Goal: Task Accomplishment & Management: Use online tool/utility

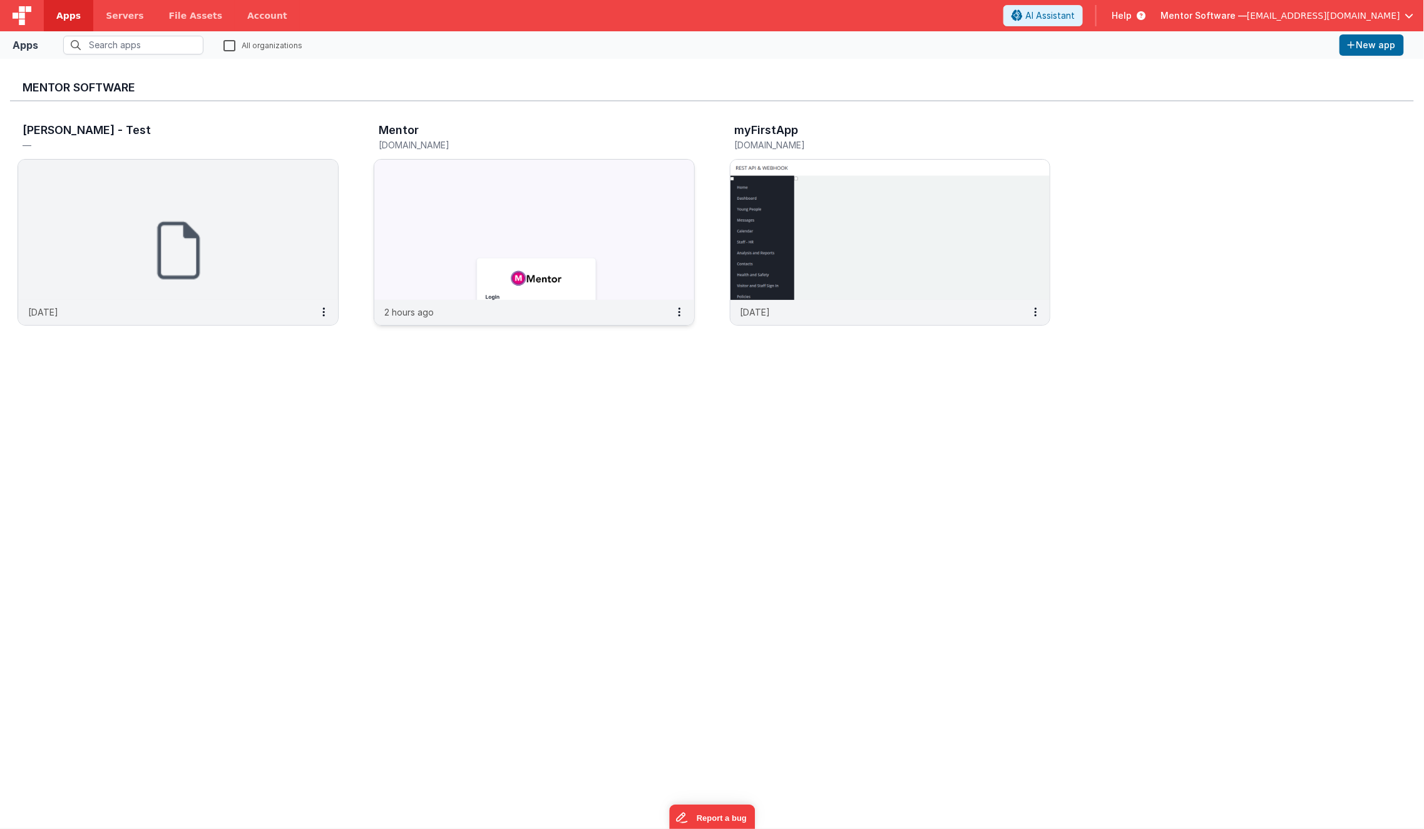
click at [406, 218] on img at bounding box center [534, 230] width 320 height 140
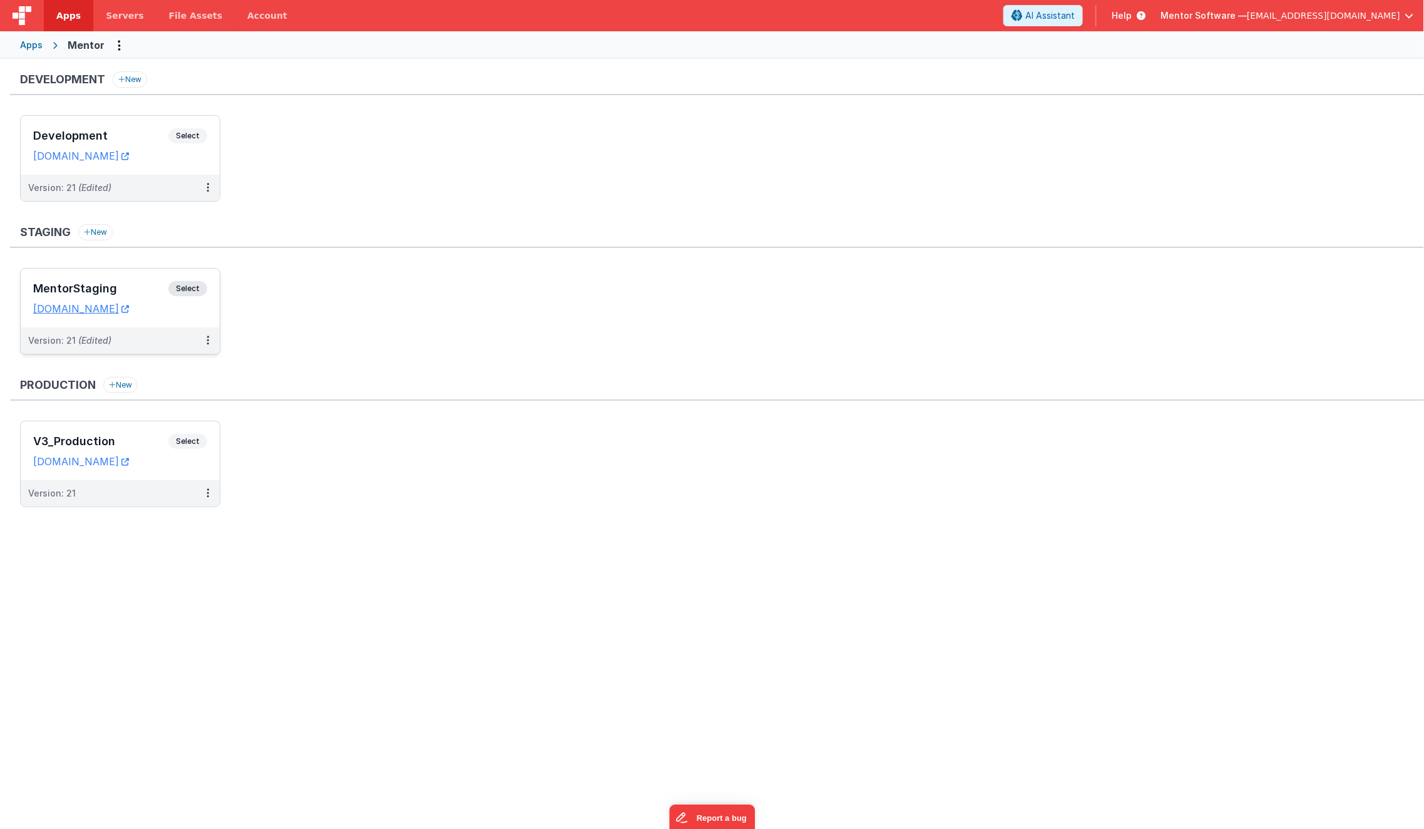
click at [146, 289] on h3 "MentorStaging" at bounding box center [100, 288] width 135 height 13
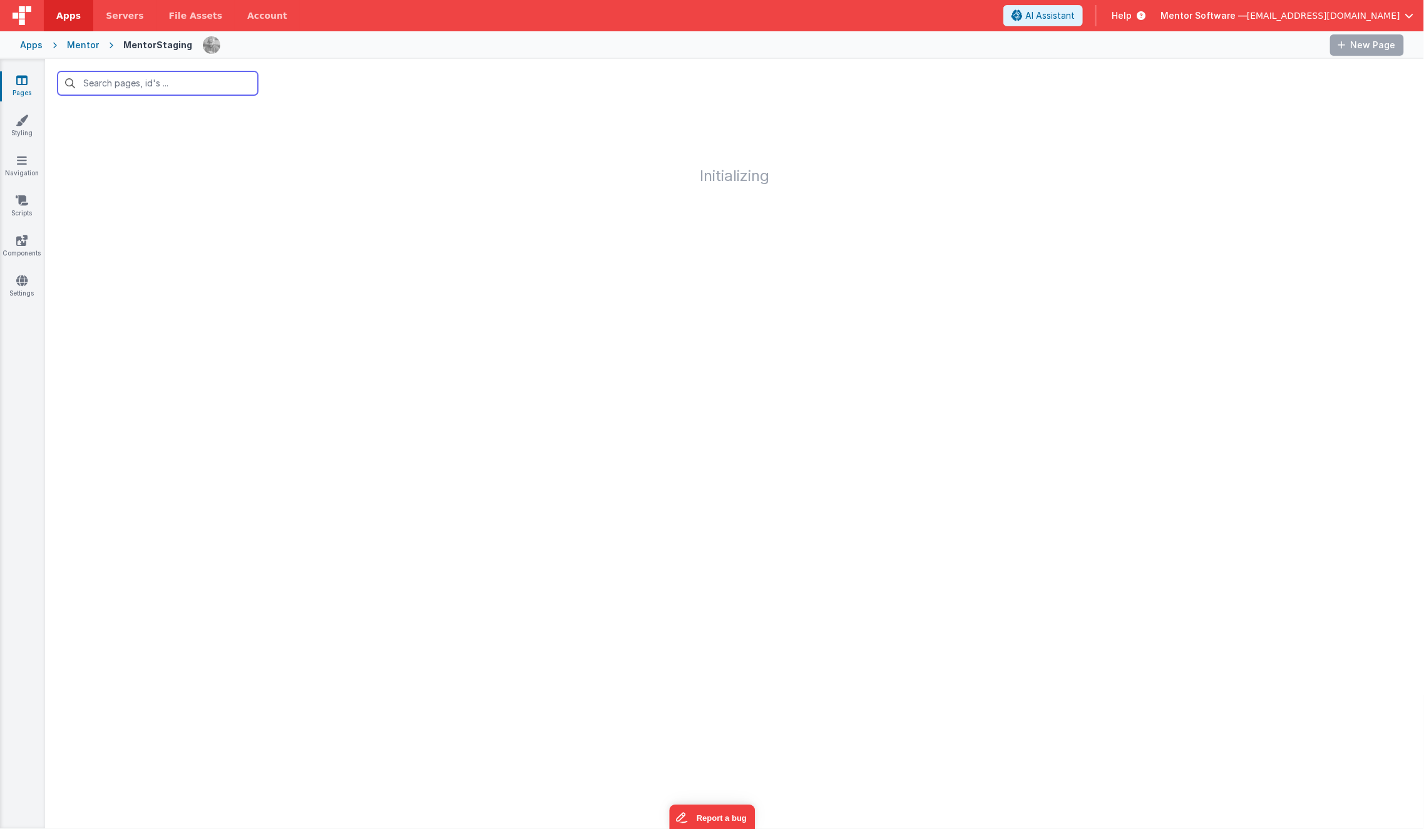
click at [139, 79] on input "text" at bounding box center [158, 83] width 200 height 24
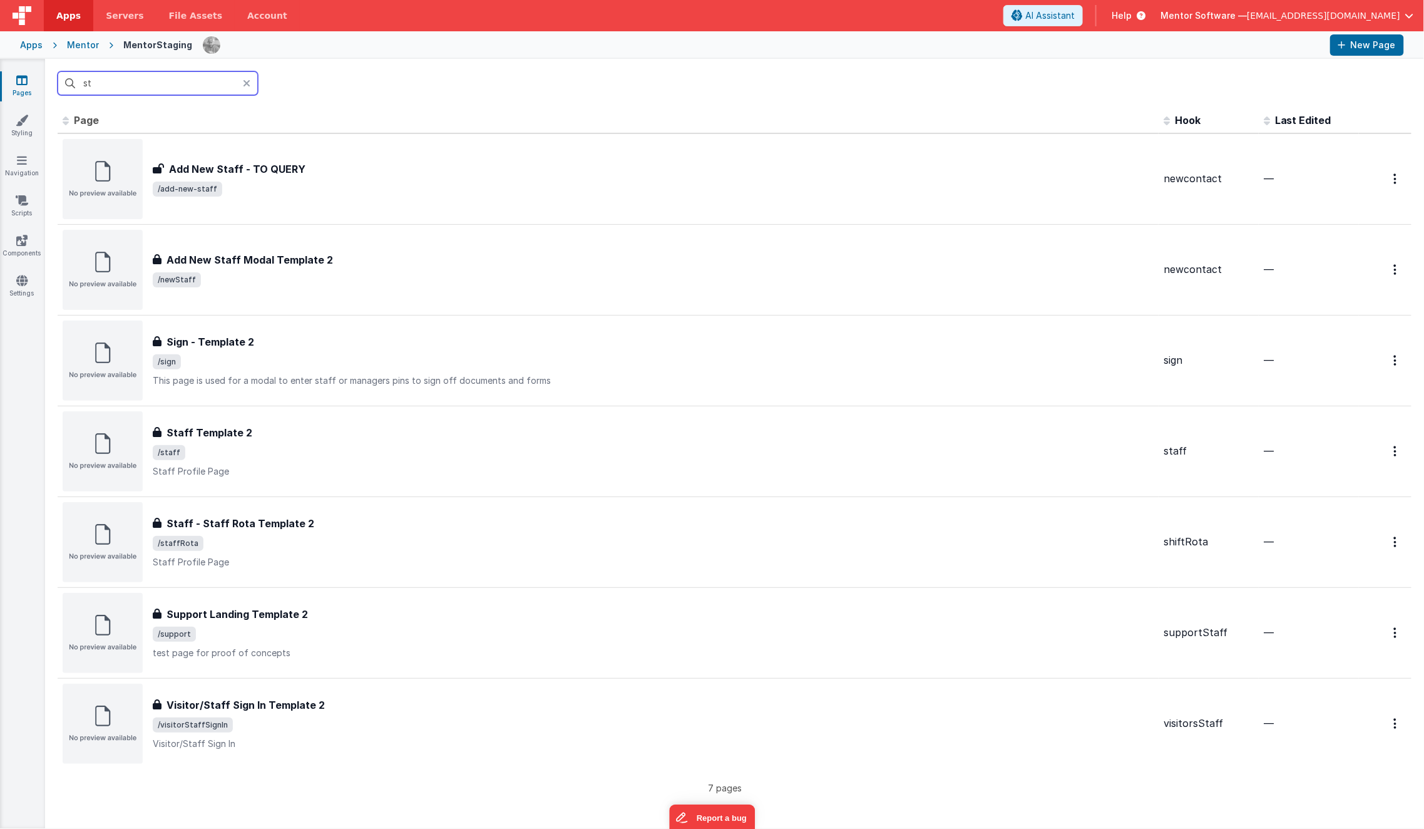
type input "s"
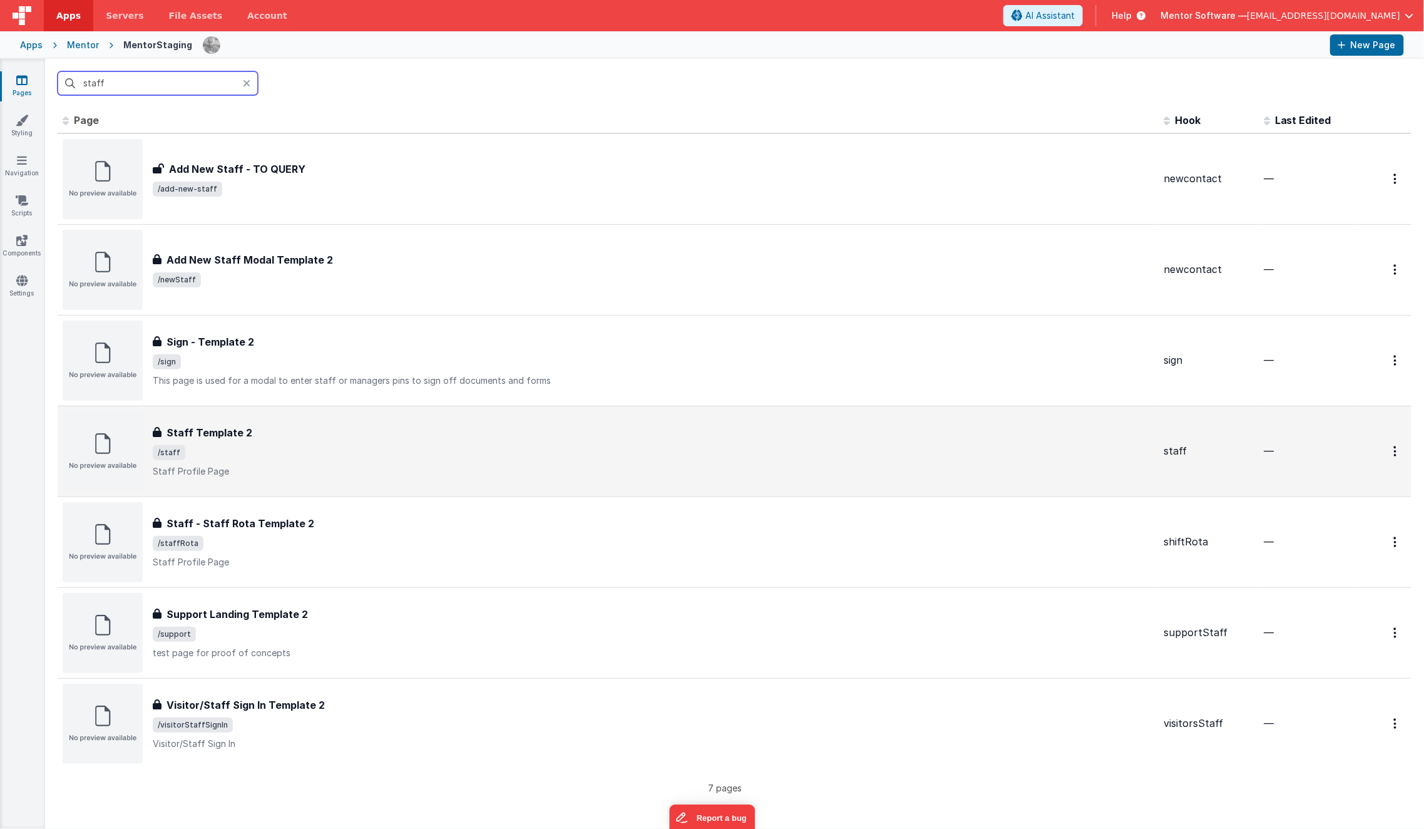
type input "staff"
click at [319, 455] on span "/staff" at bounding box center [653, 452] width 1001 height 15
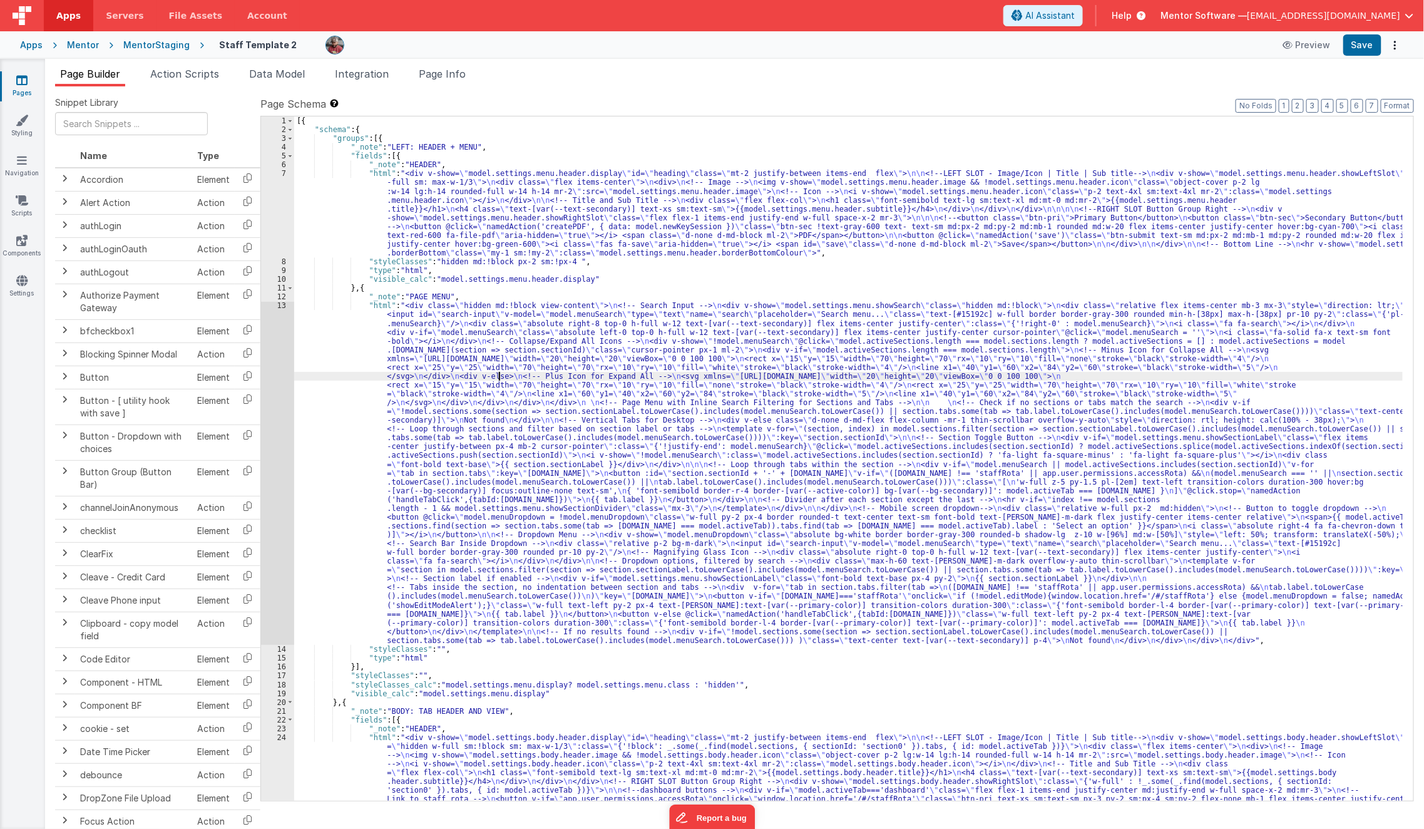
click at [501, 375] on div "[{ "schema" : { "groups" : [{ "_note" : "LEFT: HEADER + MENU" , "fields" : [{ "…" at bounding box center [848, 603] width 1109 height 975
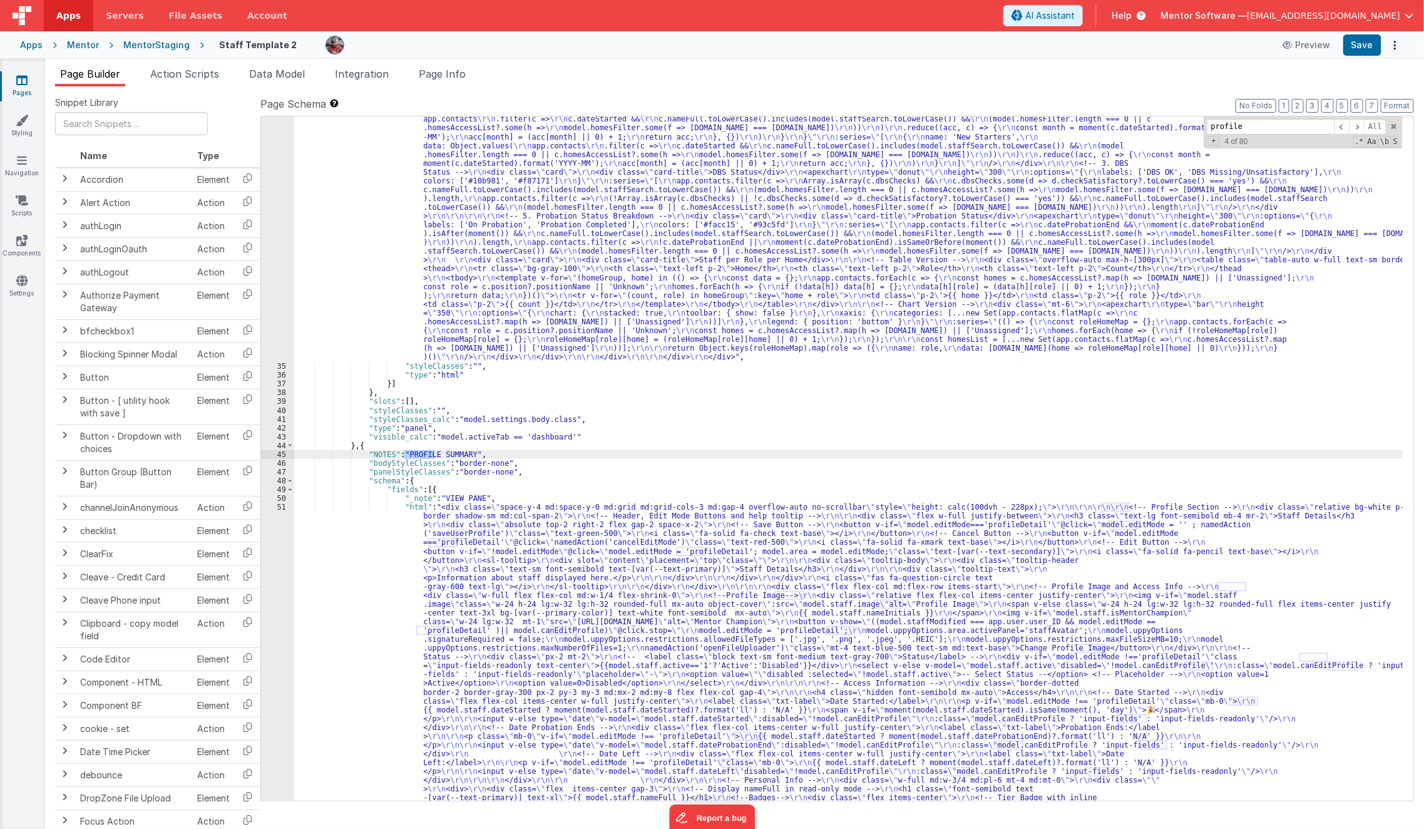
scroll to position [1525, 0]
type input "profile"
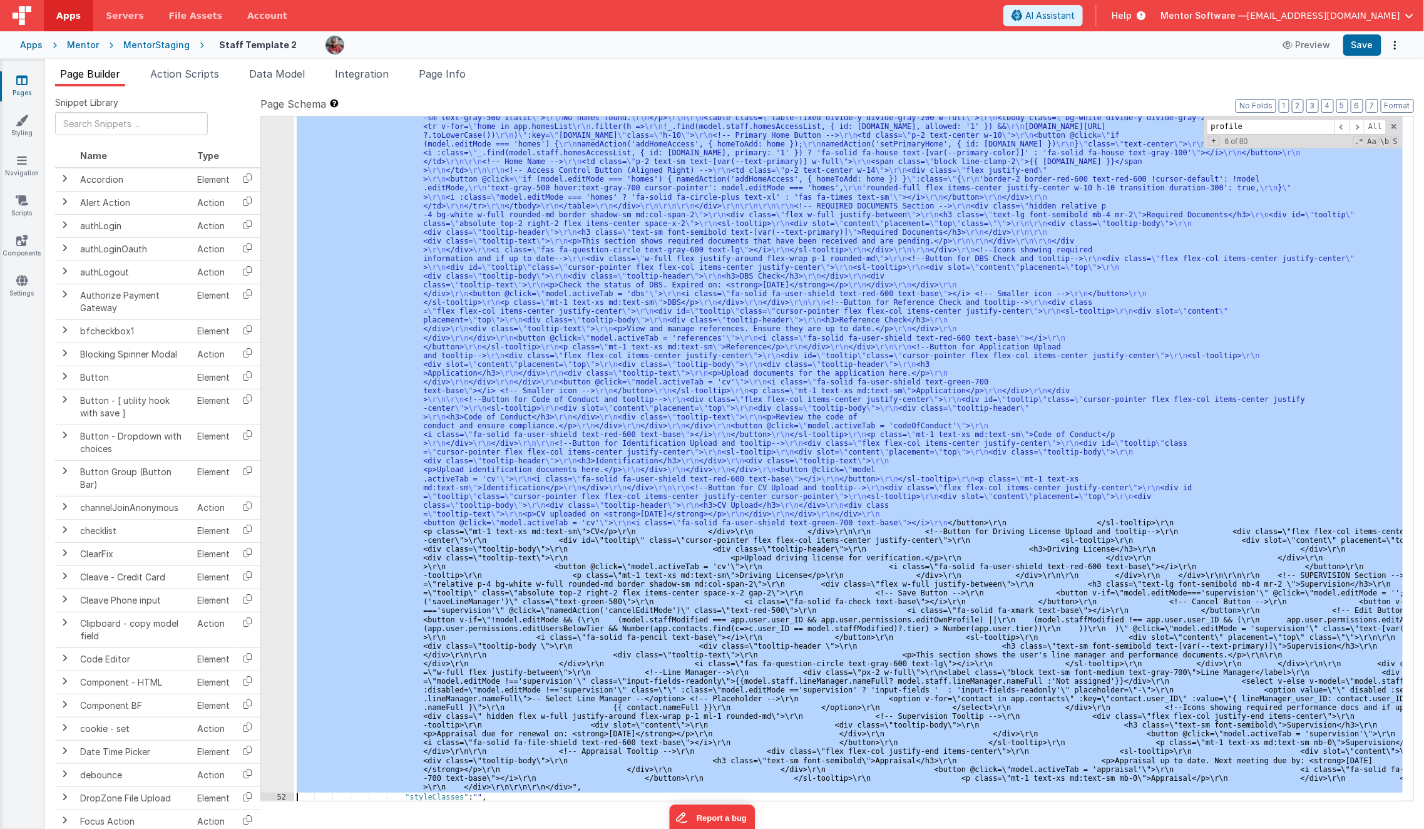
click at [274, 598] on div "51 52 53 54 55 56 57 58 59 60 61 62 63 64 65 66 67 68 69 70 71 72 73 74 75 76 7…" at bounding box center [277, 310] width 33 height 2349
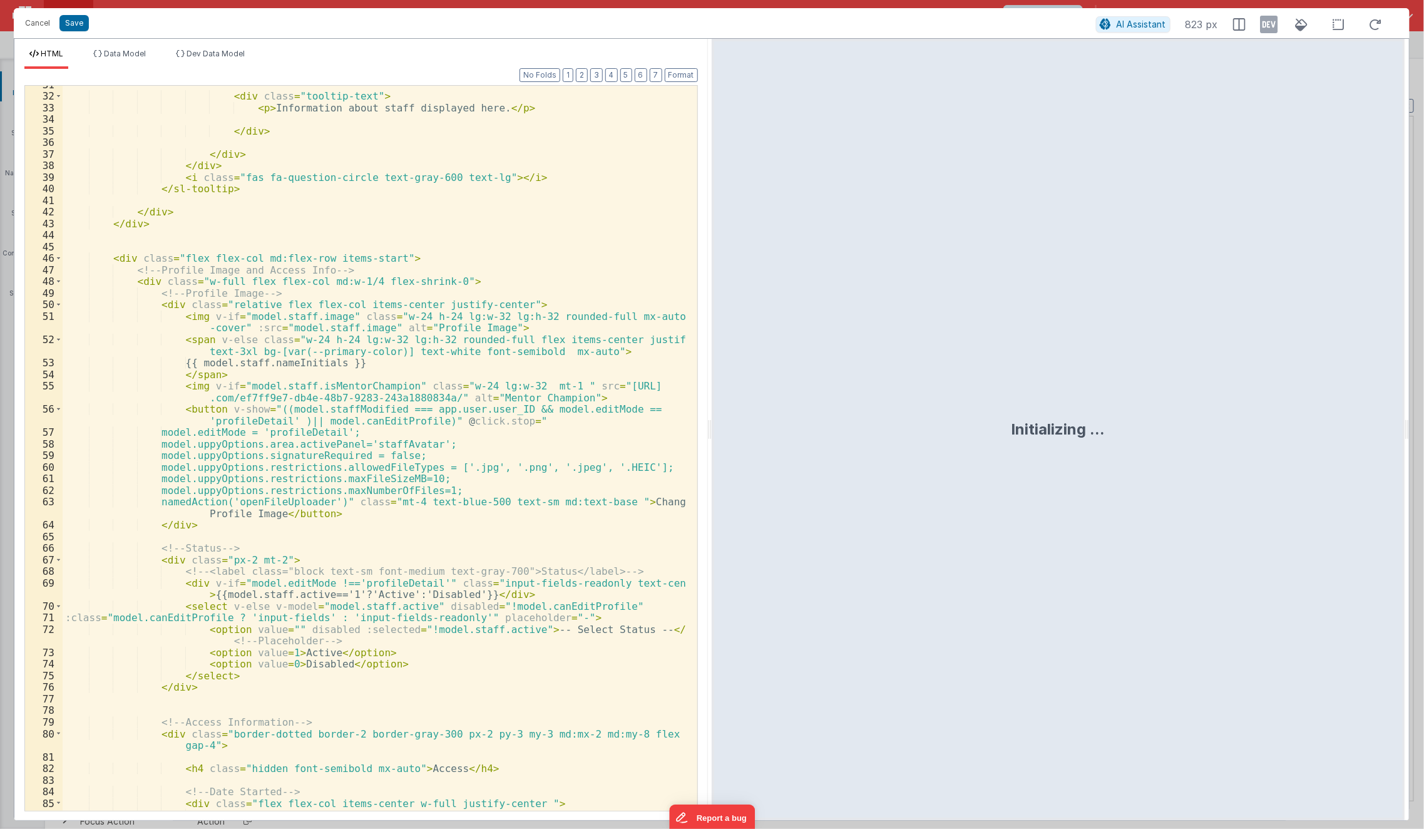
scroll to position [431, 0]
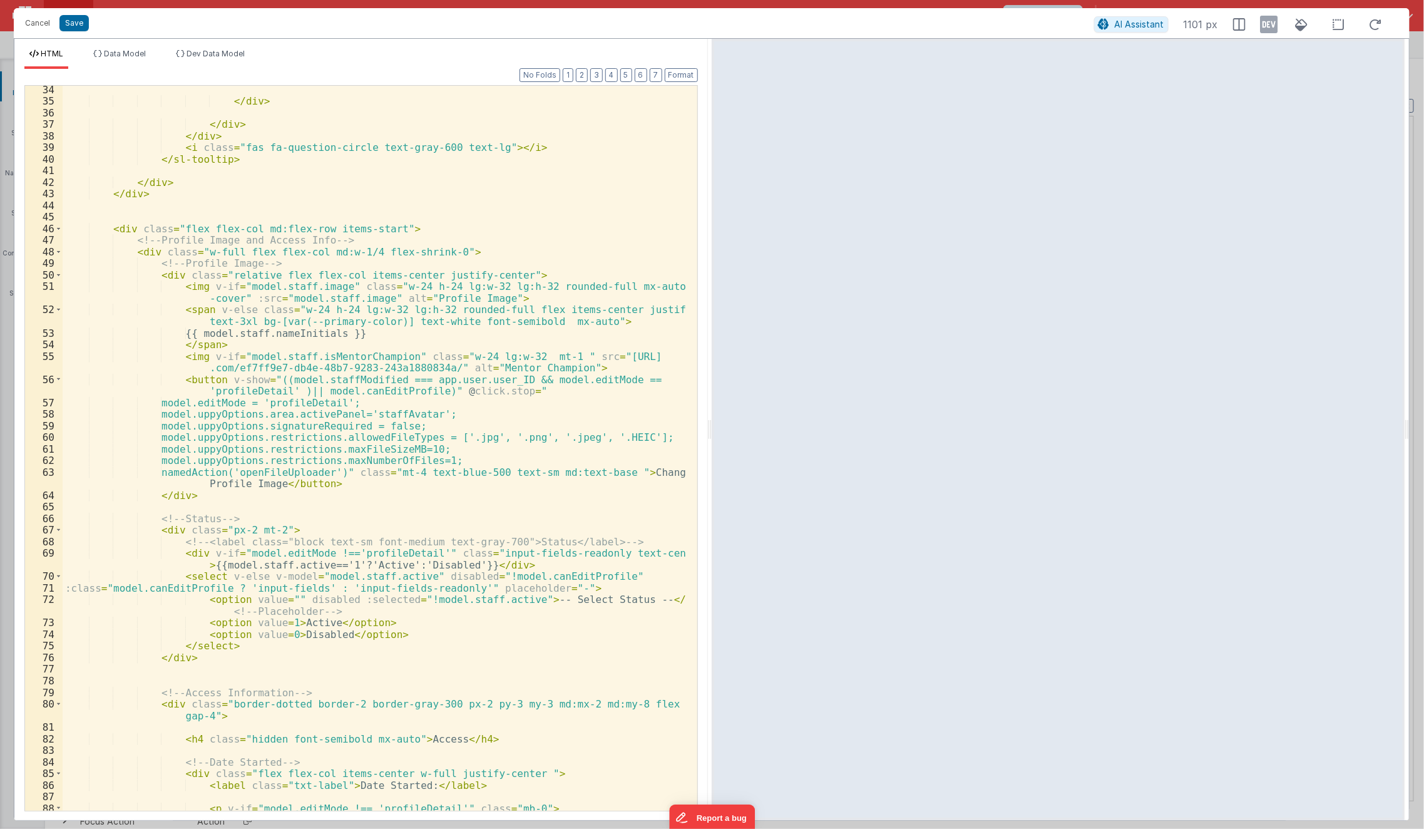
click at [467, 380] on div "</ div > </ div > </ div > < i class = "fas fa-question-circle text-gray-600 te…" at bounding box center [375, 464] width 625 height 760
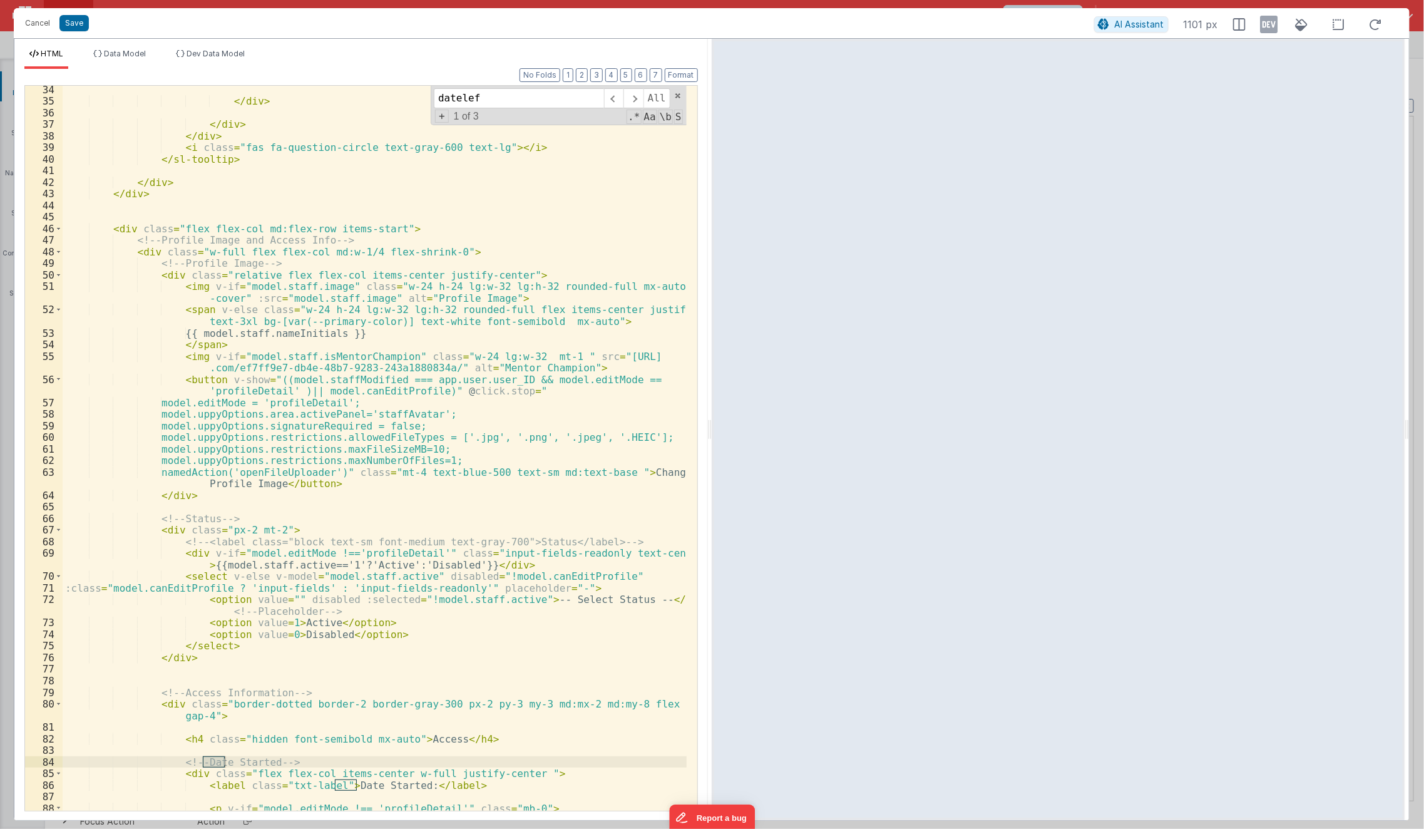
scroll to position [1155, 0]
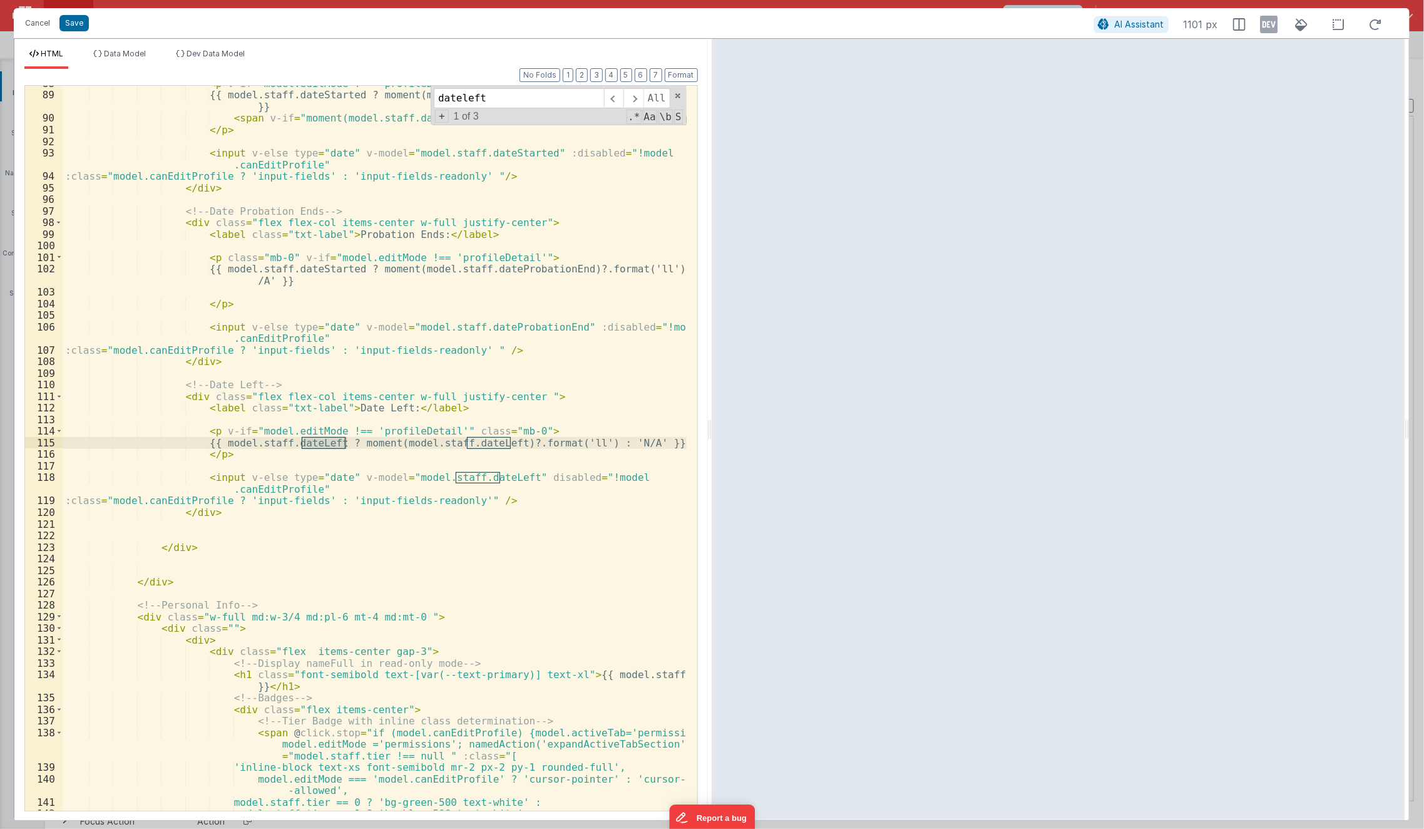
type input "dateleft"
click at [354, 568] on div "< p v-if = "model.editMode !== 'profileDetail'" class = "mb-0" > {{ model.staff…" at bounding box center [375, 452] width 625 height 749
click at [510, 483] on div "< p v-if = "model.editMode !== 'profileDetail'" class = "mb-0" > {{ model.staff…" at bounding box center [375, 452] width 625 height 749
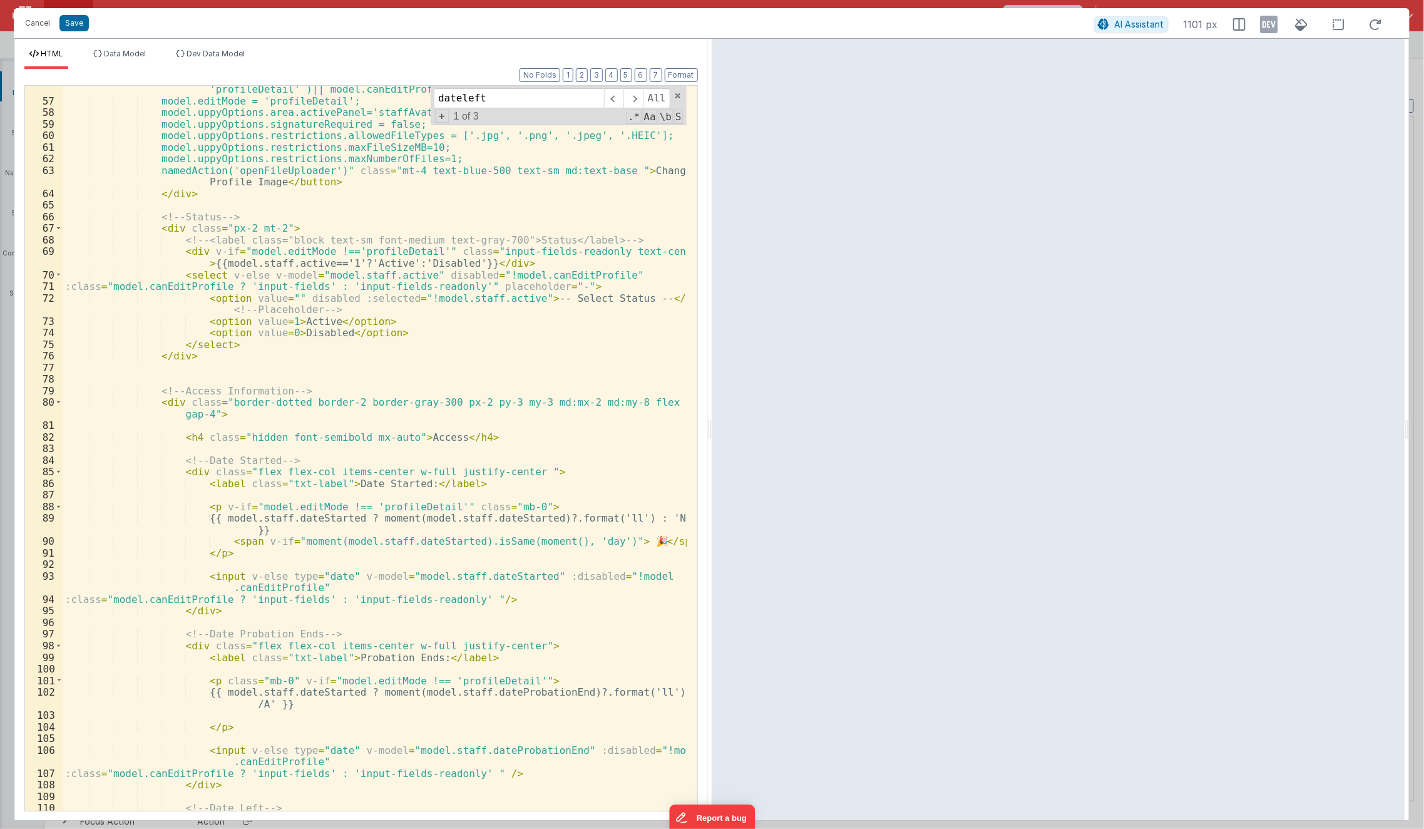
scroll to position [711, 0]
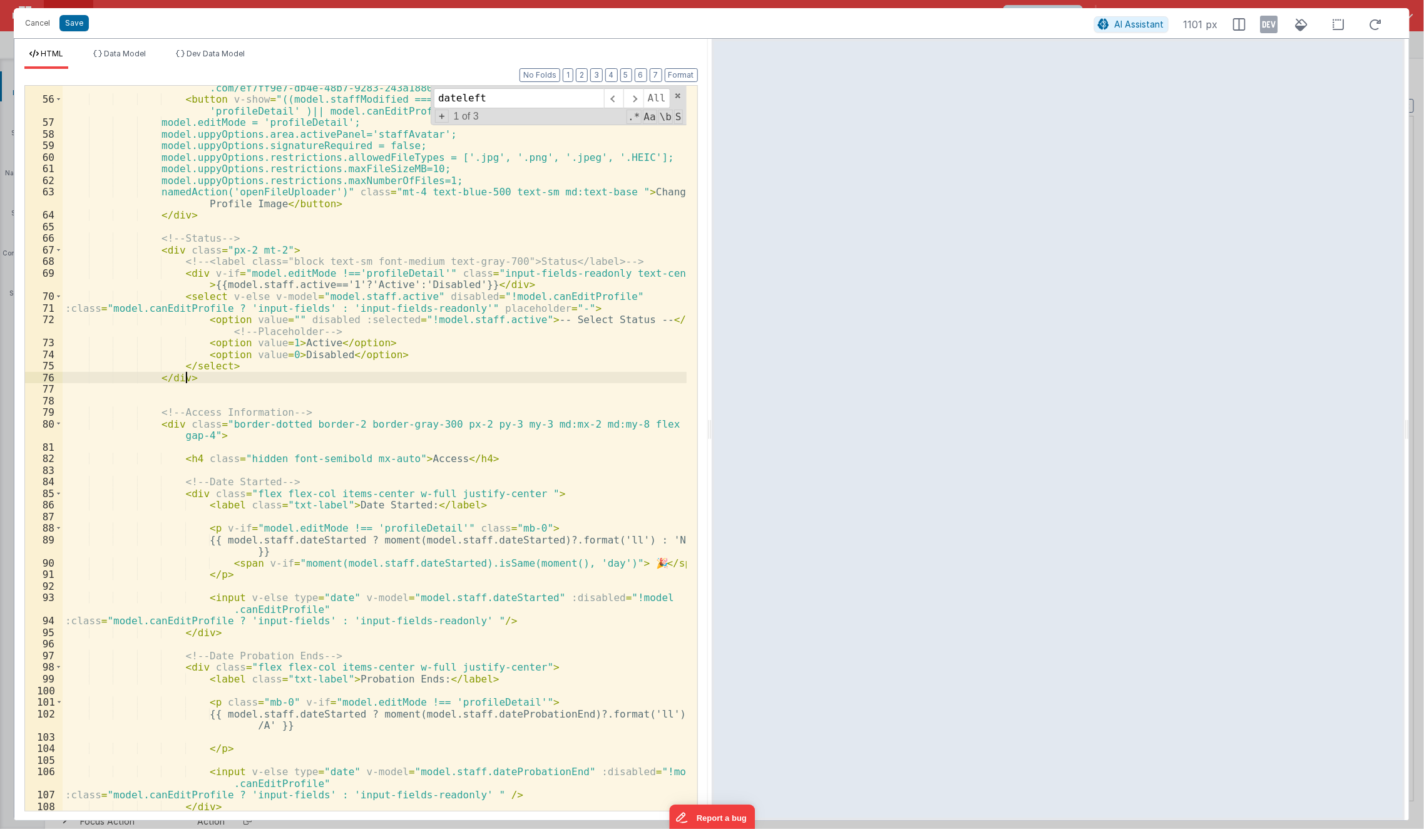
click at [479, 372] on div "< img v-if = "model.staff.isMentorChampion" class = "w-24 lg:w-32 mt-1 " src = …" at bounding box center [375, 450] width 625 height 760
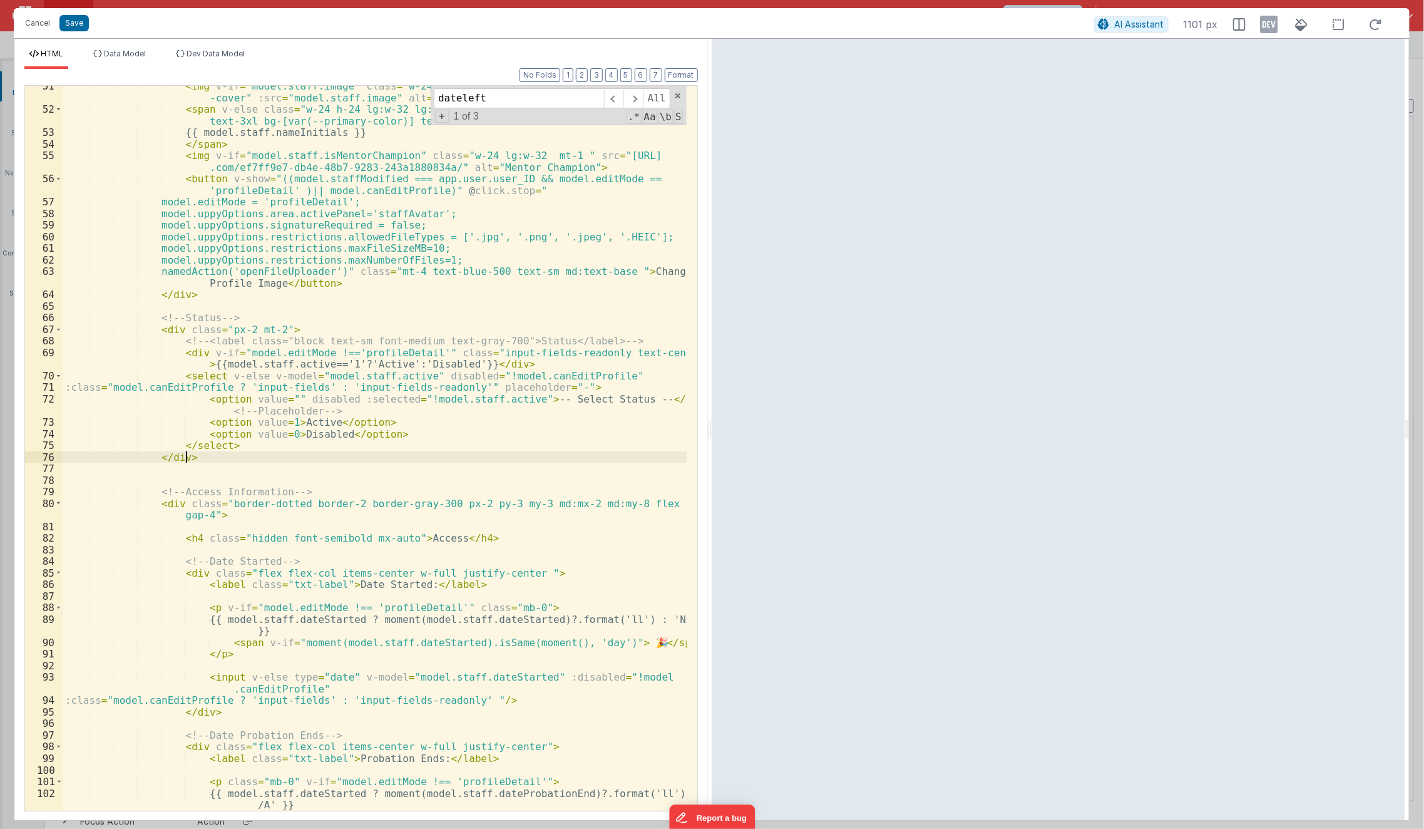
scroll to position [613, 0]
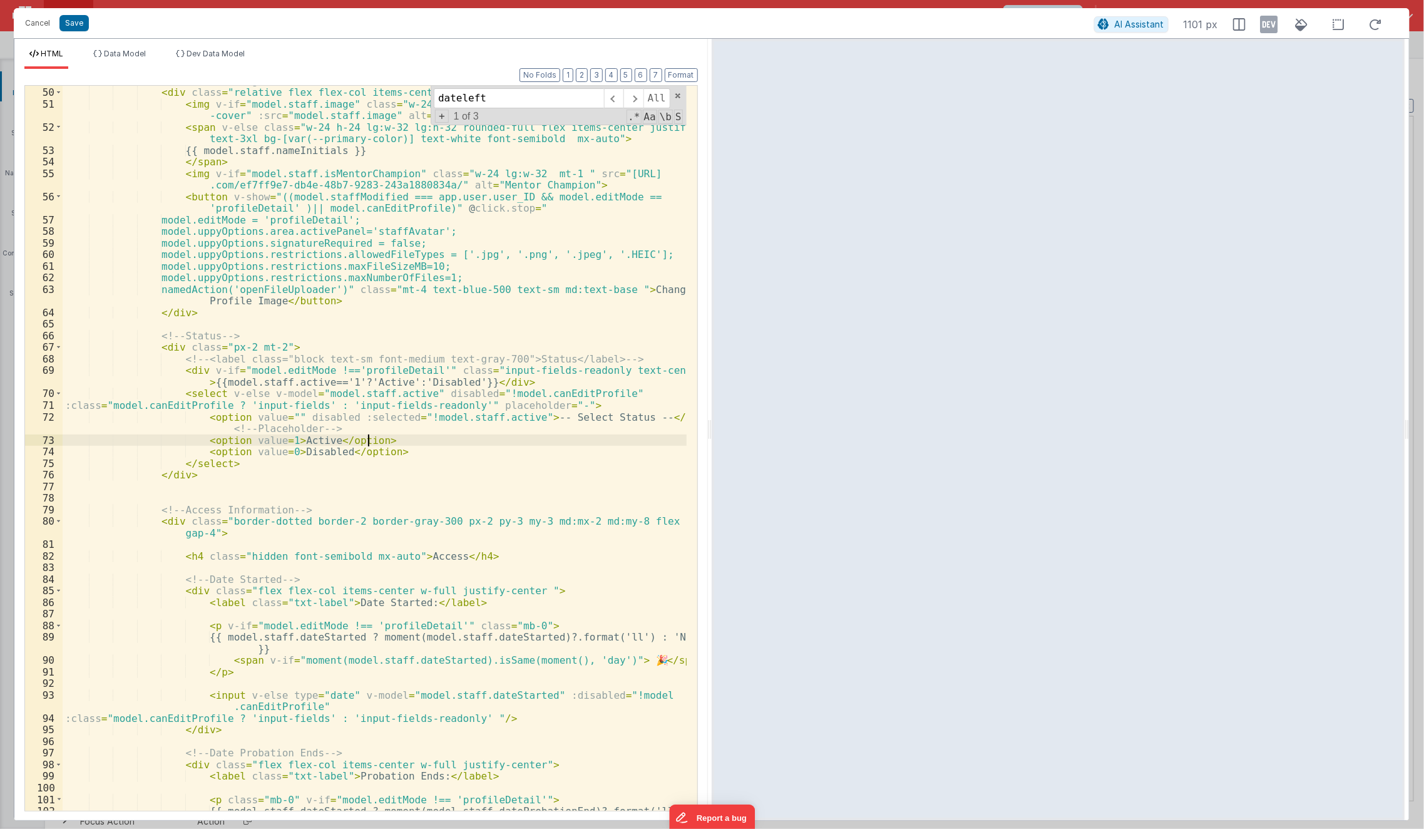
click at [419, 442] on div "<!-- Profile Image --> < div class = "relative flex flex-col items-center justi…" at bounding box center [375, 455] width 625 height 760
click at [479, 395] on div "<!-- Profile Image --> < div class = "relative flex flex-col items-center justi…" at bounding box center [375, 455] width 625 height 760
click at [116, 53] on span "Data Model" at bounding box center [125, 53] width 42 height 9
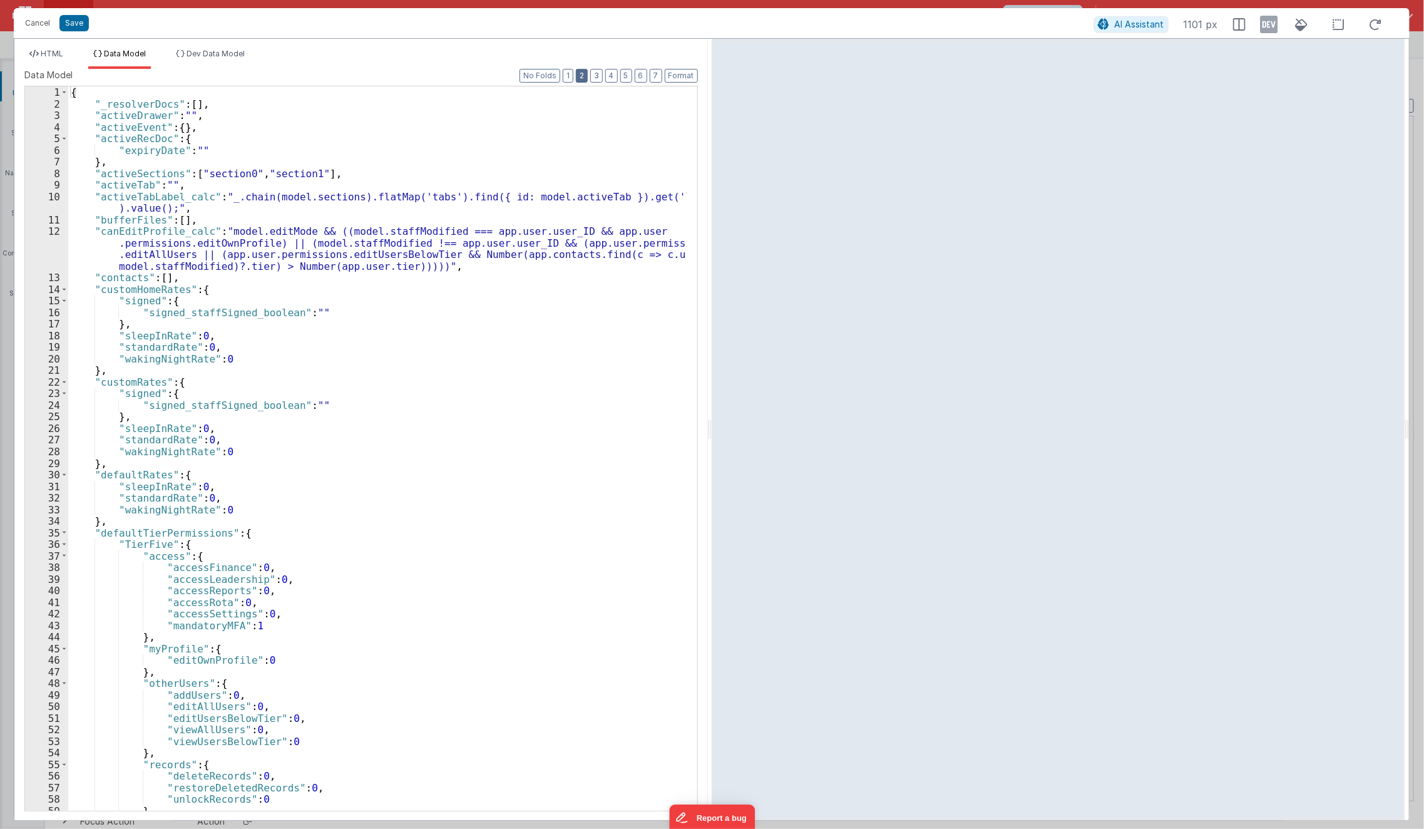
click at [587, 78] on button "2" at bounding box center [582, 76] width 12 height 14
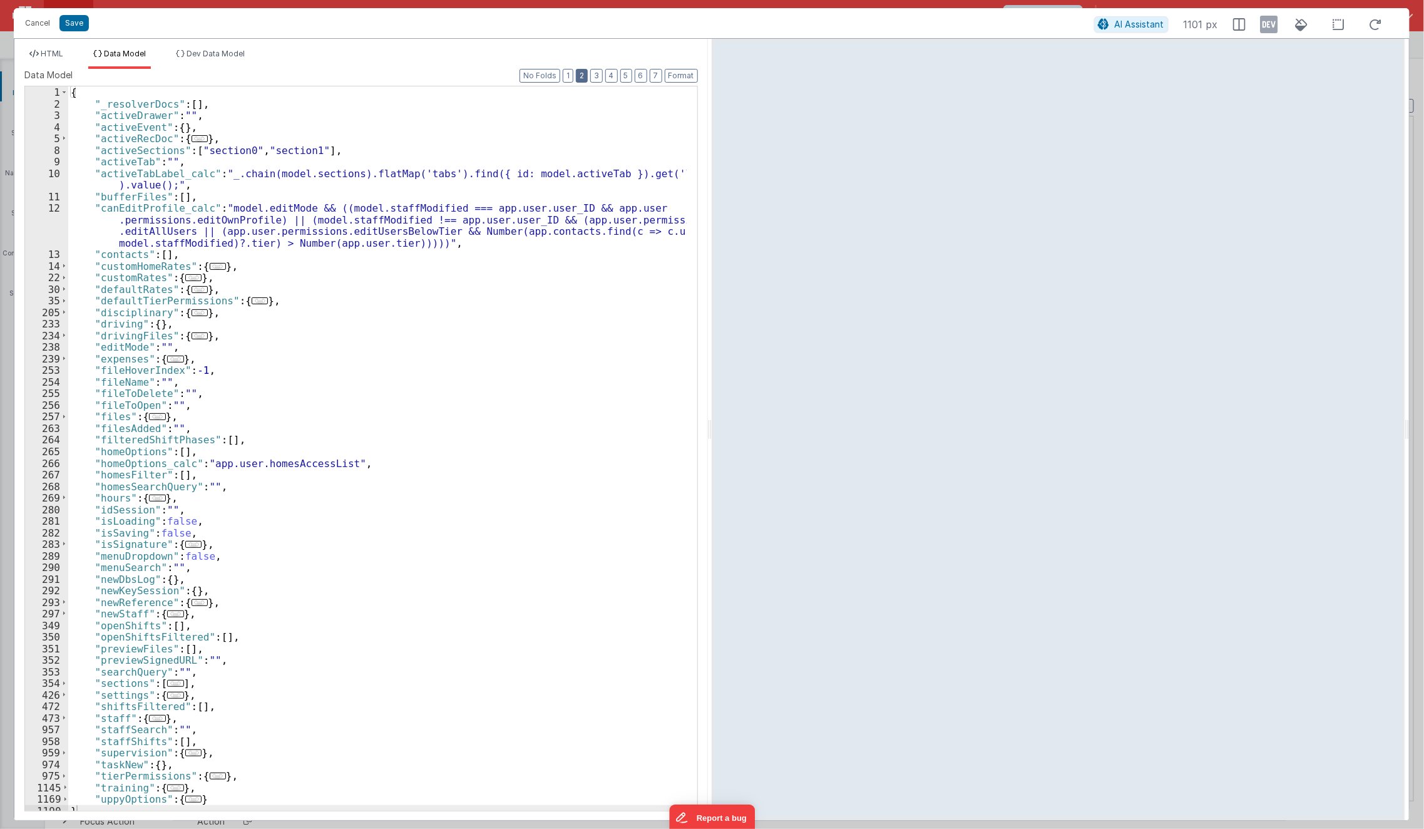
scroll to position [5, 0]
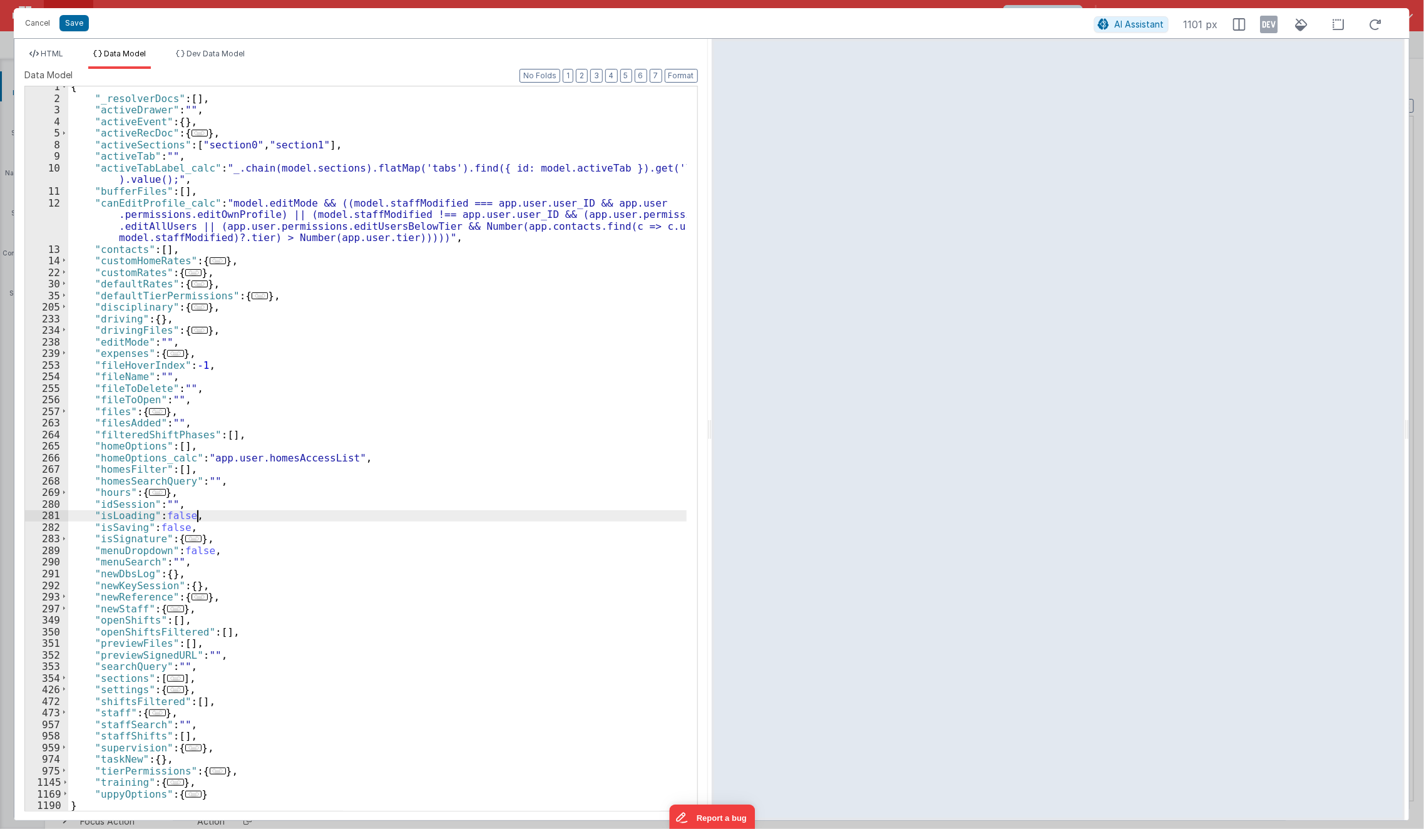
click at [334, 515] on div "{ "_resolverDocs" : [ ] , "activeDrawer" : "" , "activeEvent" : { } , "activeRe…" at bounding box center [377, 455] width 619 height 748
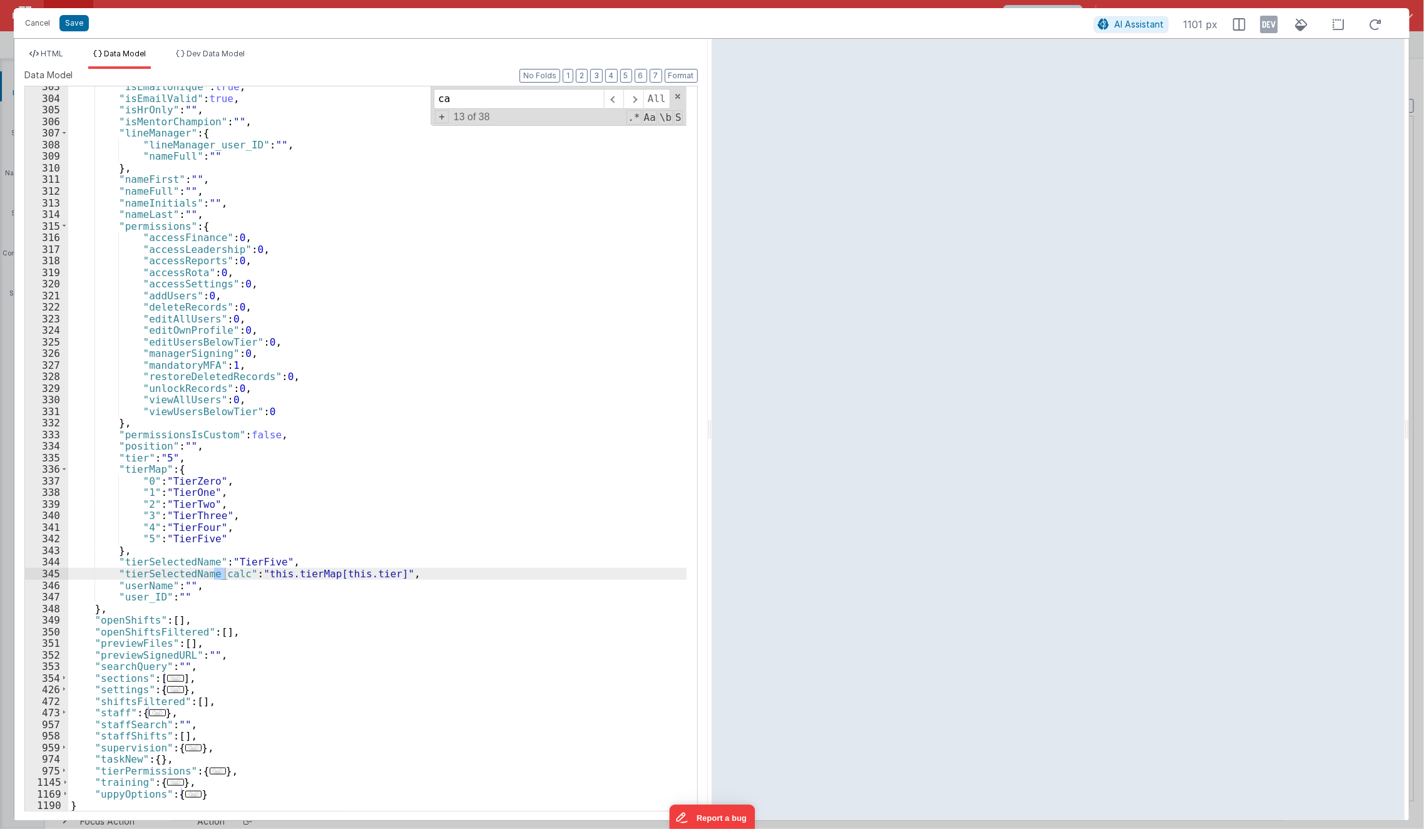
scroll to position [0, 0]
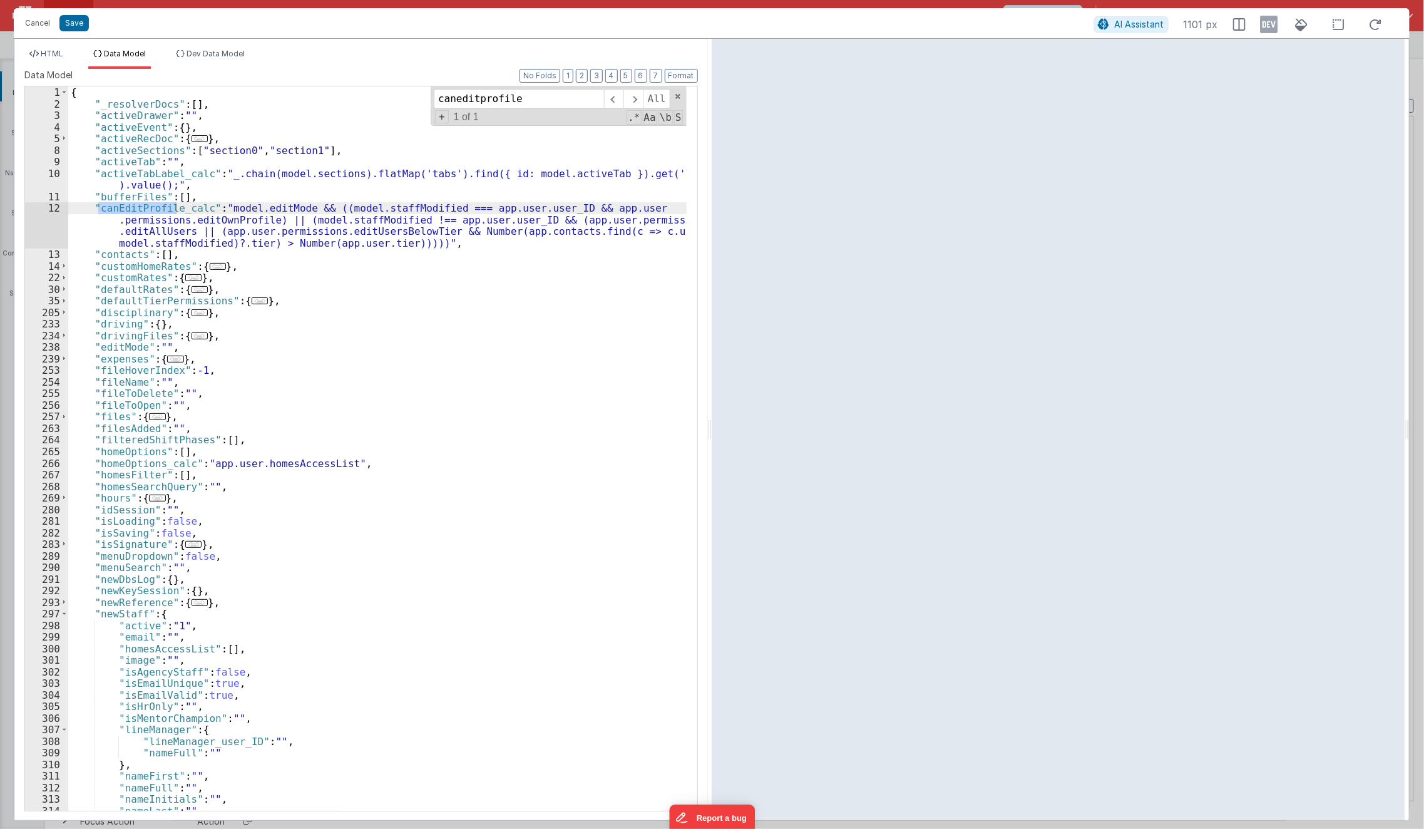
type input "caneditprofile"
click at [38, 48] on div "HTML Data Model Dev Data Model Format 7 6 5 4 3 2 1 No Folds 49 50 51 52 53 54 …" at bounding box center [360, 429] width 693 height 781
click at [43, 51] on span "HTML" at bounding box center [52, 53] width 23 height 9
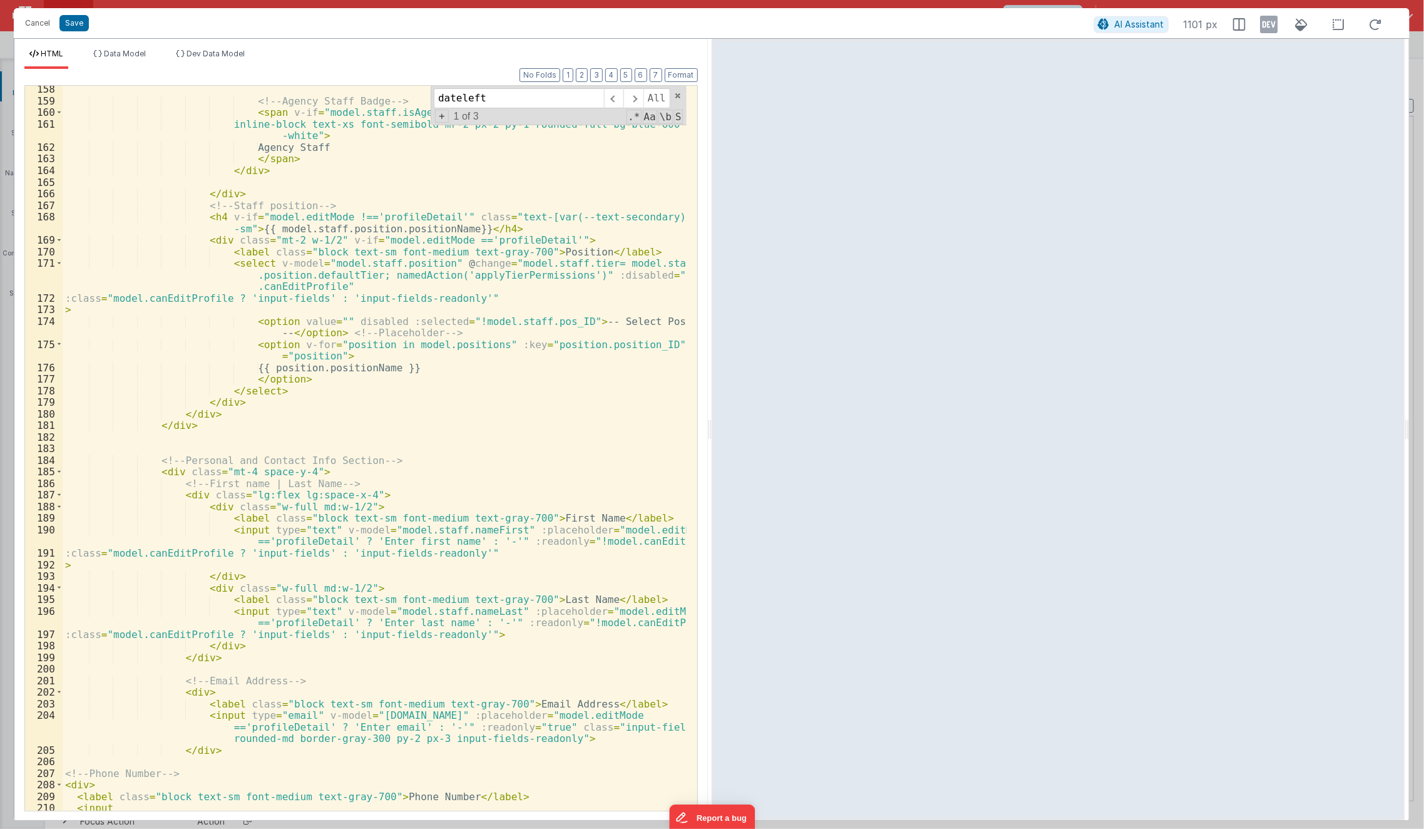
scroll to position [2065, 0]
click at [300, 607] on div "<!-- Agency Staff Badge --> < span v-if = "model.staff.isAgencyStaff" class = "…" at bounding box center [375, 458] width 625 height 749
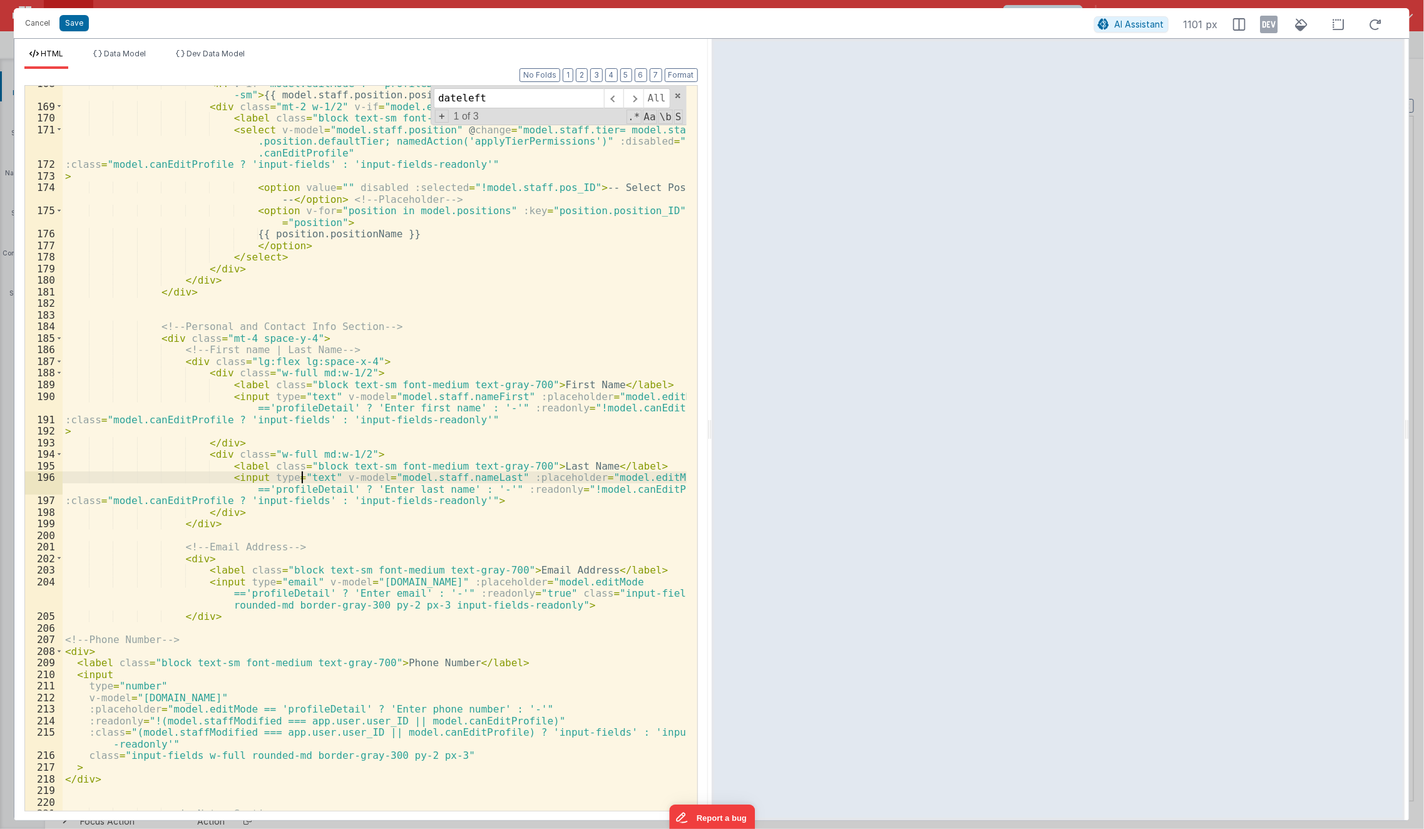
scroll to position [2246, 0]
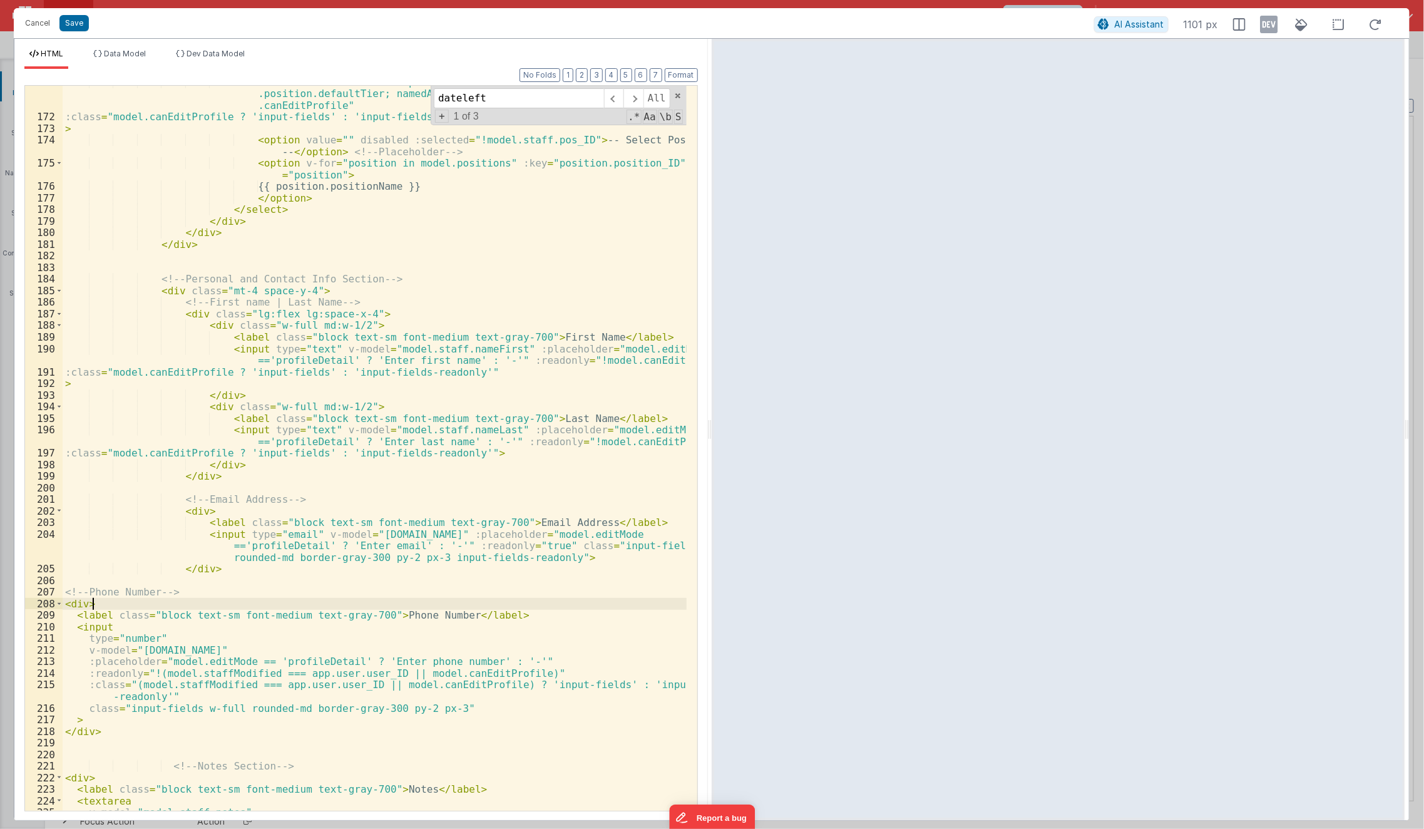
click at [300, 607] on div "< select v-model = "model.staff.position" @ change = "model.staff.tier= model.s…" at bounding box center [375, 462] width 625 height 772
click at [493, 457] on div "< select v-model = "model.staff.position" @ change = "model.staff.tier= model.s…" at bounding box center [375, 462] width 625 height 772
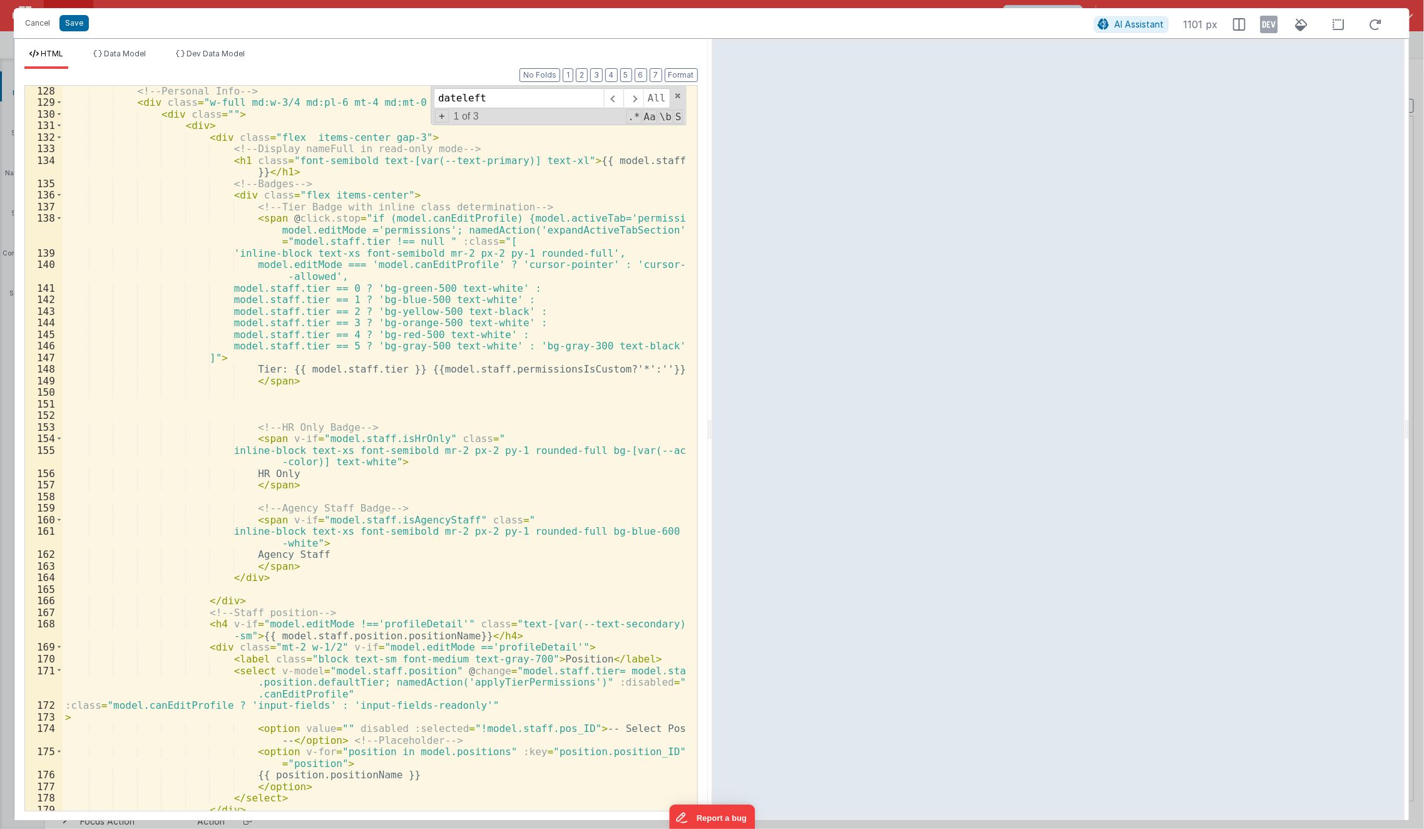
scroll to position [1577, 0]
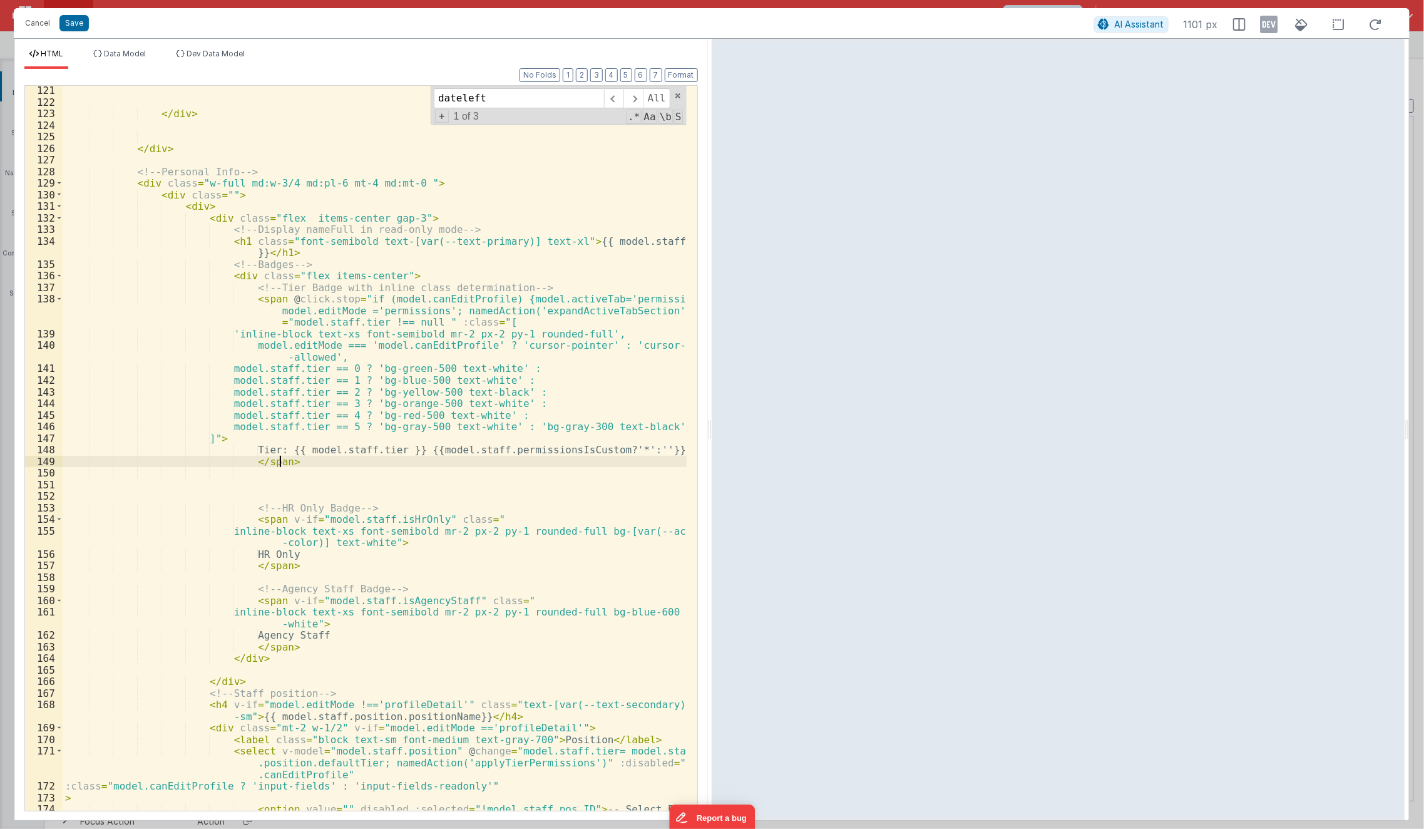
click at [493, 457] on div "</ div > </ div > <!-- Personal Info --> < div class = "w-full md:w-3/4 md:pl-6…" at bounding box center [375, 464] width 625 height 760
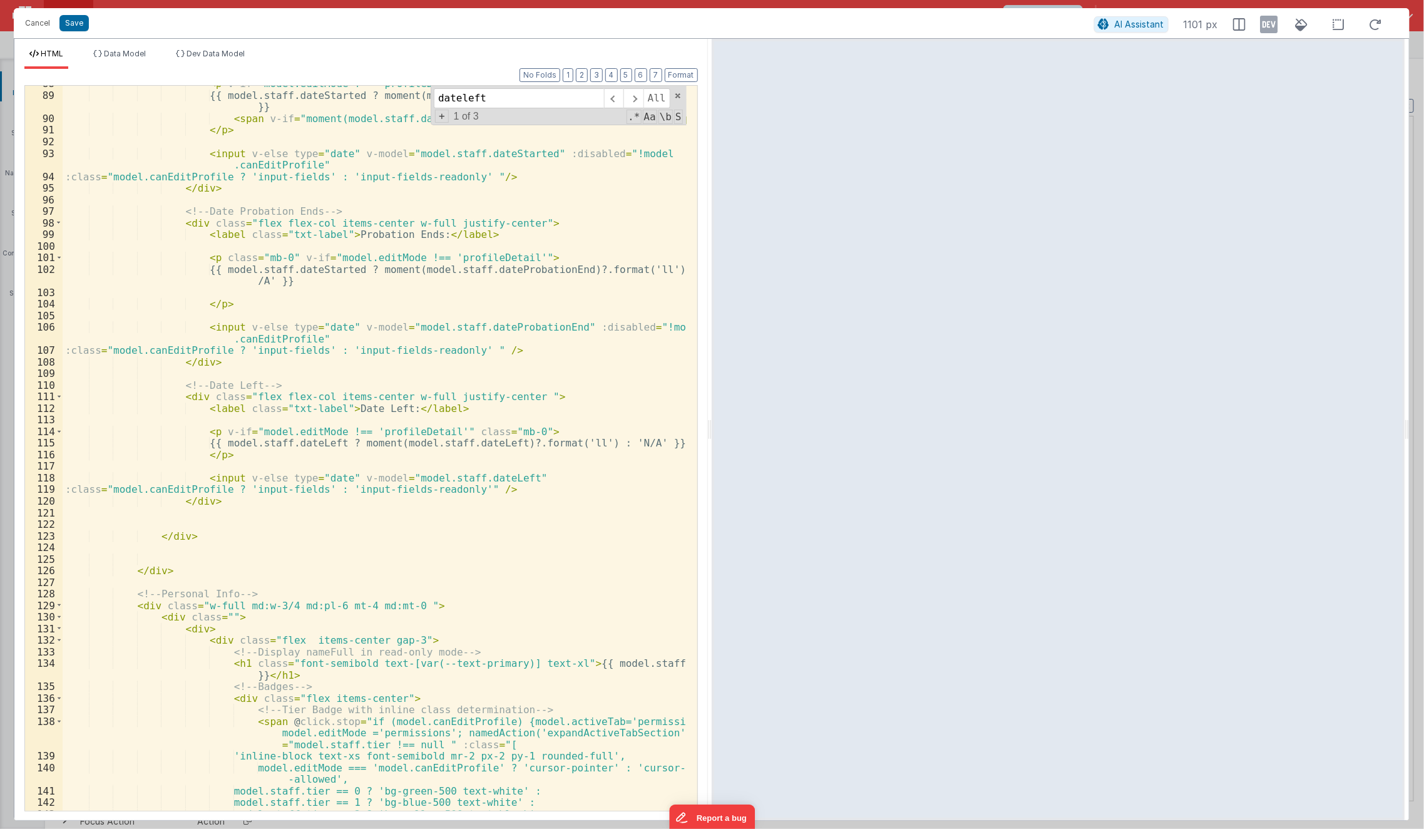
scroll to position [1155, 0]
click at [493, 457] on div "< p v-if = "model.editMode !== 'profileDetail'" class = "mb-0" > {{ model.staff…" at bounding box center [375, 452] width 625 height 749
click at [387, 503] on div "< p v-if = "model.editMode !== 'profileDetail'" class = "mb-0" > {{ model.staff…" at bounding box center [375, 452] width 625 height 749
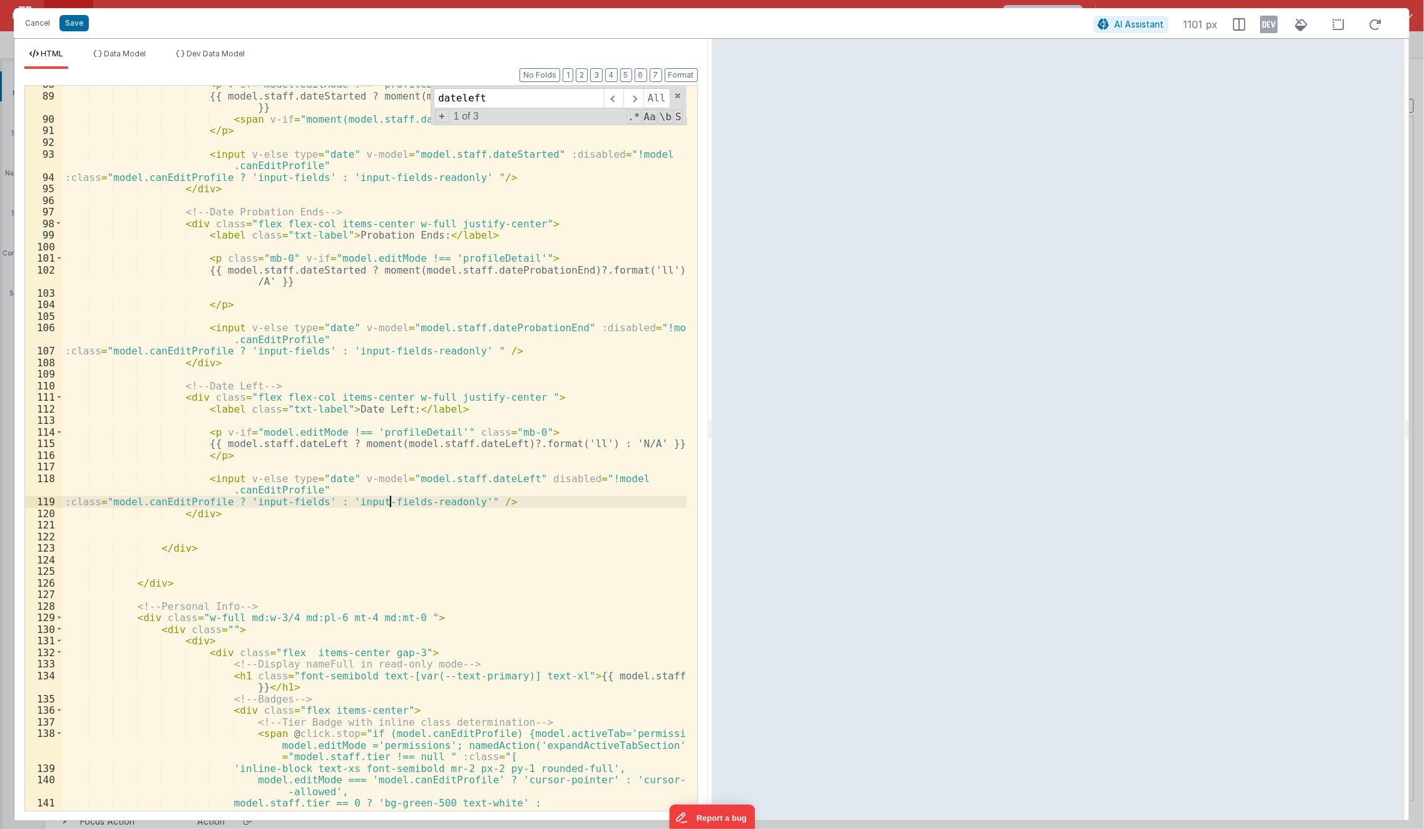
click at [387, 503] on div "< p v-if = "model.editMode !== 'profileDetail'" class = "mb-0" > {{ model.staff…" at bounding box center [375, 452] width 625 height 749
click at [570, 473] on div "< p v-if = "model.editMode !== 'profileDetail'" class = "mb-0" > {{ model.staff…" at bounding box center [375, 452] width 625 height 749
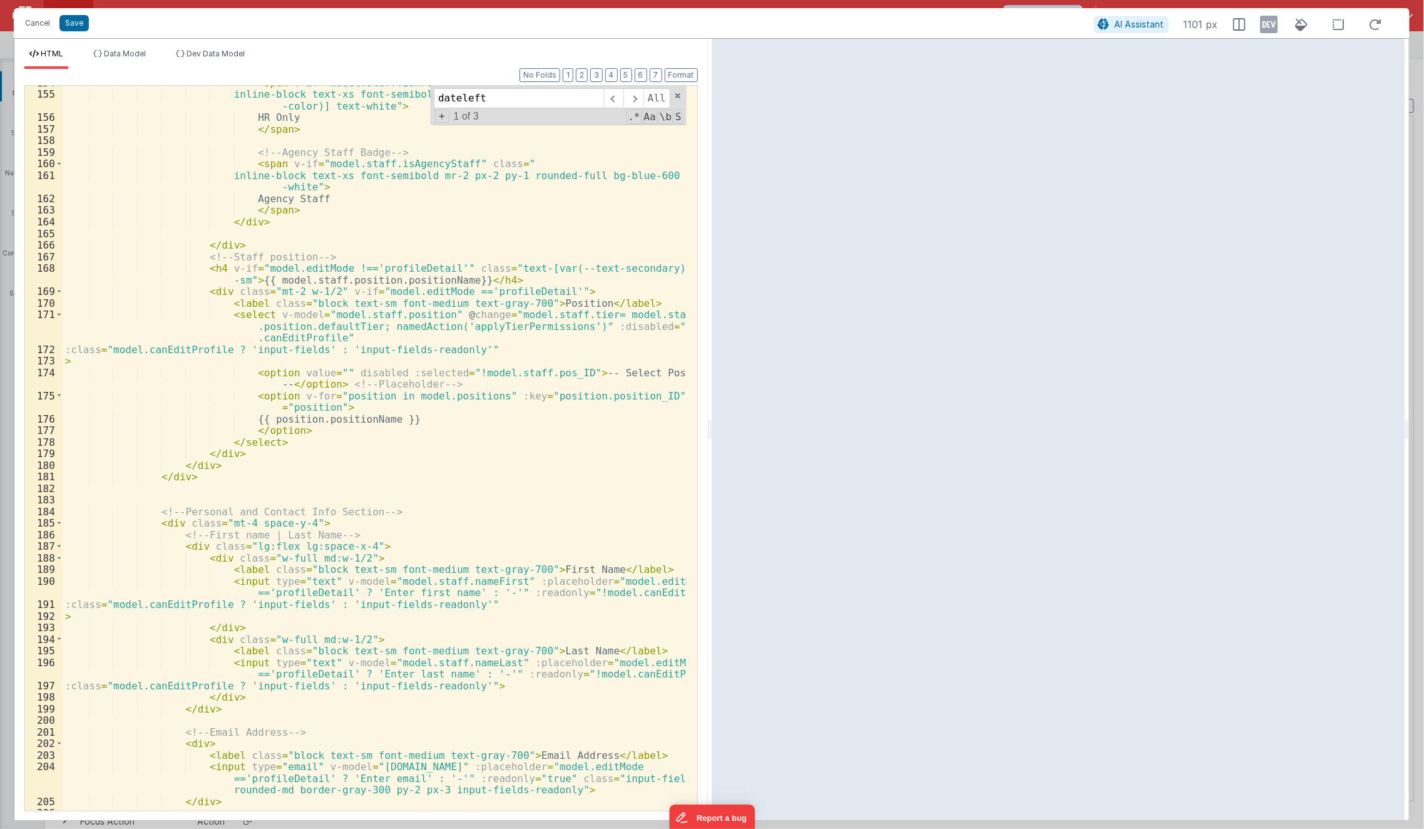
scroll to position [2026, 0]
click at [125, 53] on span "Data Model" at bounding box center [125, 53] width 42 height 9
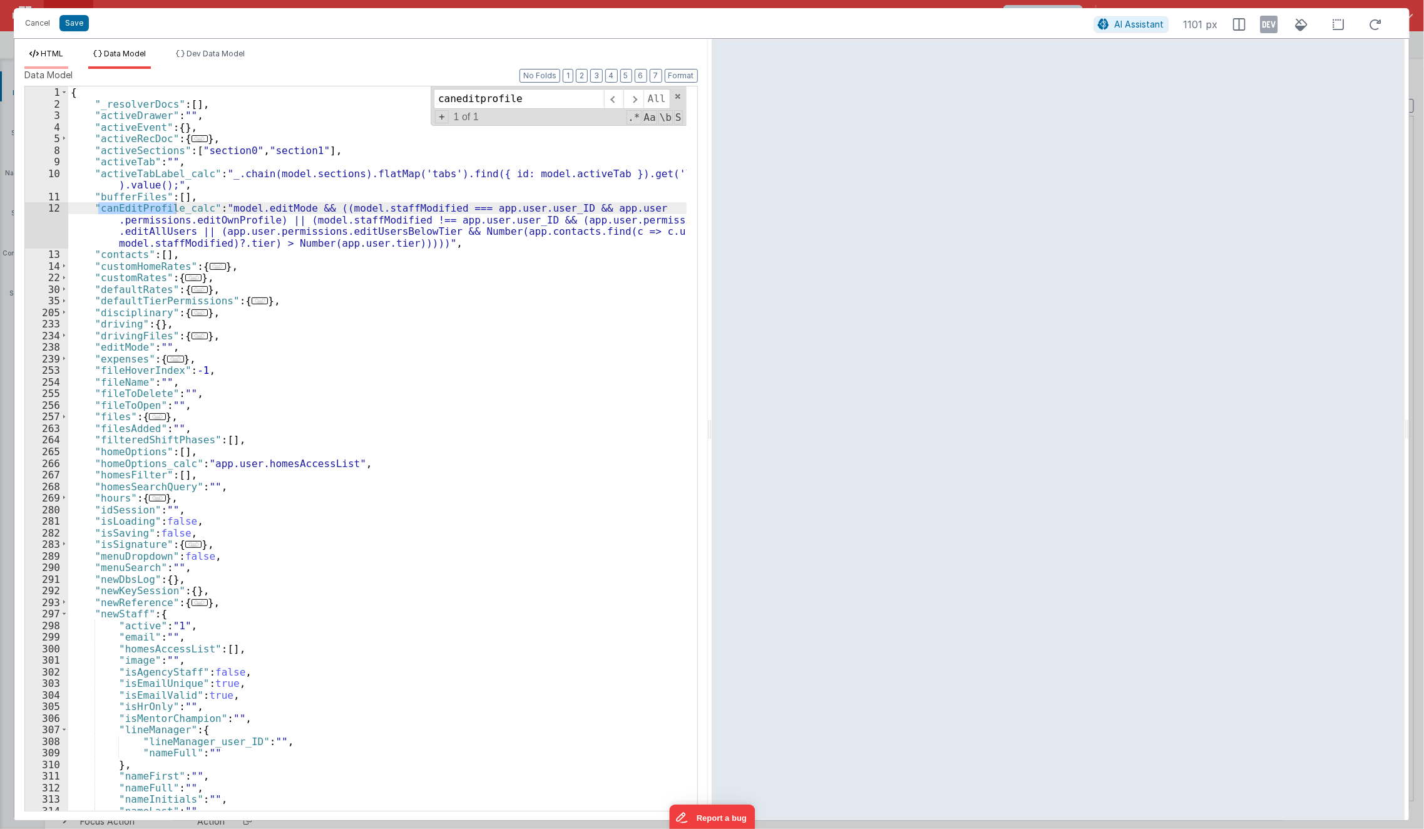
click at [54, 63] on li "HTML" at bounding box center [46, 59] width 44 height 20
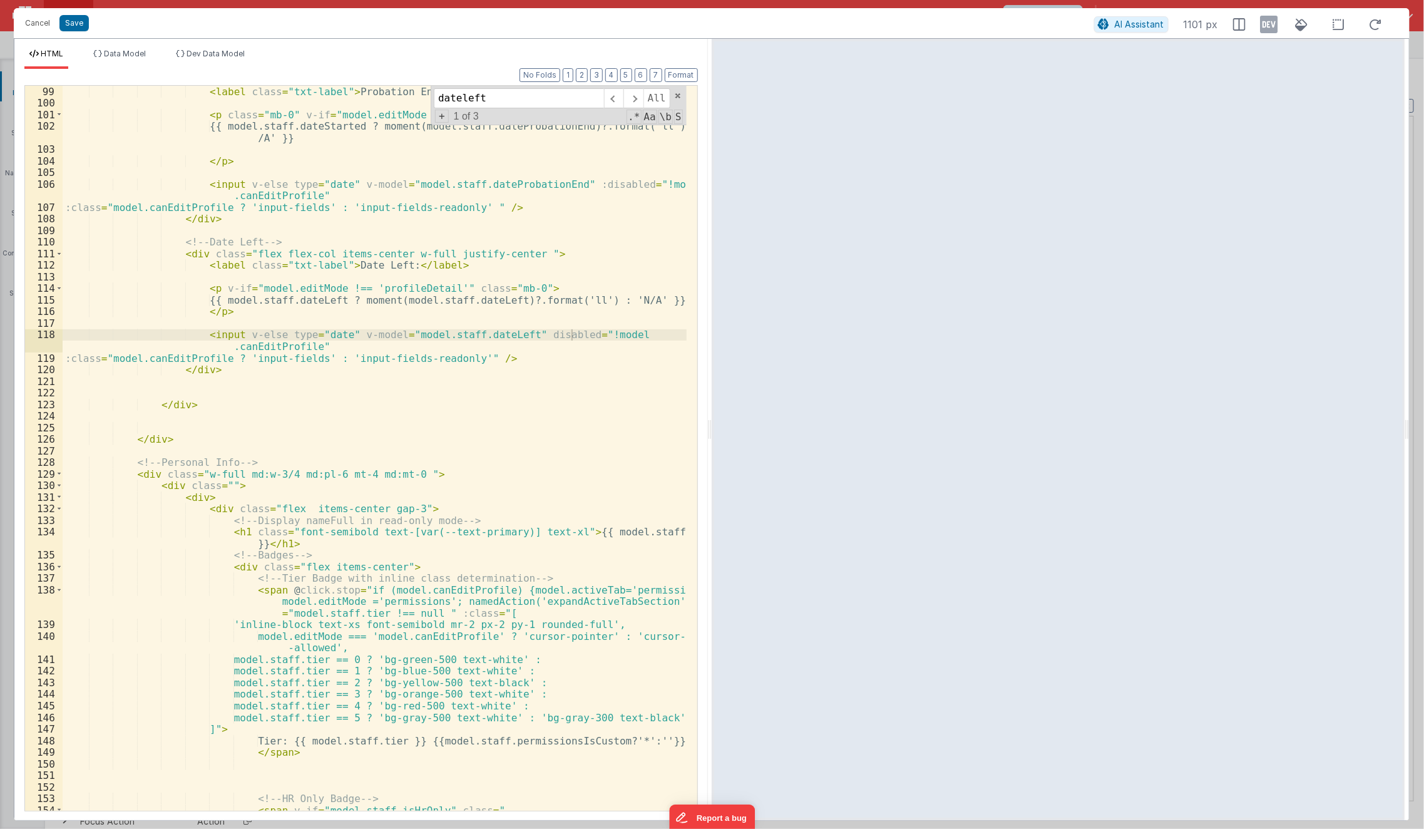
scroll to position [1298, 0]
click at [408, 400] on div "< label class = "txt-label" > Probation Ends: </ label > < p class = "mb-0" v-i…" at bounding box center [375, 466] width 625 height 760
click at [126, 64] on li "Data Model" at bounding box center [119, 59] width 63 height 20
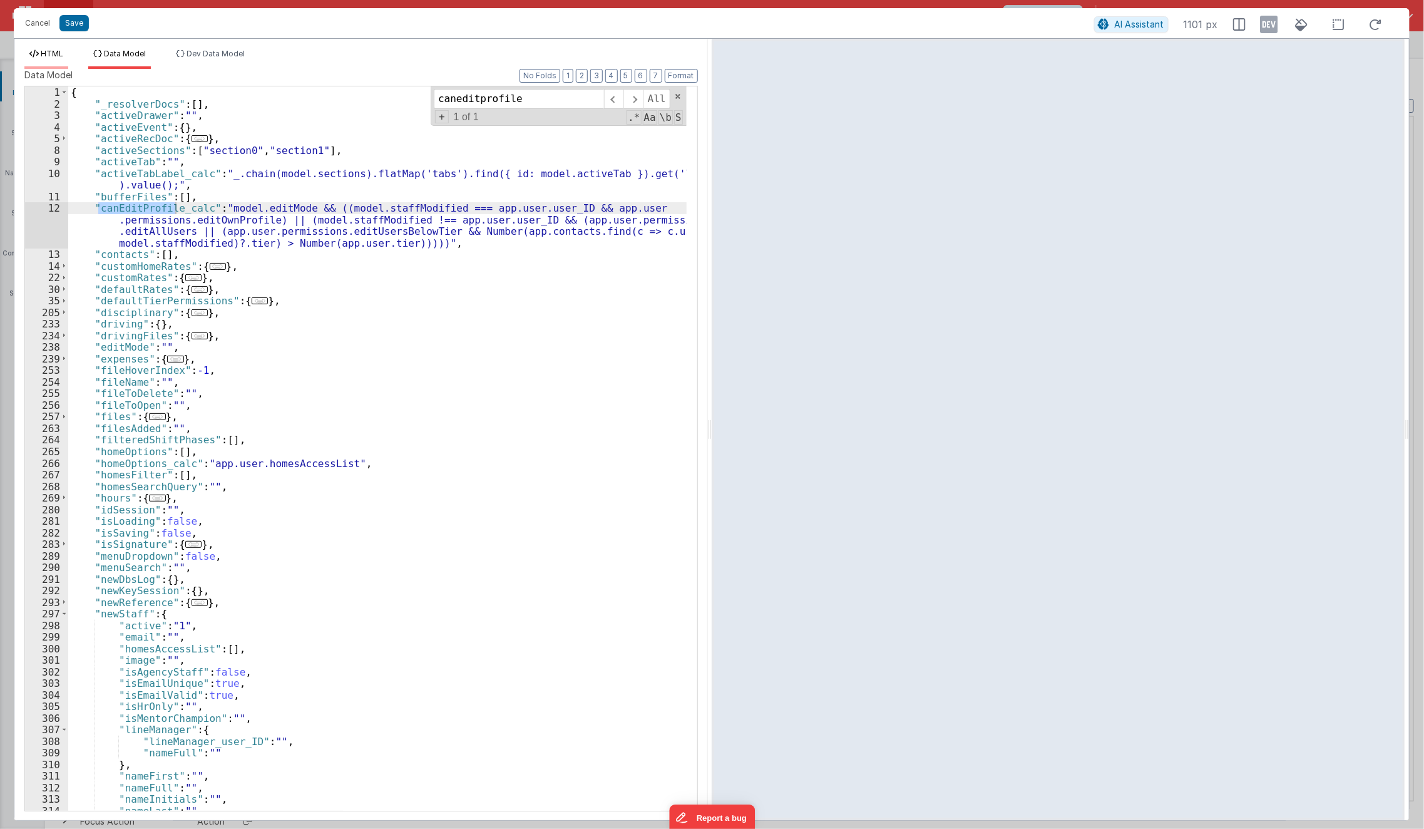
click at [64, 65] on li "HTML" at bounding box center [46, 59] width 44 height 20
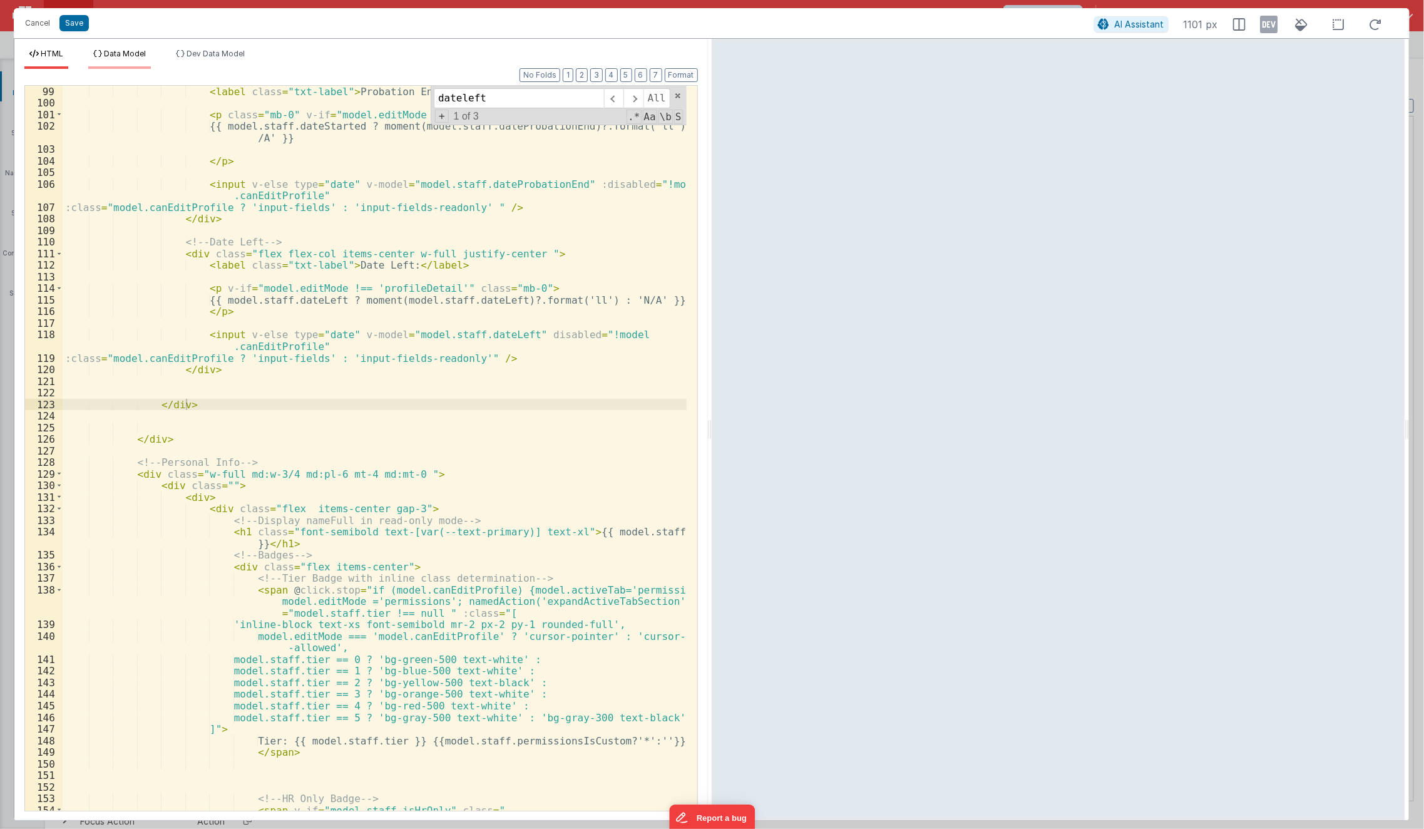
click at [111, 53] on span "Data Model" at bounding box center [125, 53] width 42 height 9
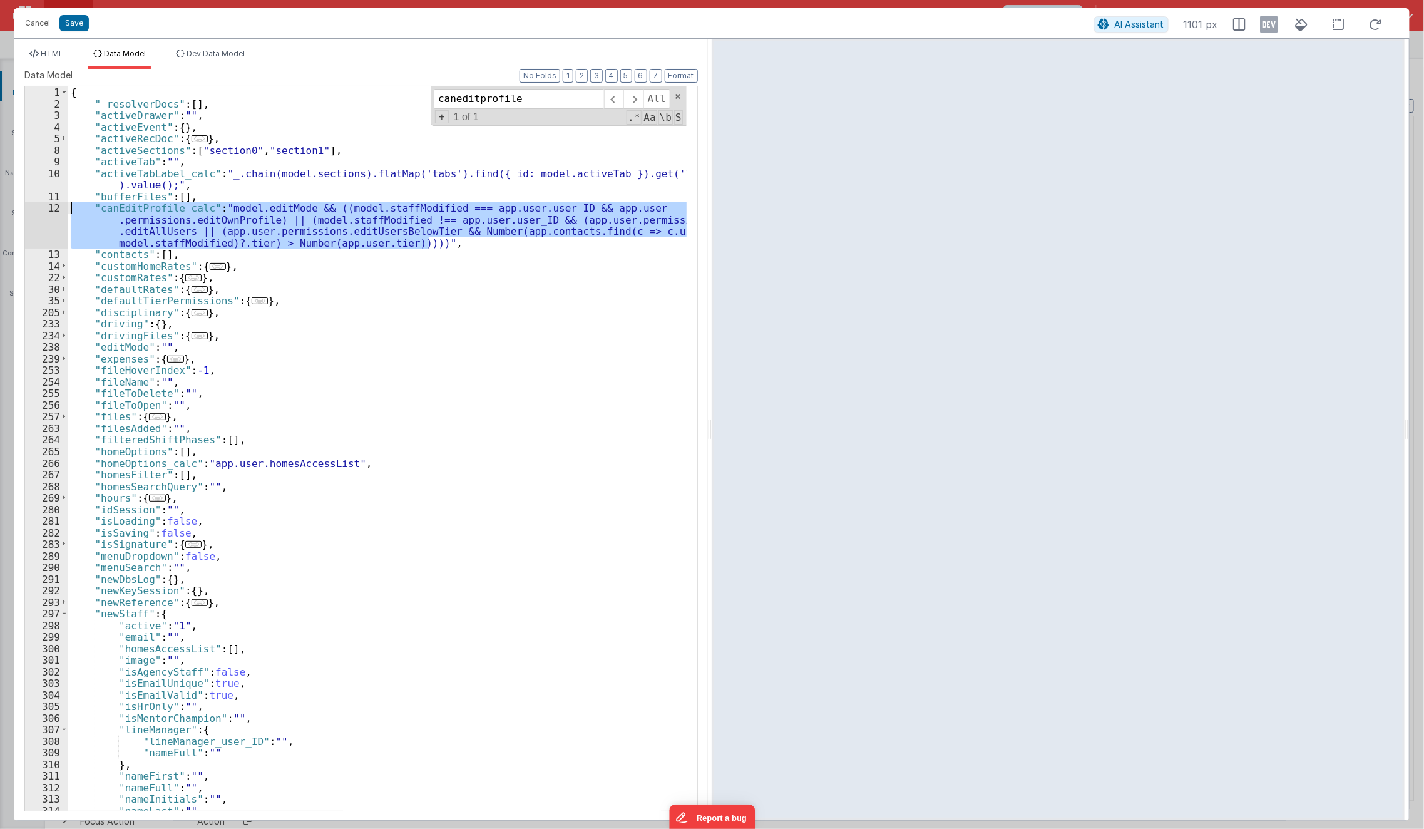
drag, startPoint x: 456, startPoint y: 239, endPoint x: 68, endPoint y: 205, distance: 389.6
click at [68, 205] on div "{ "_resolverDocs" : [ ] , "activeDrawer" : "" , "activeEvent" : { } , "activeRe…" at bounding box center [377, 460] width 619 height 748
click at [53, 61] on li "HTML" at bounding box center [46, 59] width 44 height 20
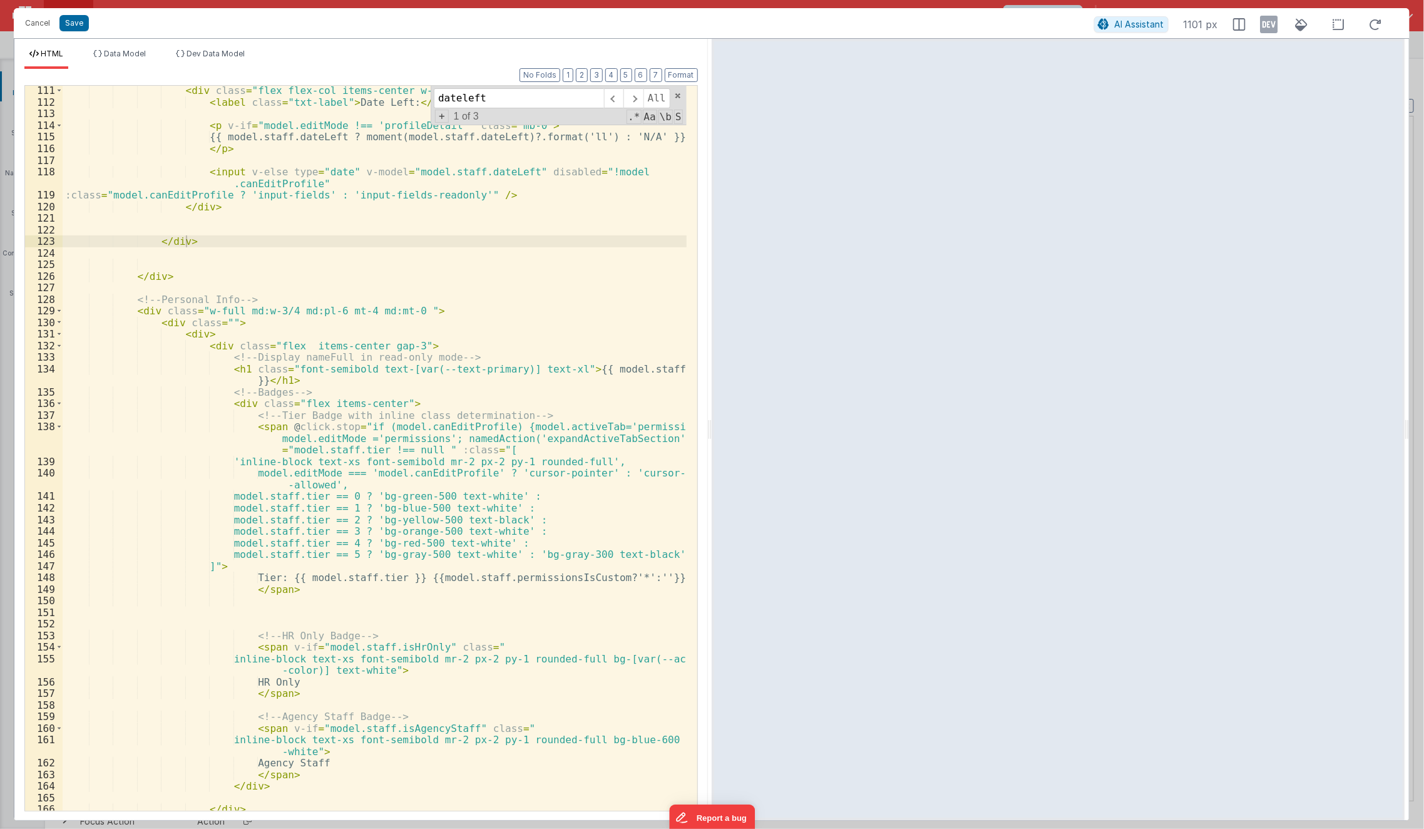
scroll to position [1461, 0]
click at [506, 175] on div "< div class = "flex flex-col items-center w-full justify-center " > < label cla…" at bounding box center [375, 459] width 625 height 749
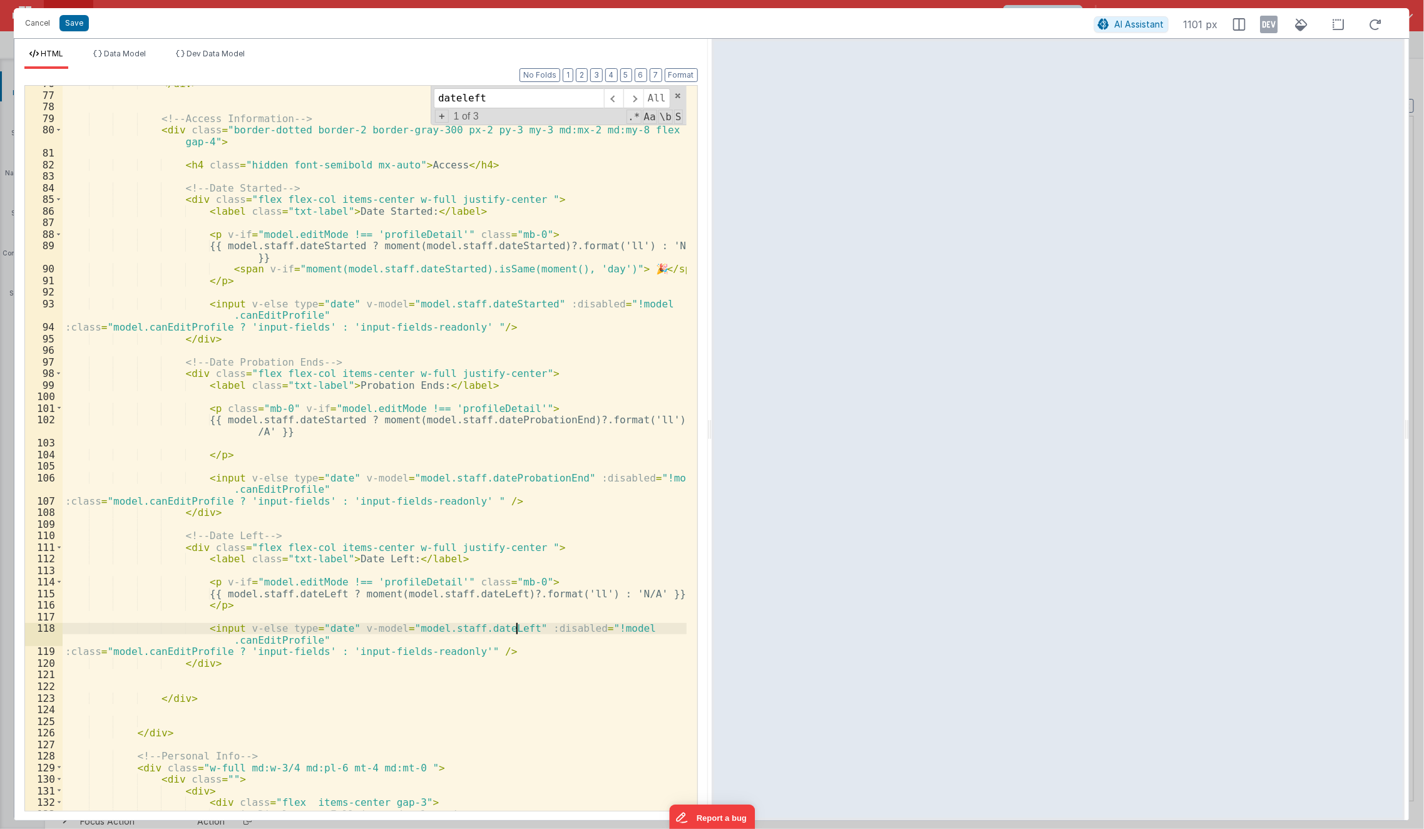
scroll to position [1005, 0]
click at [513, 626] on div "</ div > <!-- Access Information --> < div class = "border-dotted border-2 bord…" at bounding box center [375, 452] width 625 height 749
click at [409, 461] on div "</ div > <!-- Access Information --> < div class = "border-dotted border-2 bord…" at bounding box center [375, 452] width 625 height 749
click at [474, 655] on div "</ div > <!-- Access Information --> < div class = "border-dotted border-2 bord…" at bounding box center [375, 452] width 625 height 749
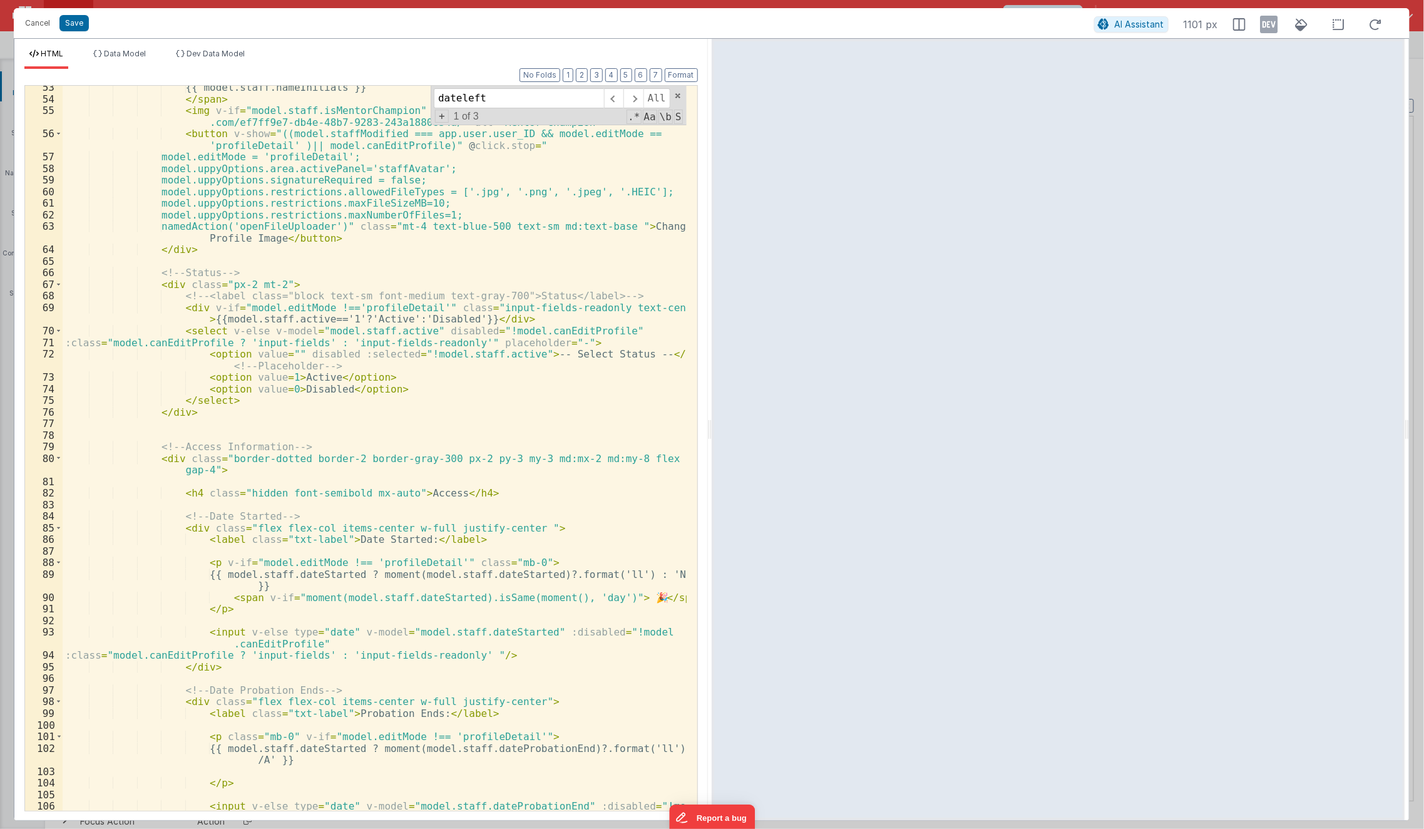
scroll to position [675, 0]
click at [410, 330] on div "{{ model.staff.nameInitials }} </ span > < img v-if = "model.staff.isMentorCham…" at bounding box center [375, 463] width 625 height 760
click at [81, 23] on button "Save" at bounding box center [73, 23] width 29 height 16
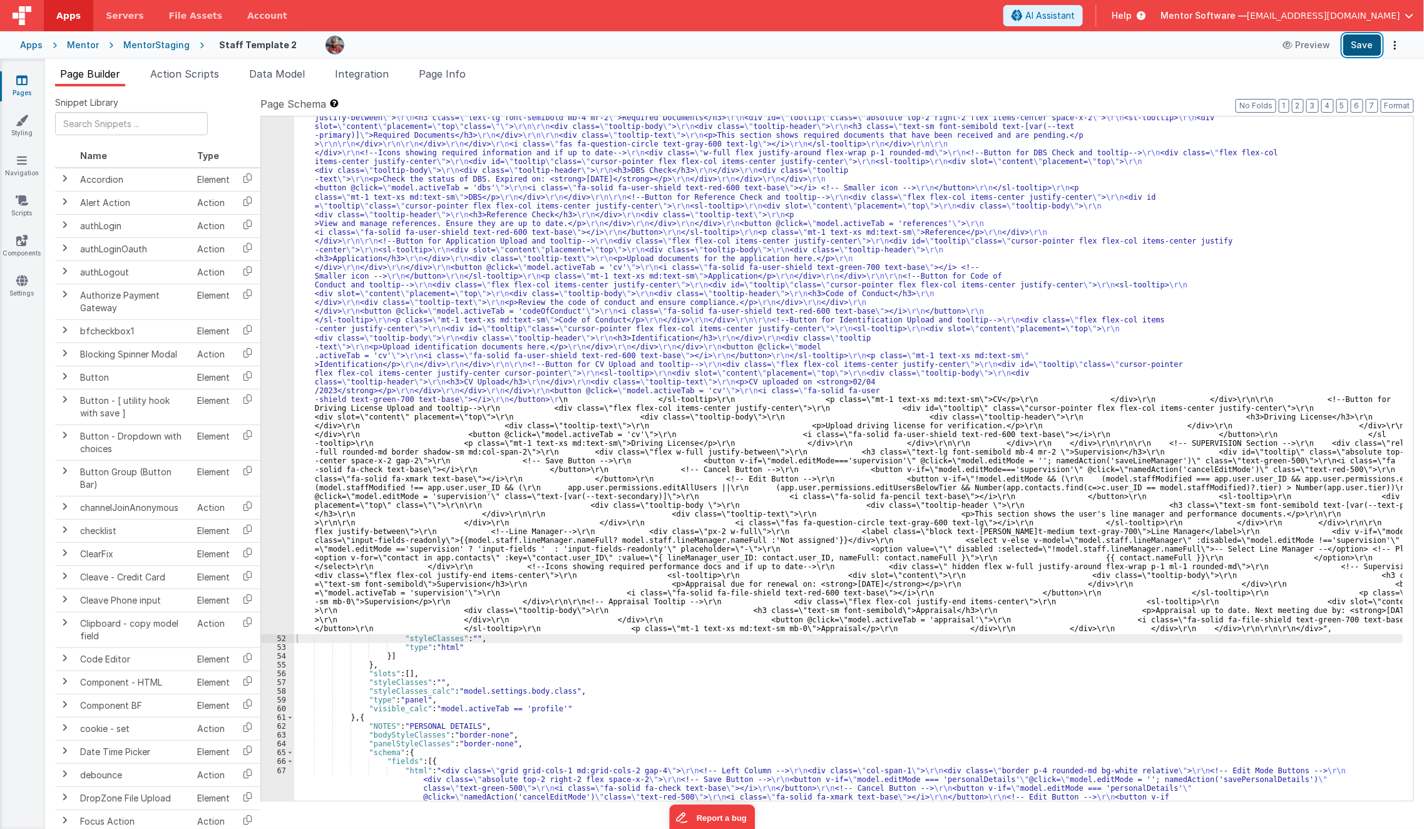
click at [1369, 43] on button "Save" at bounding box center [1362, 44] width 38 height 21
click at [24, 78] on icon at bounding box center [21, 80] width 11 height 13
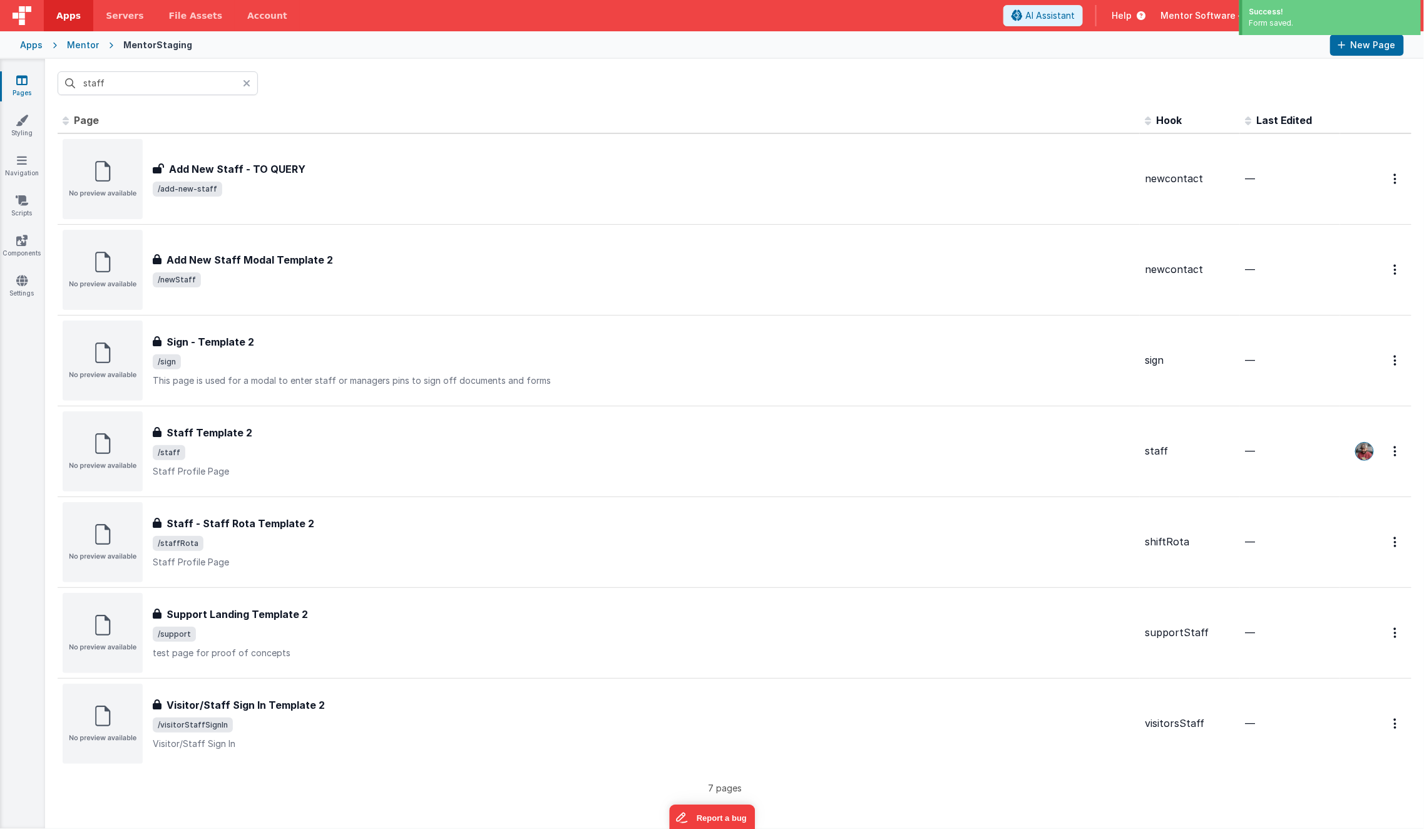
click at [74, 50] on div "Mentor" at bounding box center [83, 45] width 32 height 13
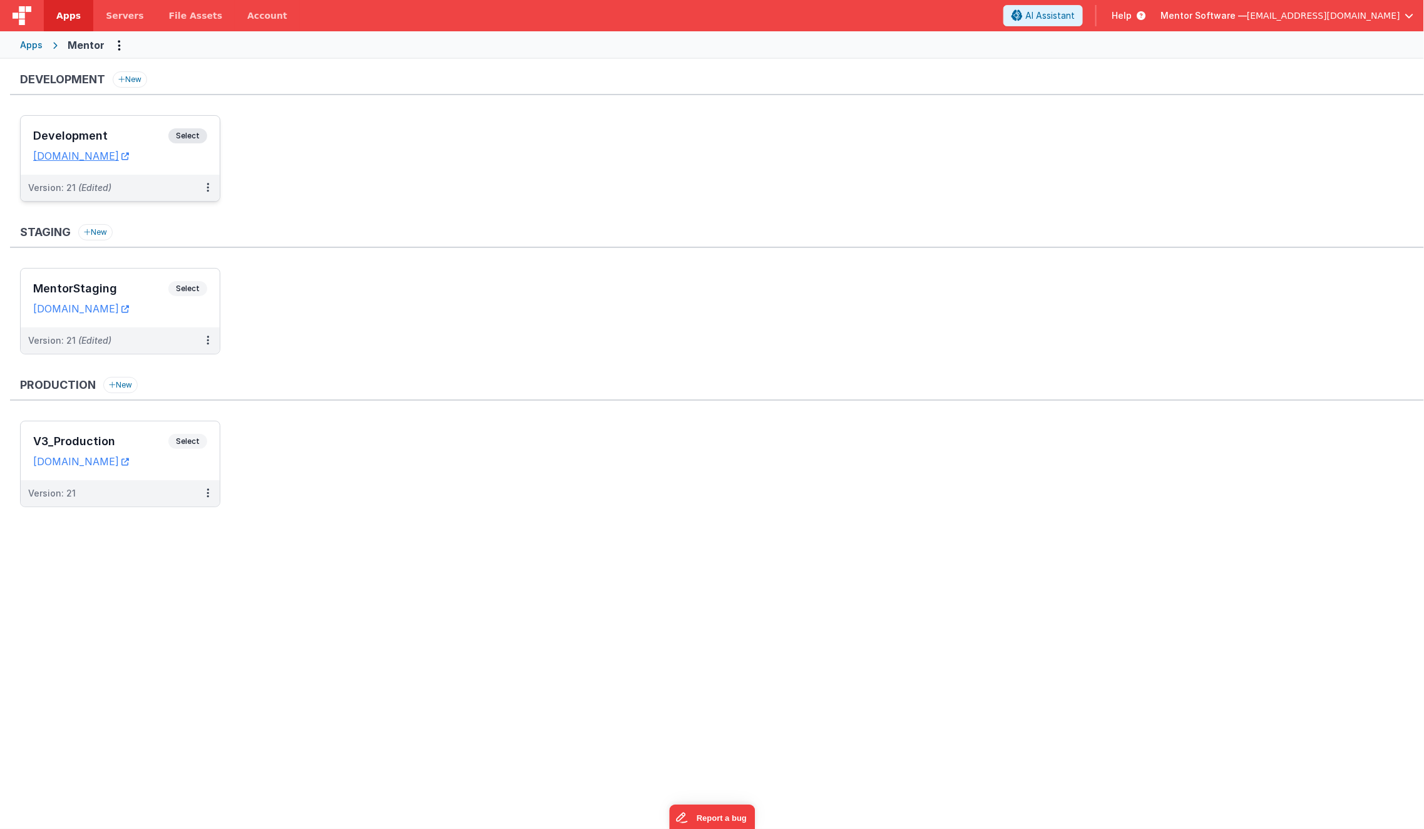
click at [118, 133] on h3 "Development" at bounding box center [100, 136] width 135 height 13
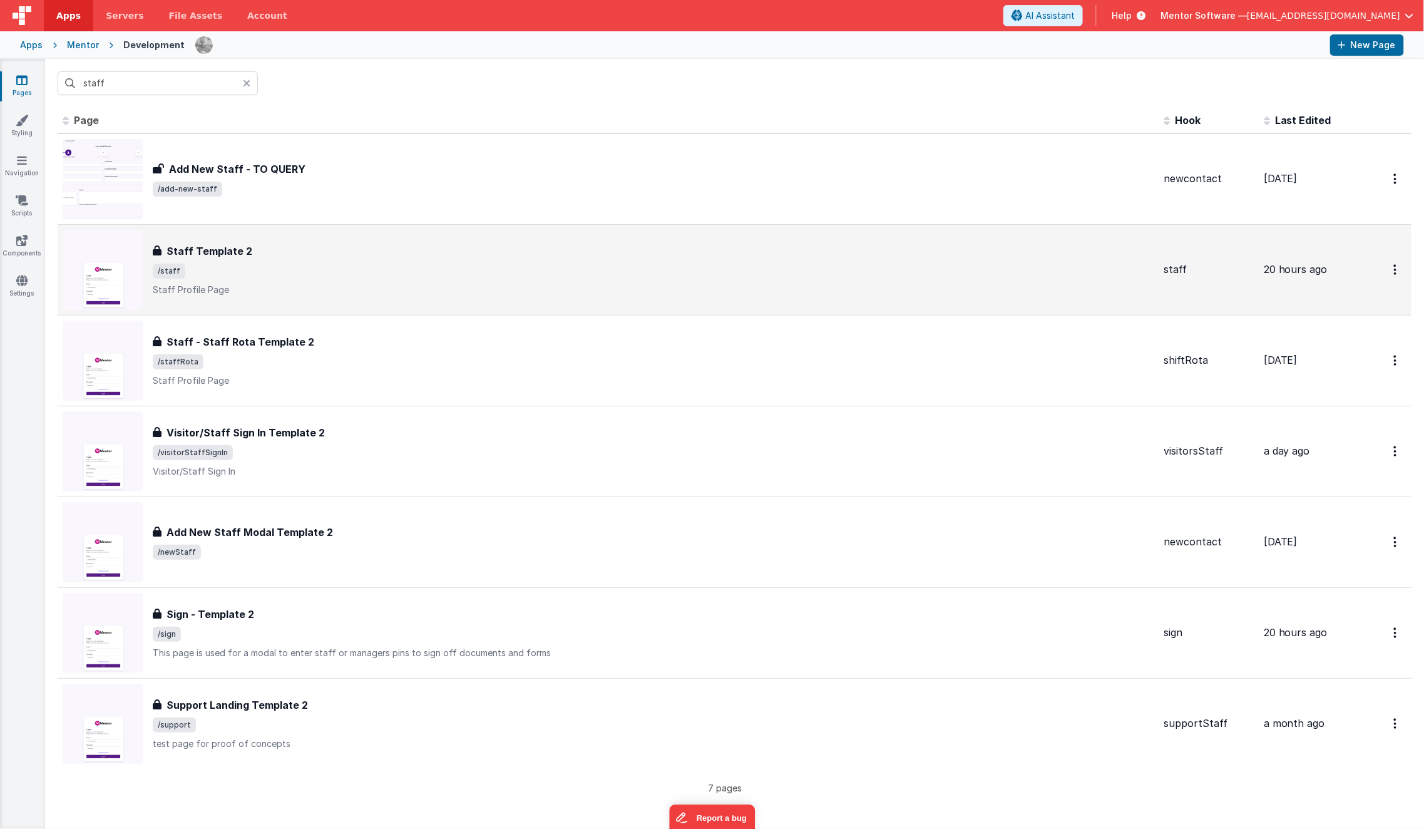
click at [335, 279] on div "Staff Template 2 Staff Template 2 /staff Staff Profile Page" at bounding box center [653, 269] width 1001 height 53
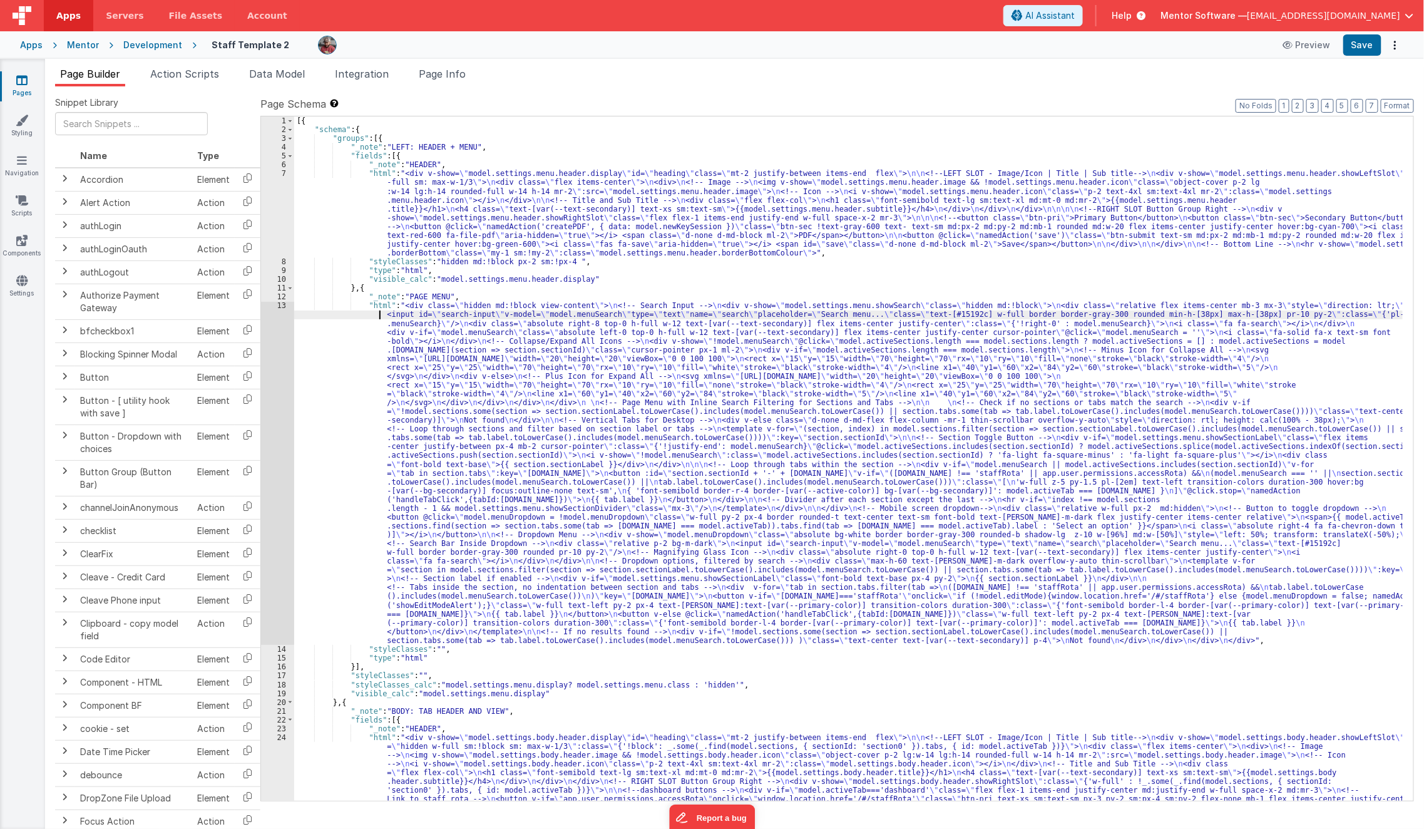
click at [370, 310] on div "[{ "schema" : { "groups" : [{ "_note" : "LEFT: HEADER + MENU" , "fields" : [{ "…" at bounding box center [848, 603] width 1109 height 975
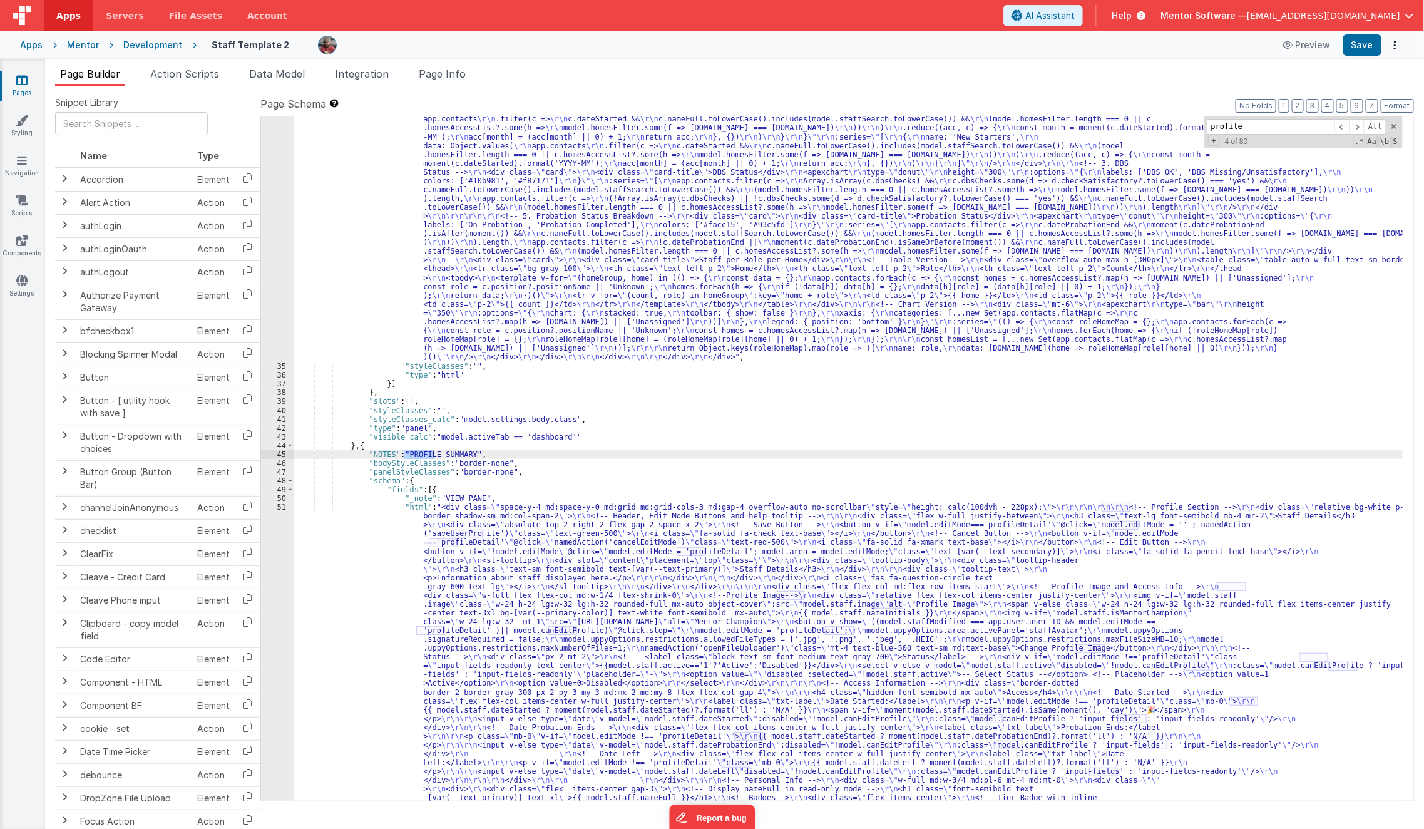
scroll to position [1525, 0]
type input "profile"
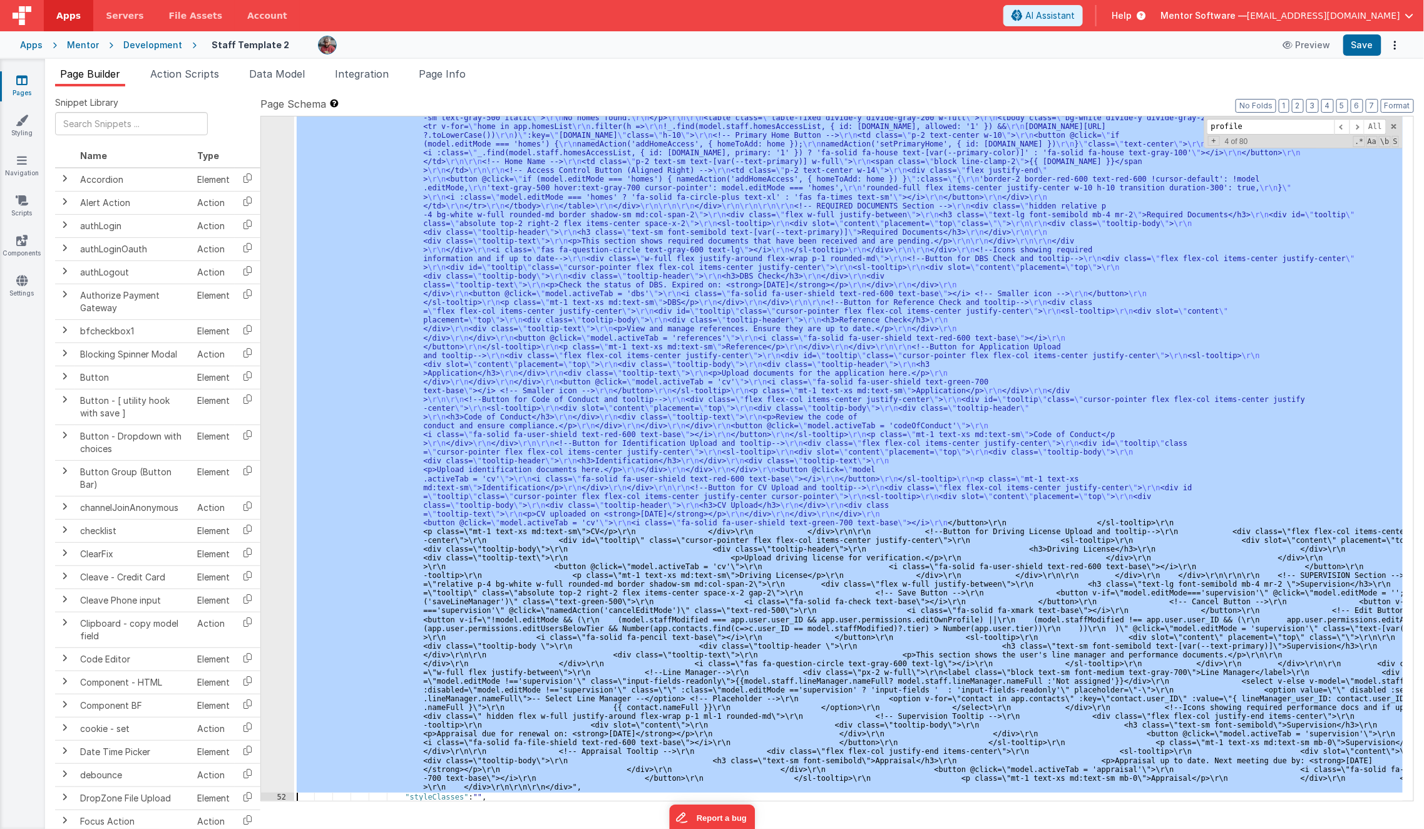
click at [278, 675] on div "51 52 53 54 55 56 57 58 59 60 61 62 63 64 65 66 67 68 69 70 71 72 73 74 75 76 7…" at bounding box center [277, 310] width 33 height 2349
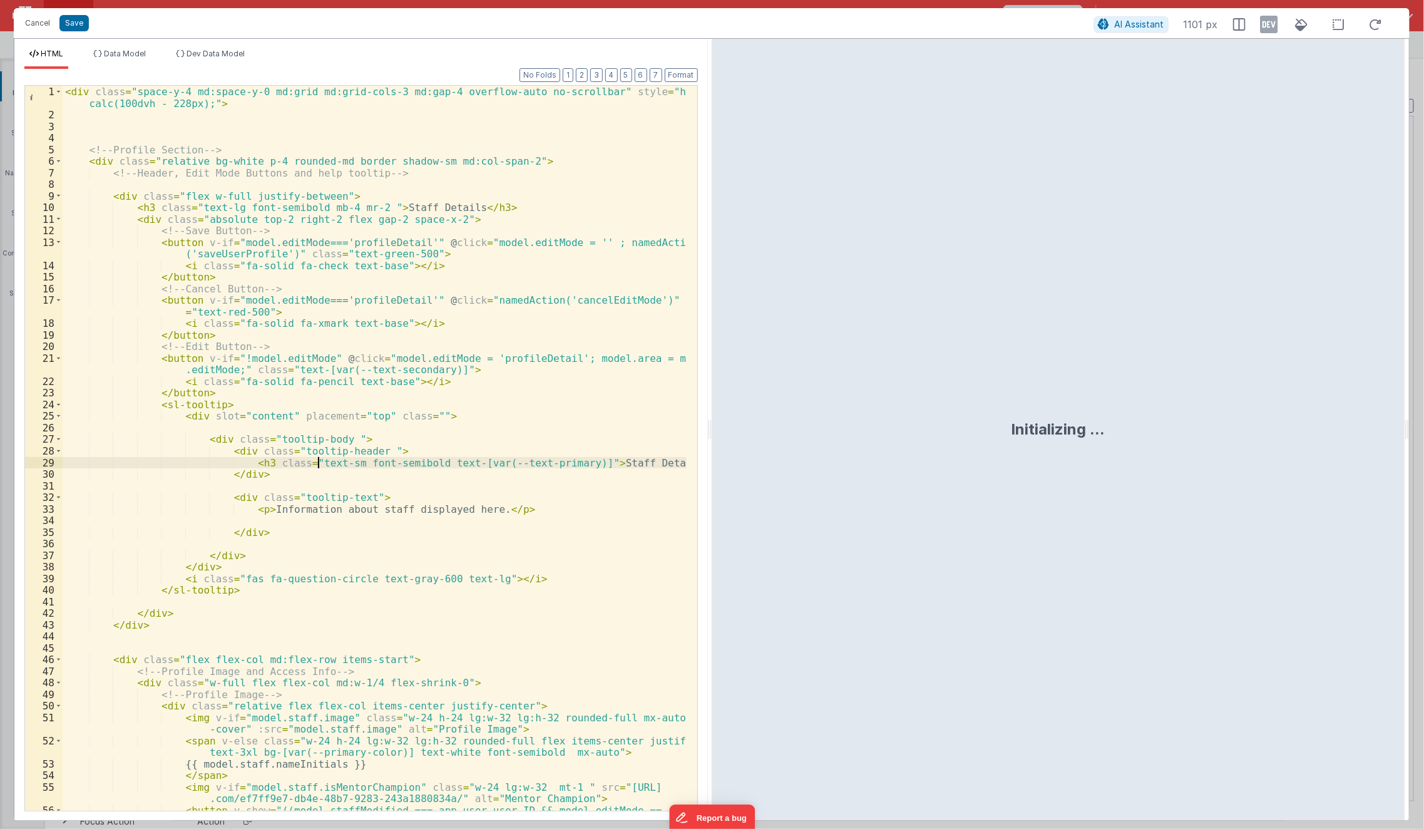
click at [317, 461] on div "< div class = "space-y-4 md:space-y-0 md:grid md:grid-cols-3 md:gap-4 overflow-…" at bounding box center [375, 472] width 625 height 772
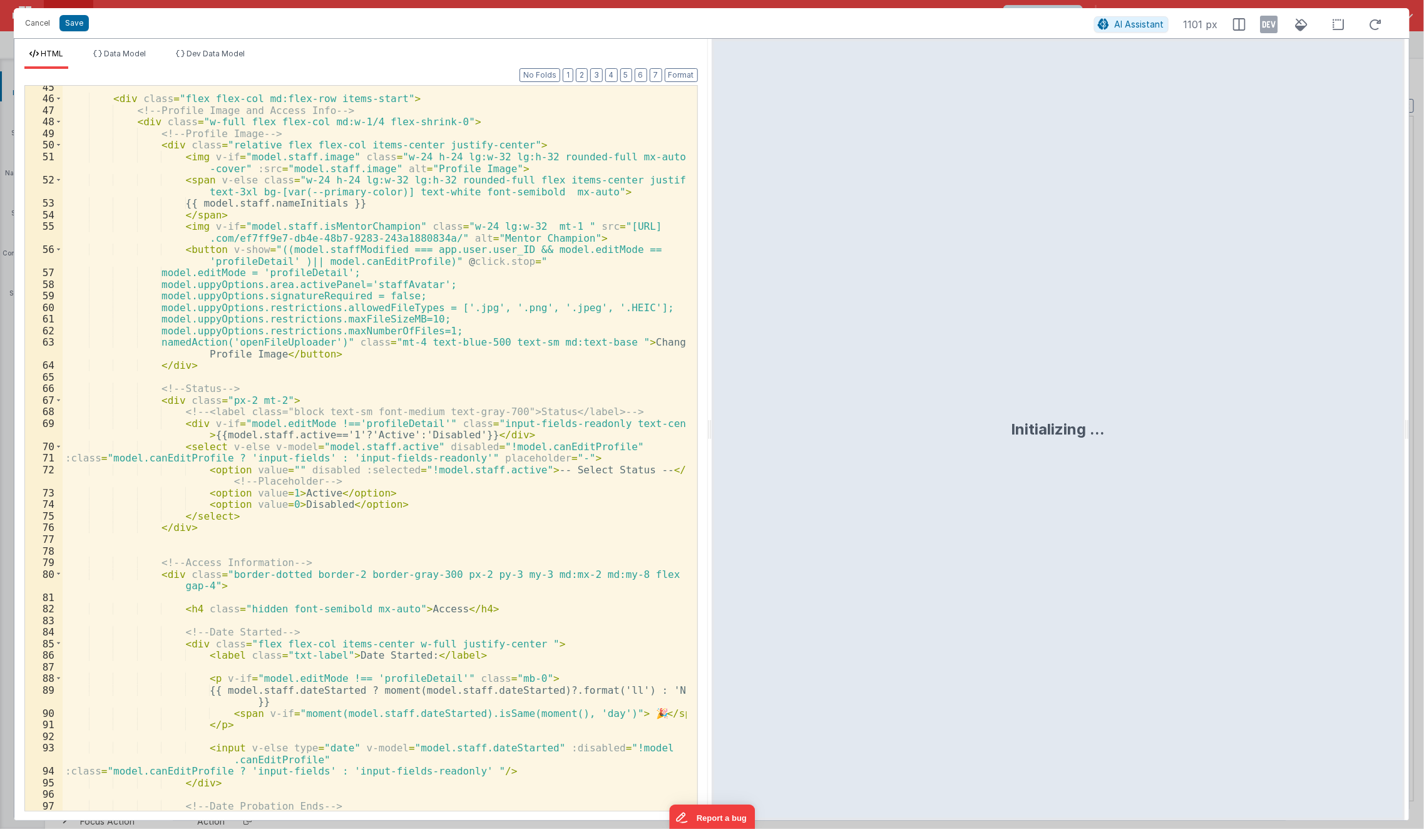
scroll to position [560, 0]
click at [461, 490] on div "< div class = "flex flex-col md:flex-row items-start" > <!-- Profile Image and …" at bounding box center [375, 455] width 625 height 749
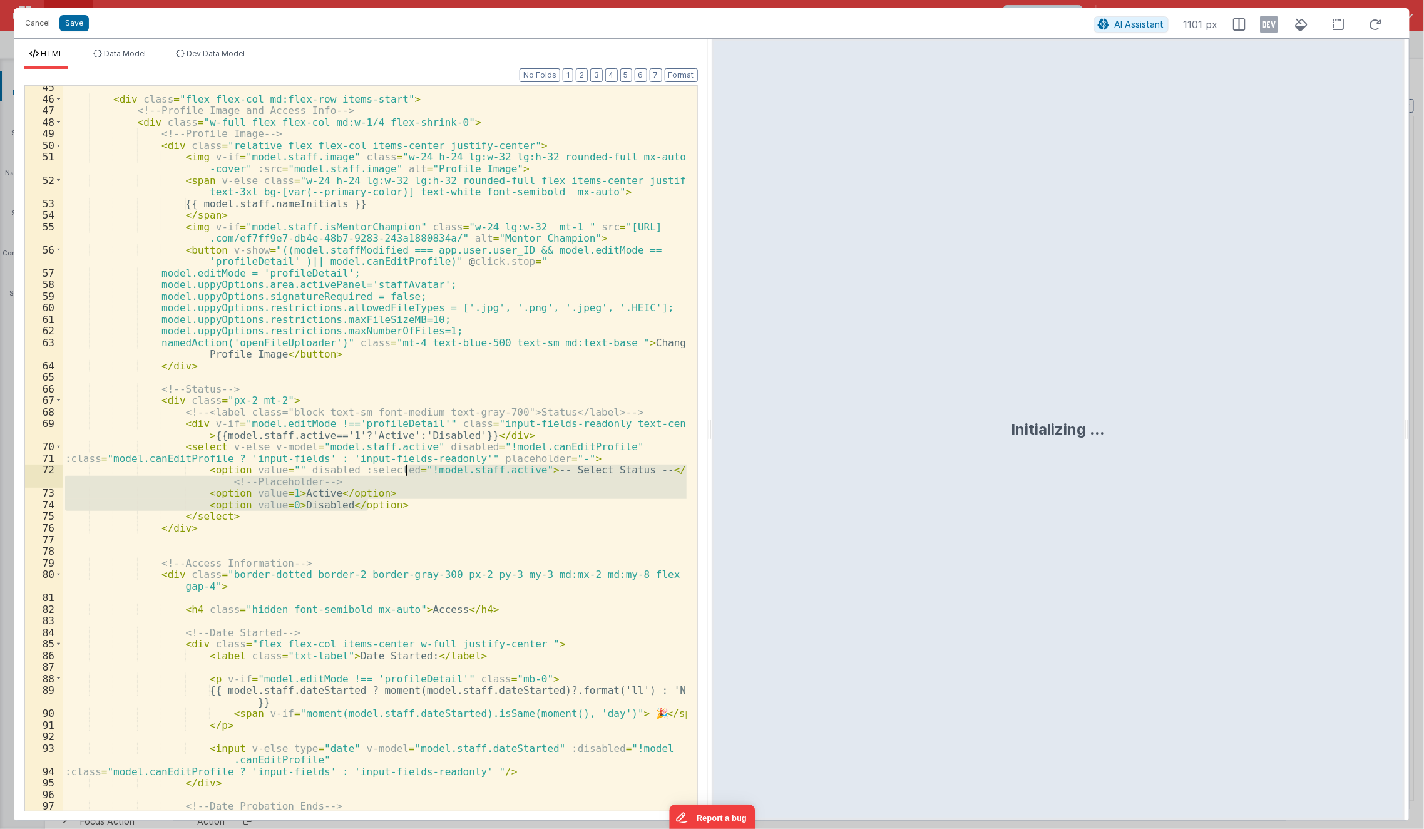
drag, startPoint x: 365, startPoint y: 507, endPoint x: 414, endPoint y: 459, distance: 69.0
click at [414, 459] on div "< div class = "flex flex-col md:flex-row items-start" > <!-- Profile Image and …" at bounding box center [375, 455] width 625 height 749
click at [414, 459] on div "< div class = "flex flex-col md:flex-row items-start" > <!-- Profile Image and …" at bounding box center [375, 448] width 624 height 725
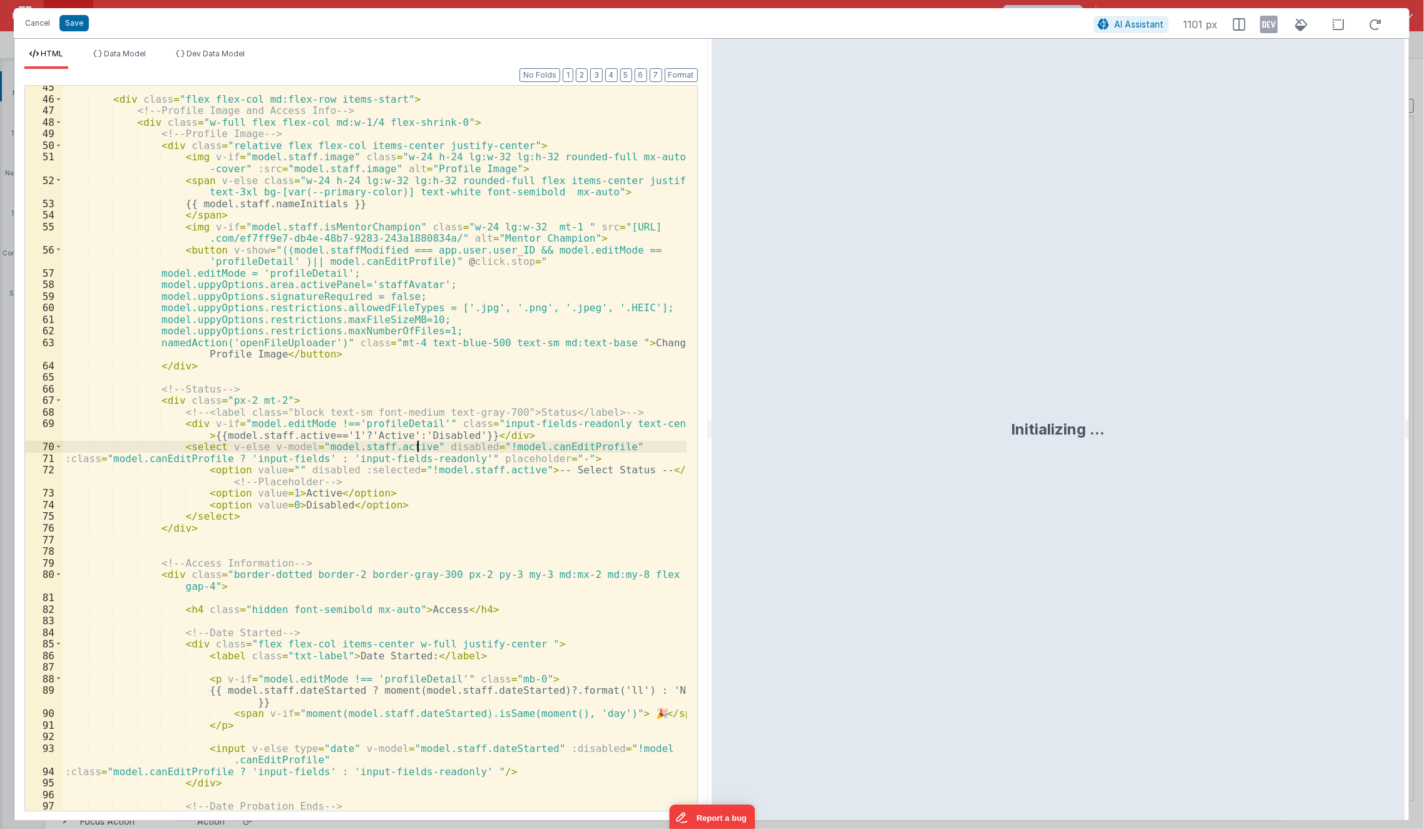
click at [417, 449] on div "< div class = "flex flex-col md:flex-row items-start" > <!-- Profile Image and …" at bounding box center [375, 455] width 625 height 749
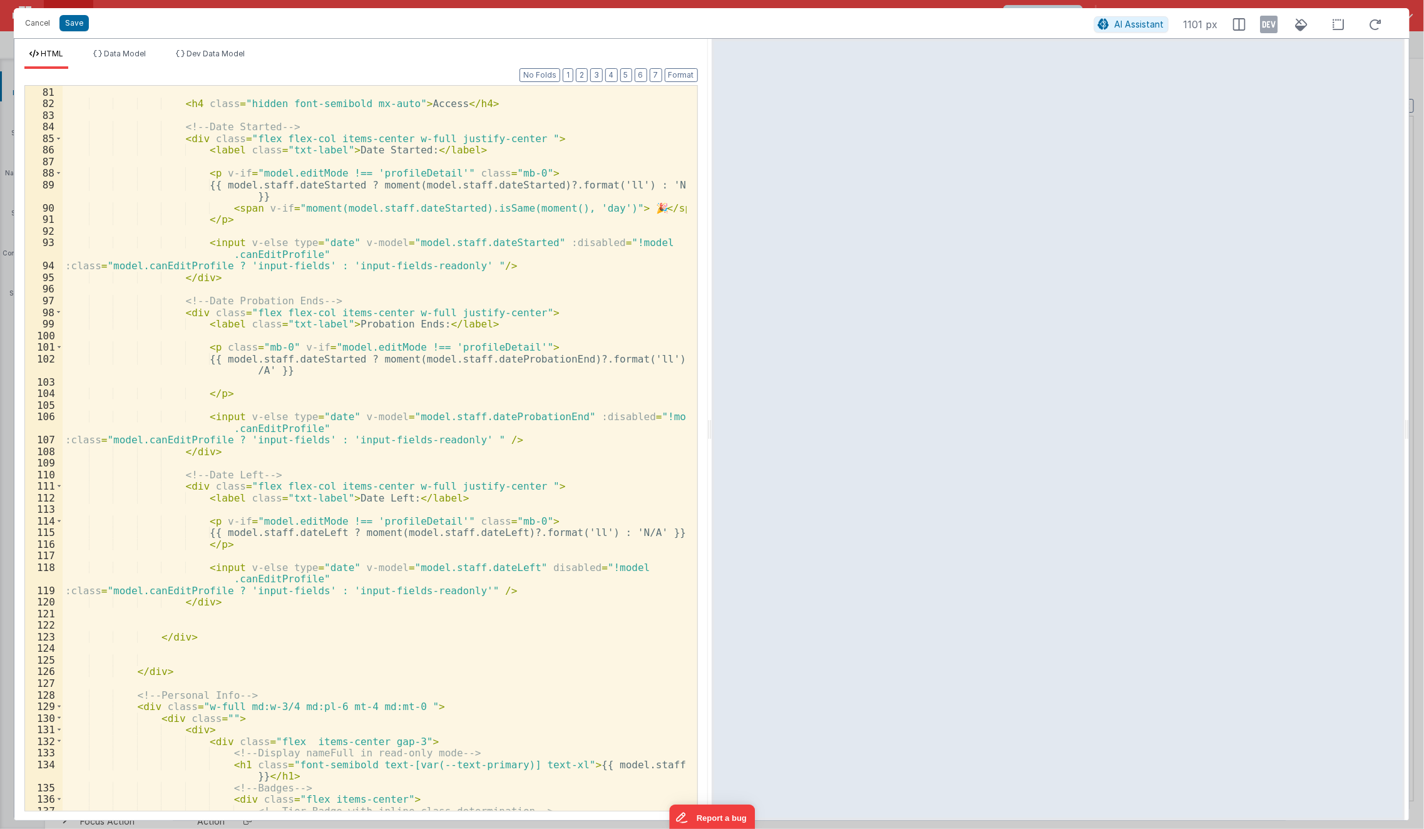
scroll to position [1065, 0]
click at [509, 573] on div "< div class = "border-dotted border-2 border-gray-300 px-2 py-3 my-3 md:mx-2 md…" at bounding box center [375, 443] width 625 height 760
click at [509, 571] on div "< div class = "border-dotted border-2 border-gray-300 px-2 py-3 my-3 md:mx-2 md…" at bounding box center [375, 443] width 625 height 760
click at [78, 23] on button "Save" at bounding box center [73, 23] width 29 height 16
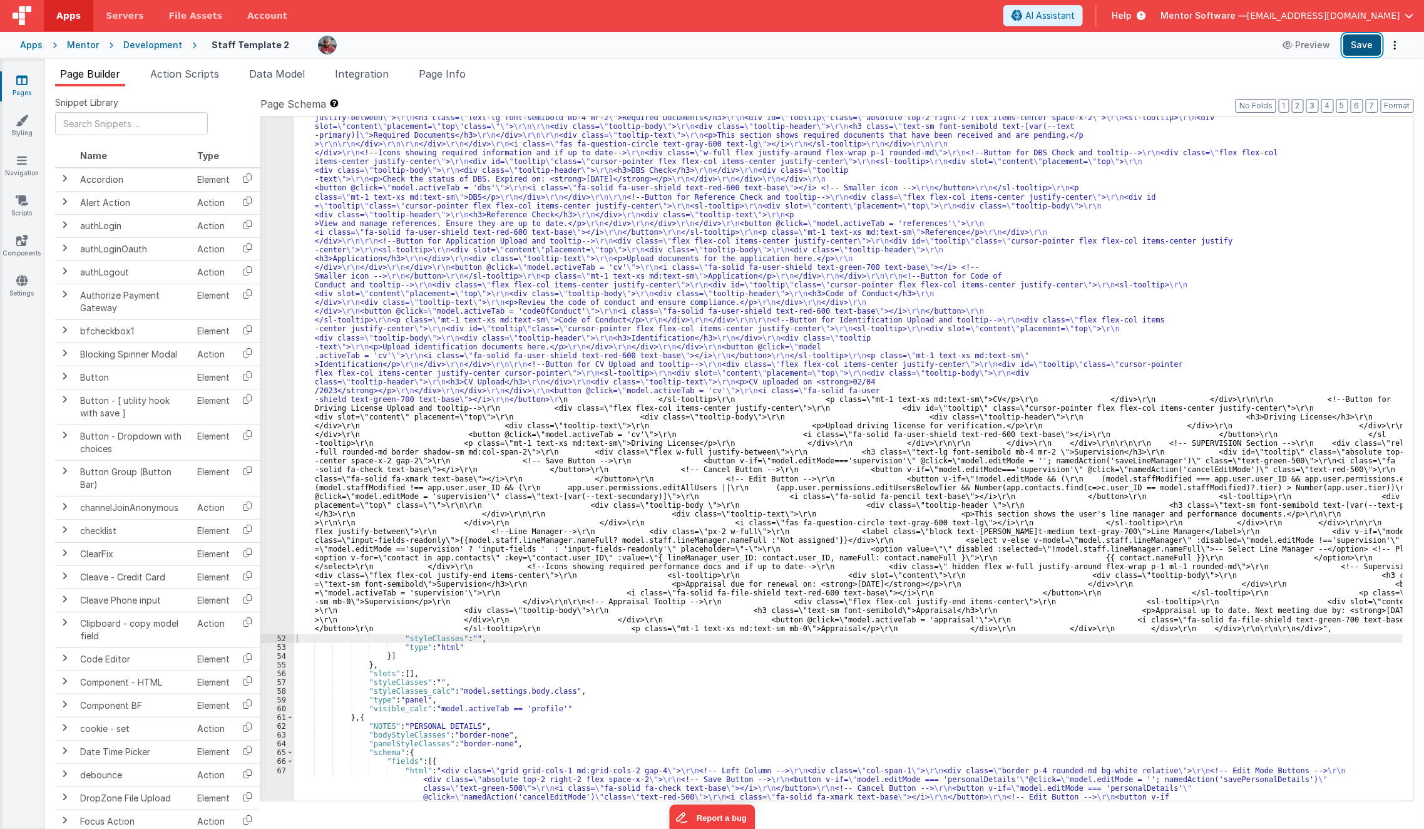
click at [1365, 49] on button "Save" at bounding box center [1362, 44] width 38 height 21
click at [21, 278] on icon at bounding box center [21, 280] width 11 height 13
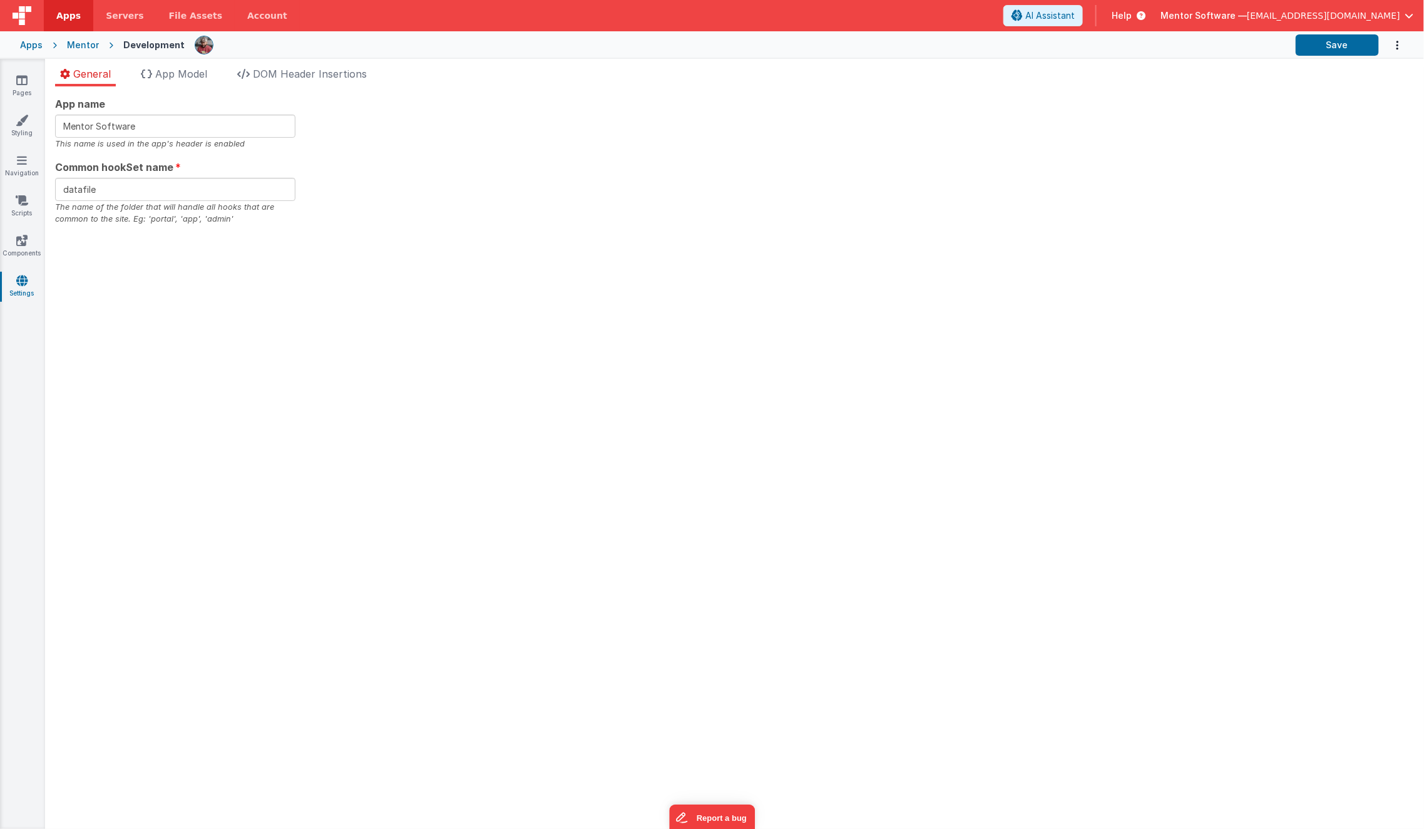
click at [26, 287] on link "Settings" at bounding box center [21, 286] width 45 height 25
click at [184, 79] on span "App Model" at bounding box center [181, 74] width 52 height 13
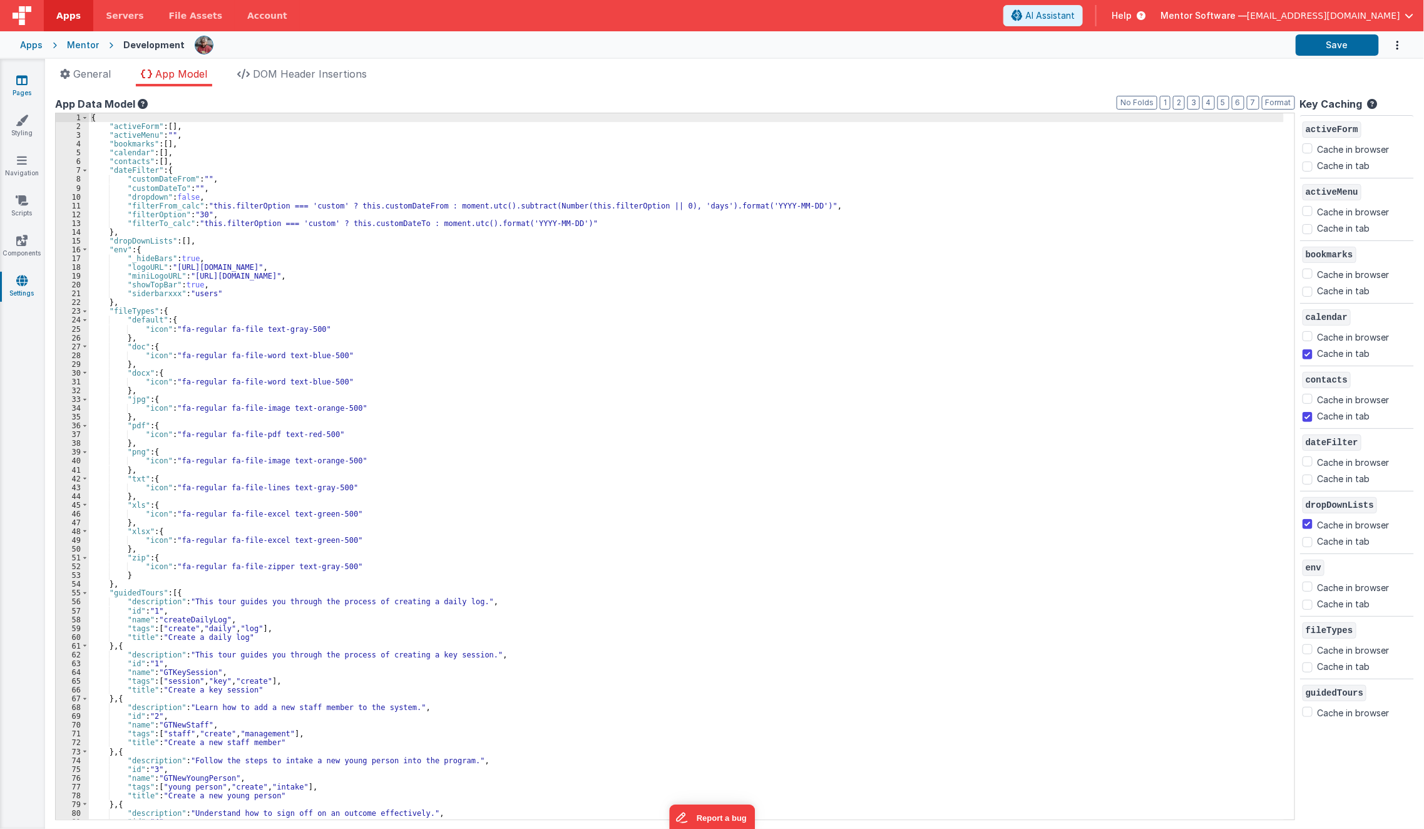
click at [26, 84] on icon at bounding box center [21, 80] width 11 height 13
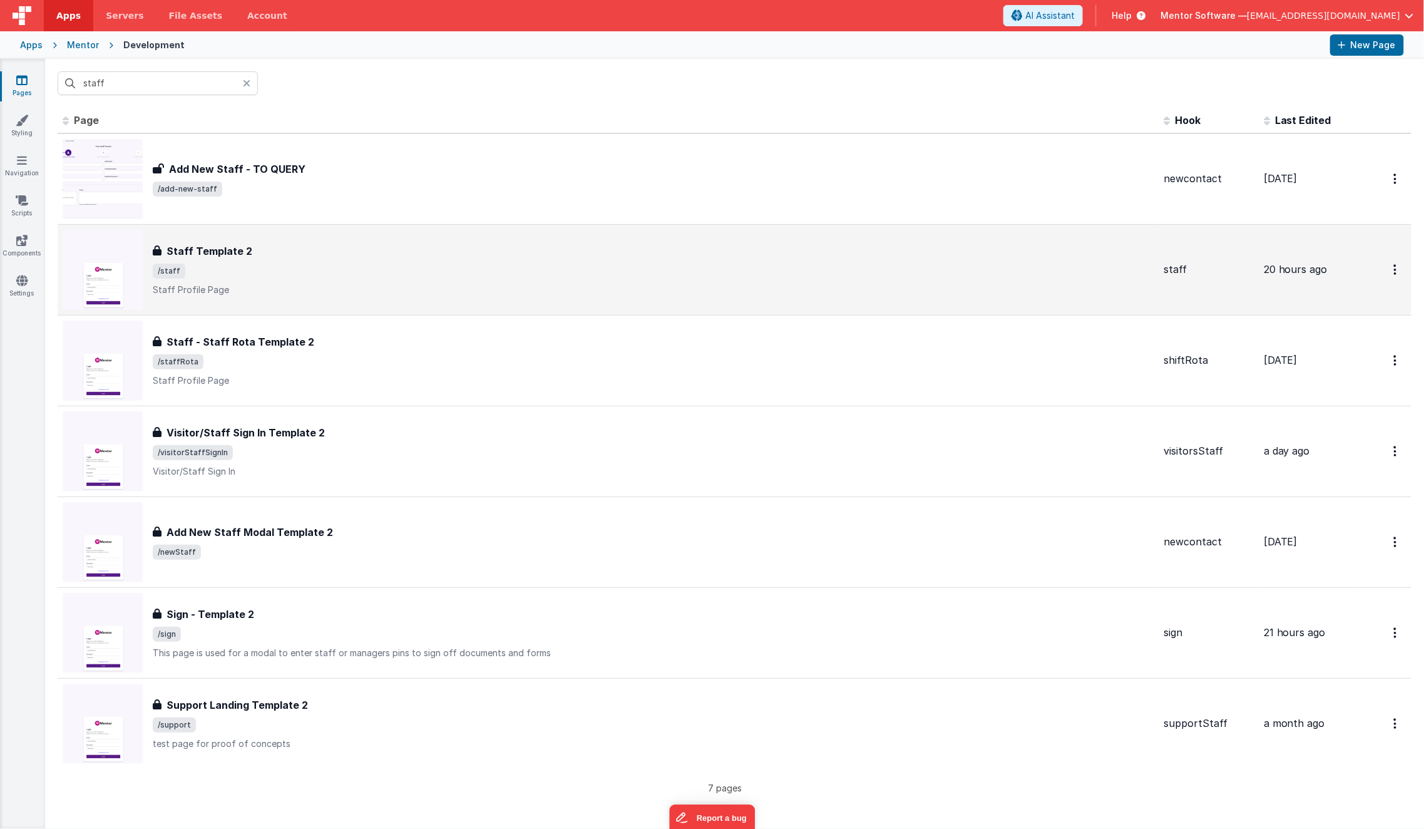
click at [222, 263] on span "/staff" at bounding box center [653, 270] width 1001 height 15
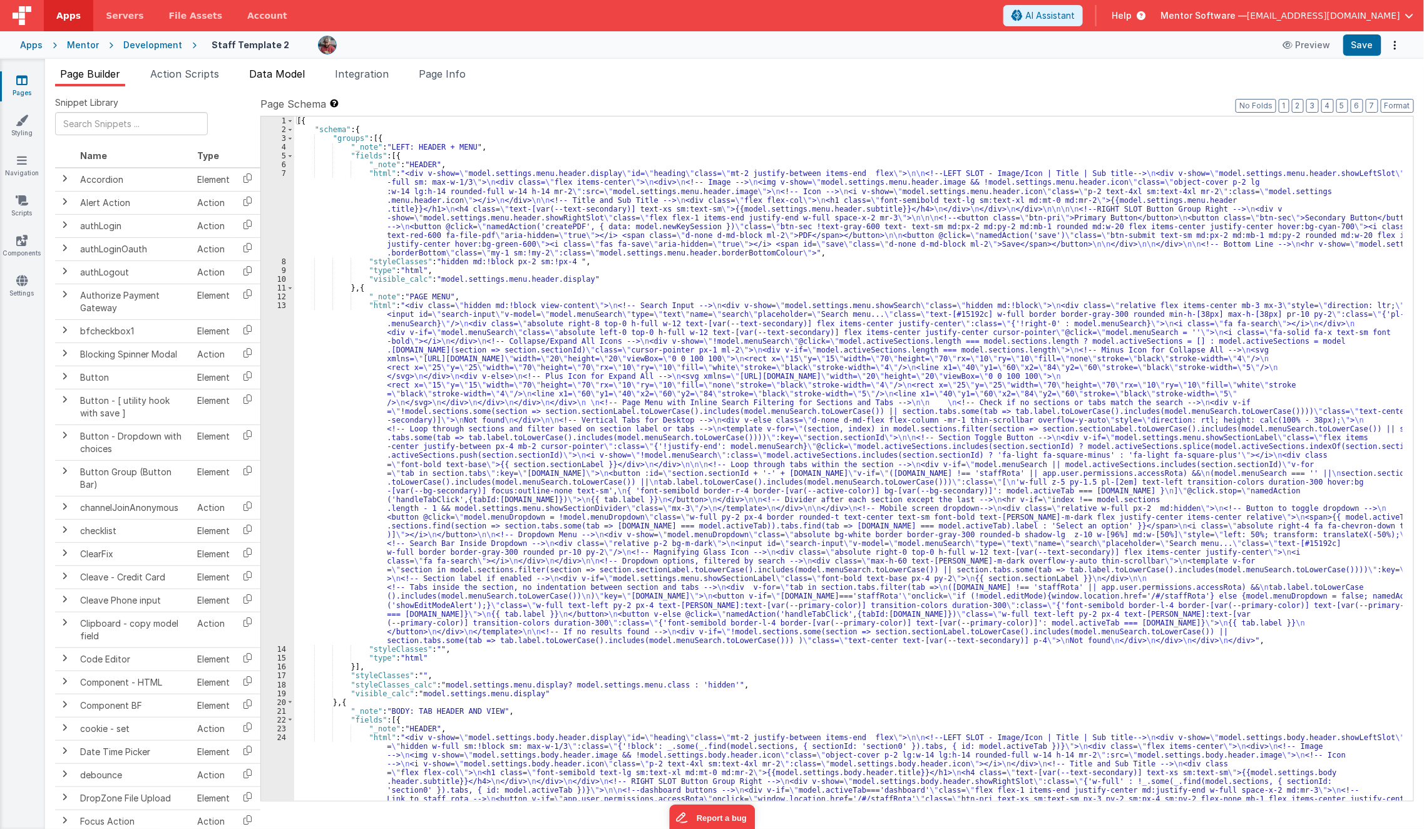
click at [286, 81] on li "Data Model" at bounding box center [277, 76] width 66 height 20
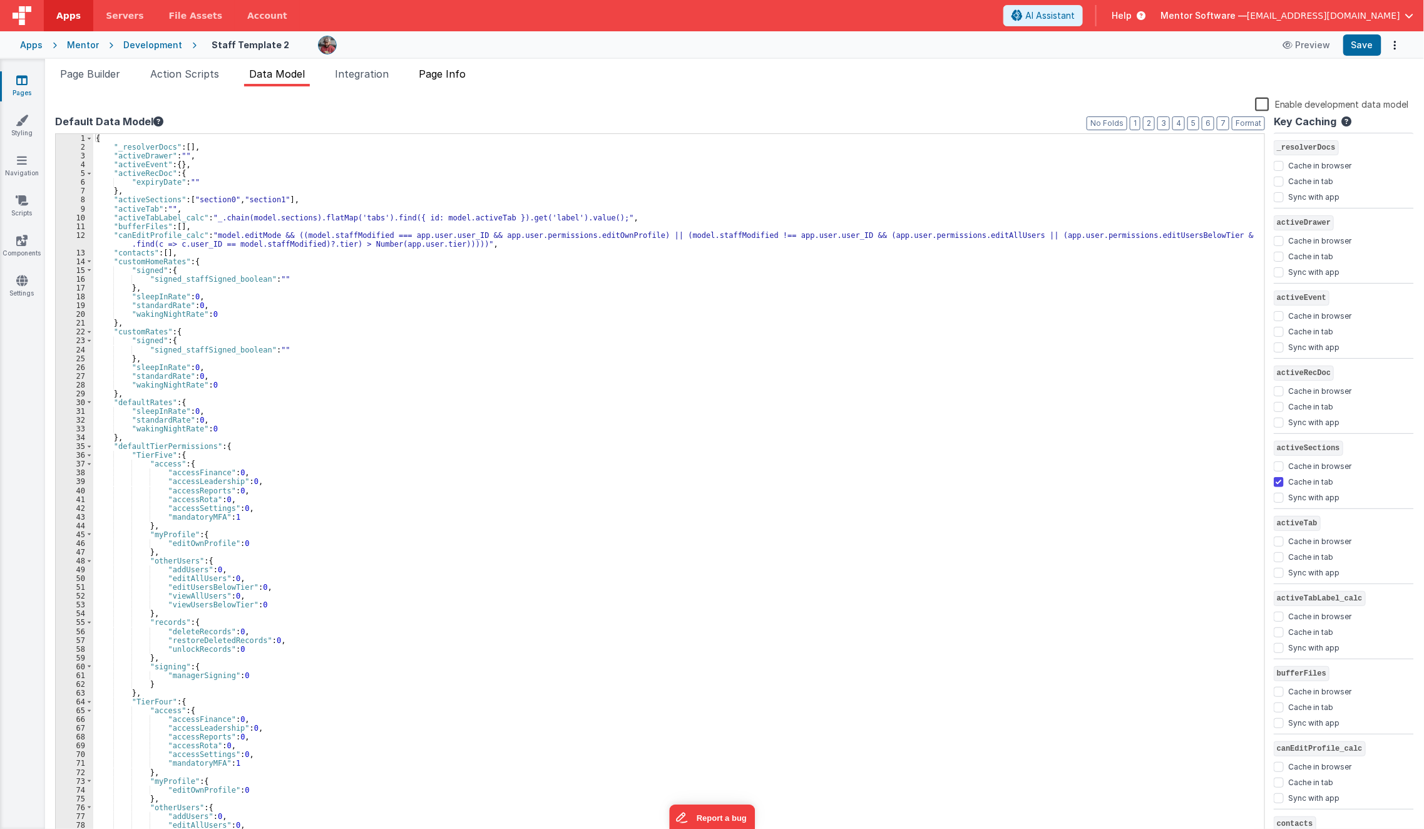
click at [439, 73] on span "Page Info" at bounding box center [442, 74] width 47 height 13
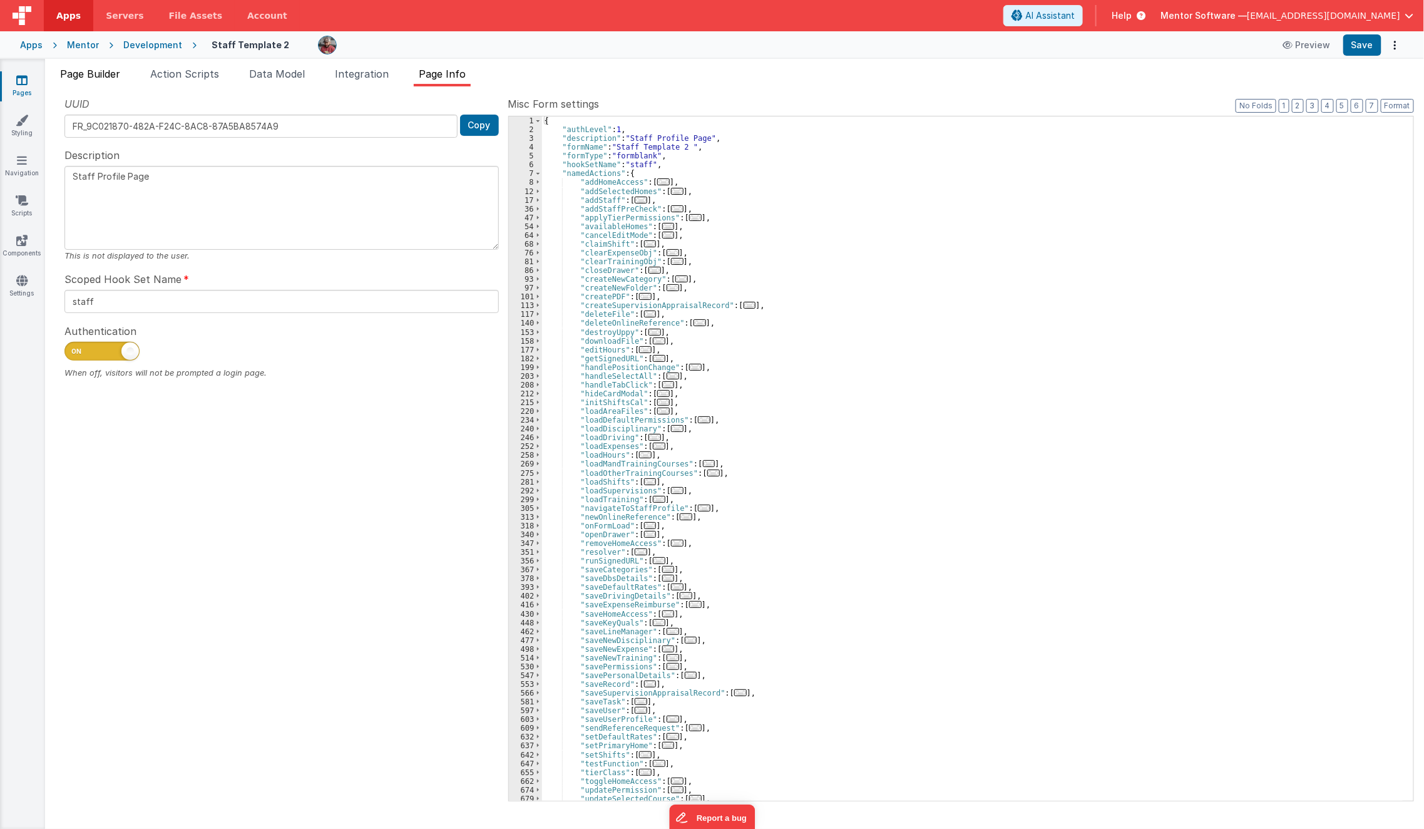
click at [107, 81] on li "Page Builder" at bounding box center [90, 76] width 70 height 20
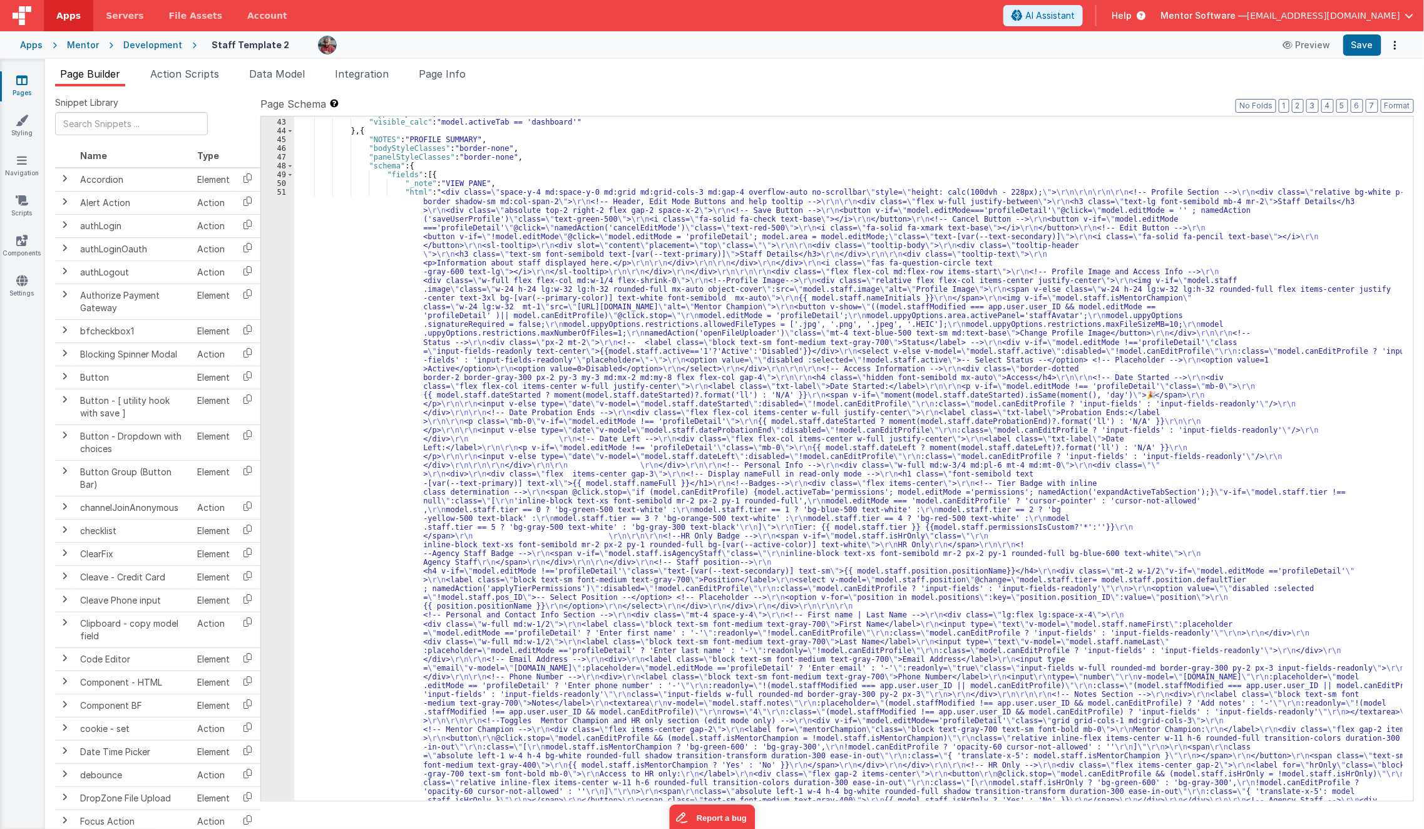
scroll to position [1904, 0]
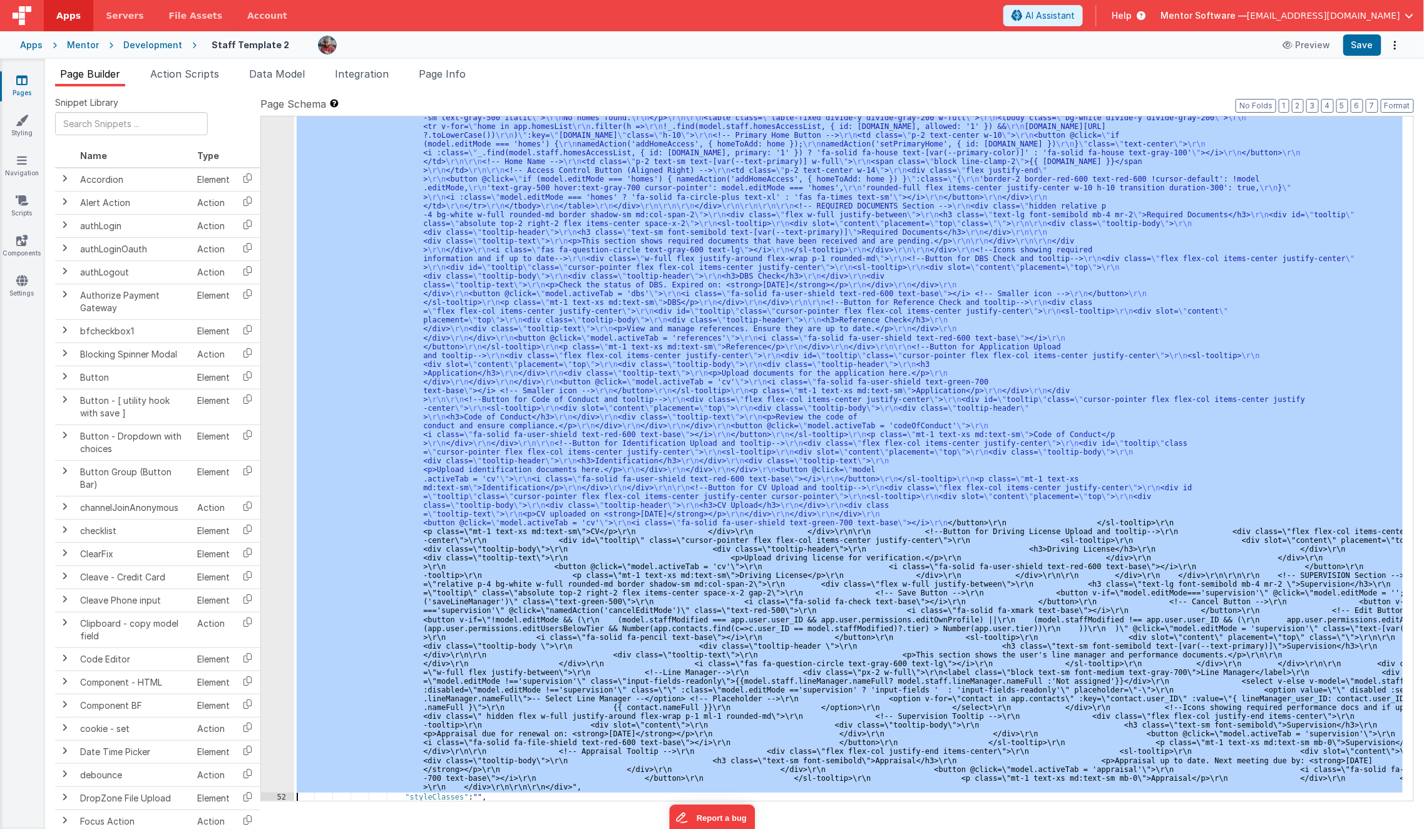
scroll to position [2891, 0]
click at [272, 437] on div "51 52 53 54 55 56 57 58 59 60 61 62 63 64 65 66 67 68 69 70 71 72 73 74 75 76 7…" at bounding box center [277, 310] width 33 height 2349
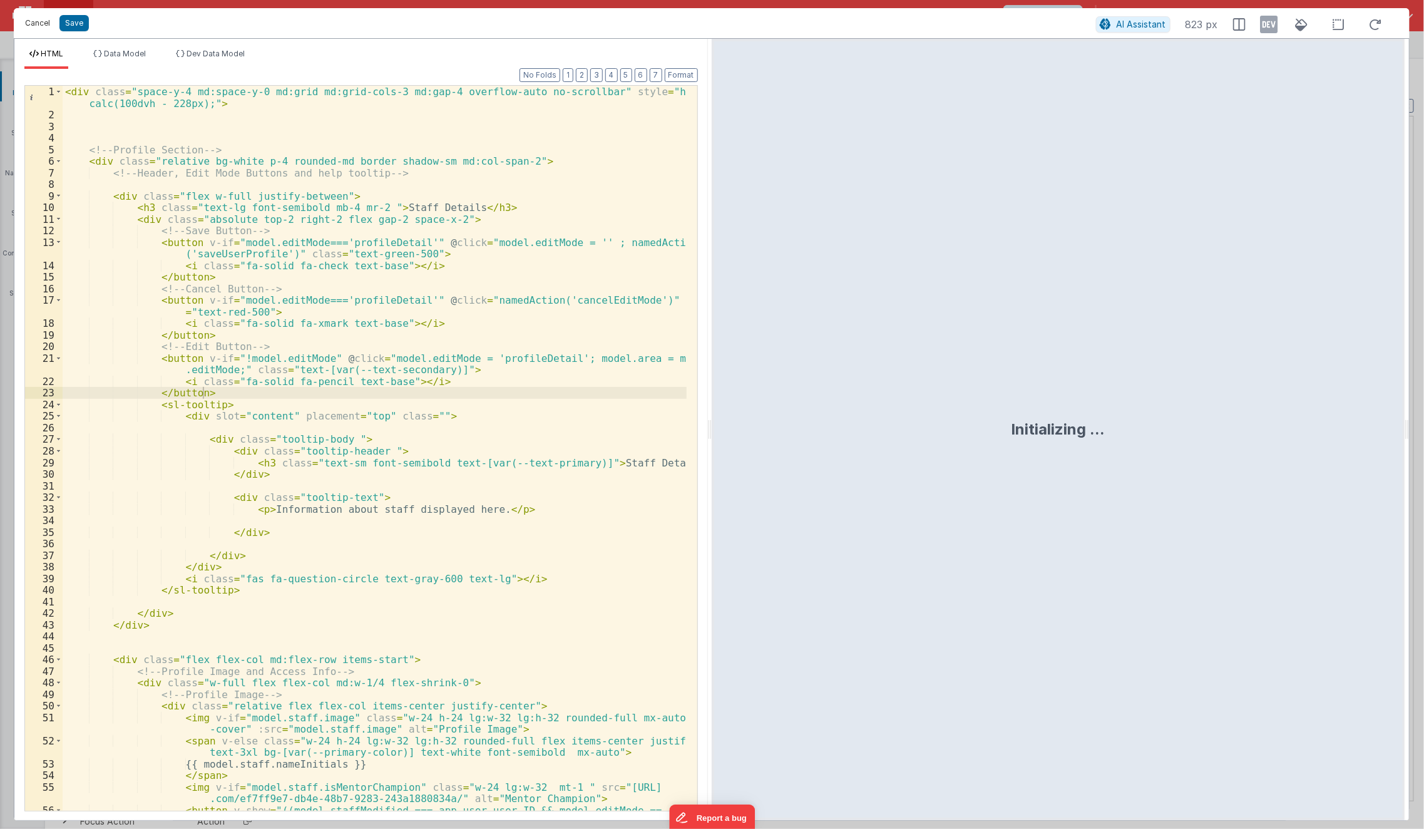
click at [34, 25] on button "Cancel" at bounding box center [38, 23] width 38 height 18
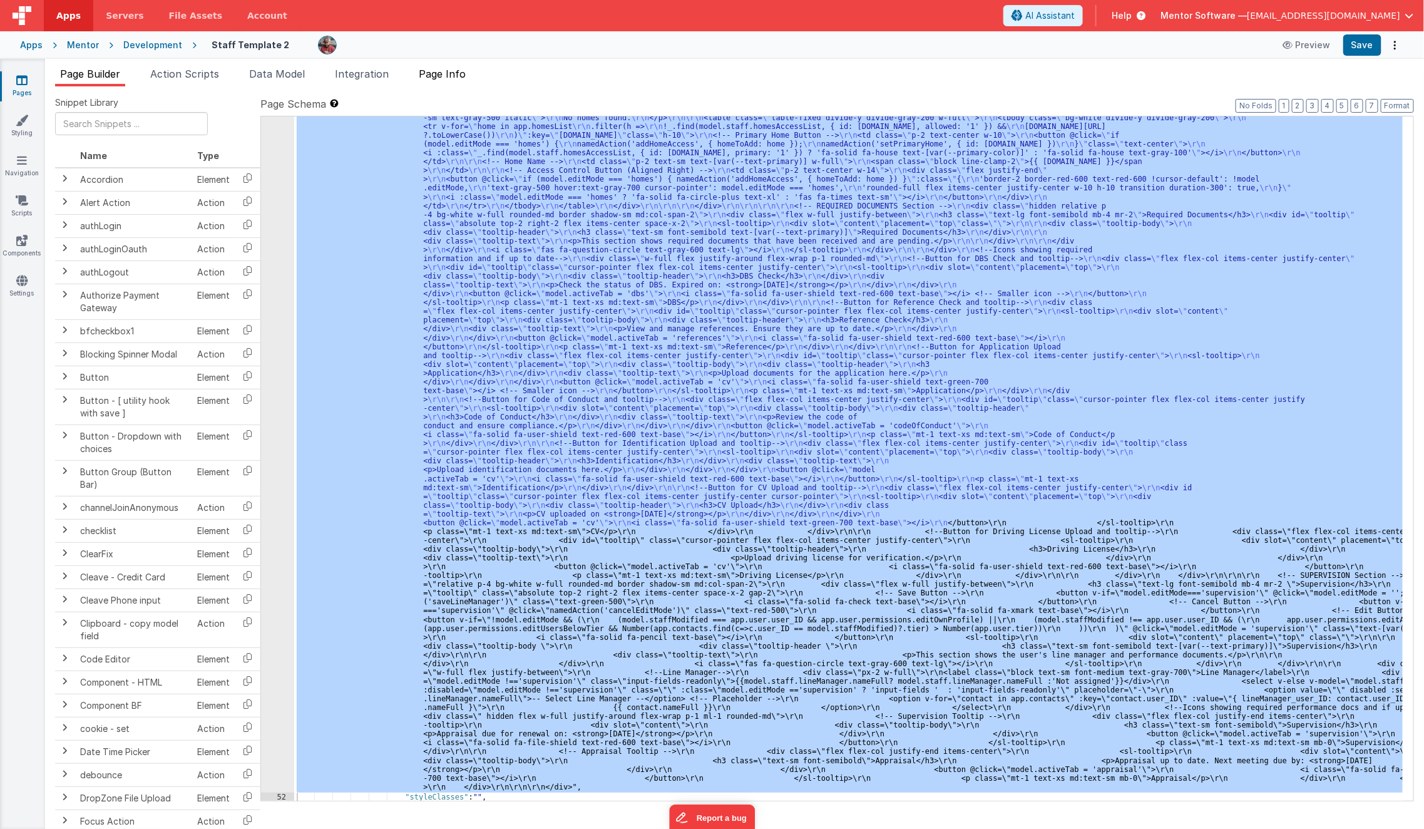
click at [451, 84] on li "Page Info" at bounding box center [442, 76] width 57 height 20
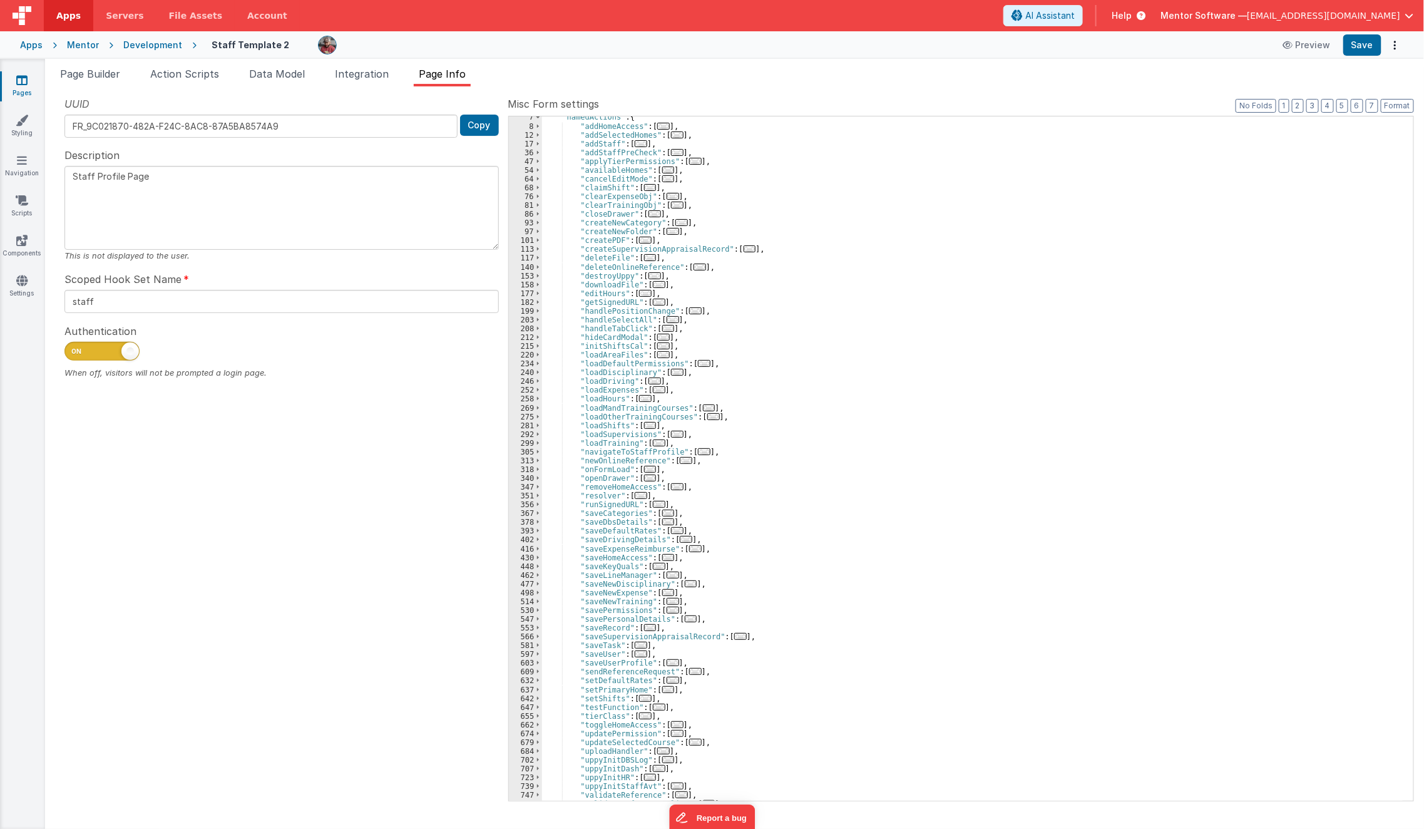
scroll to position [56, 0]
click at [667, 661] on span "..." at bounding box center [673, 662] width 13 height 7
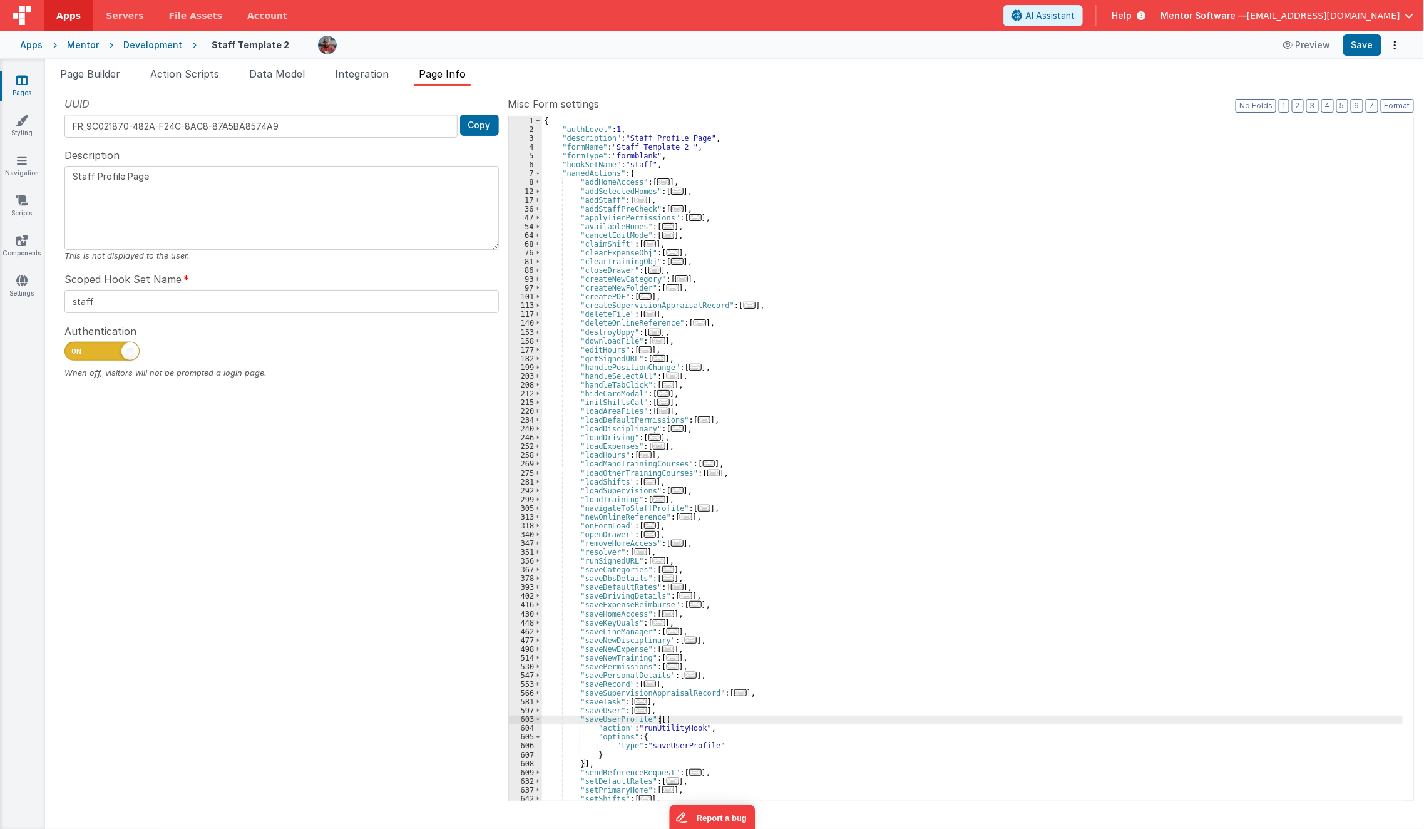
scroll to position [0, 0]
click at [101, 67] on li "Page Builder" at bounding box center [90, 76] width 70 height 20
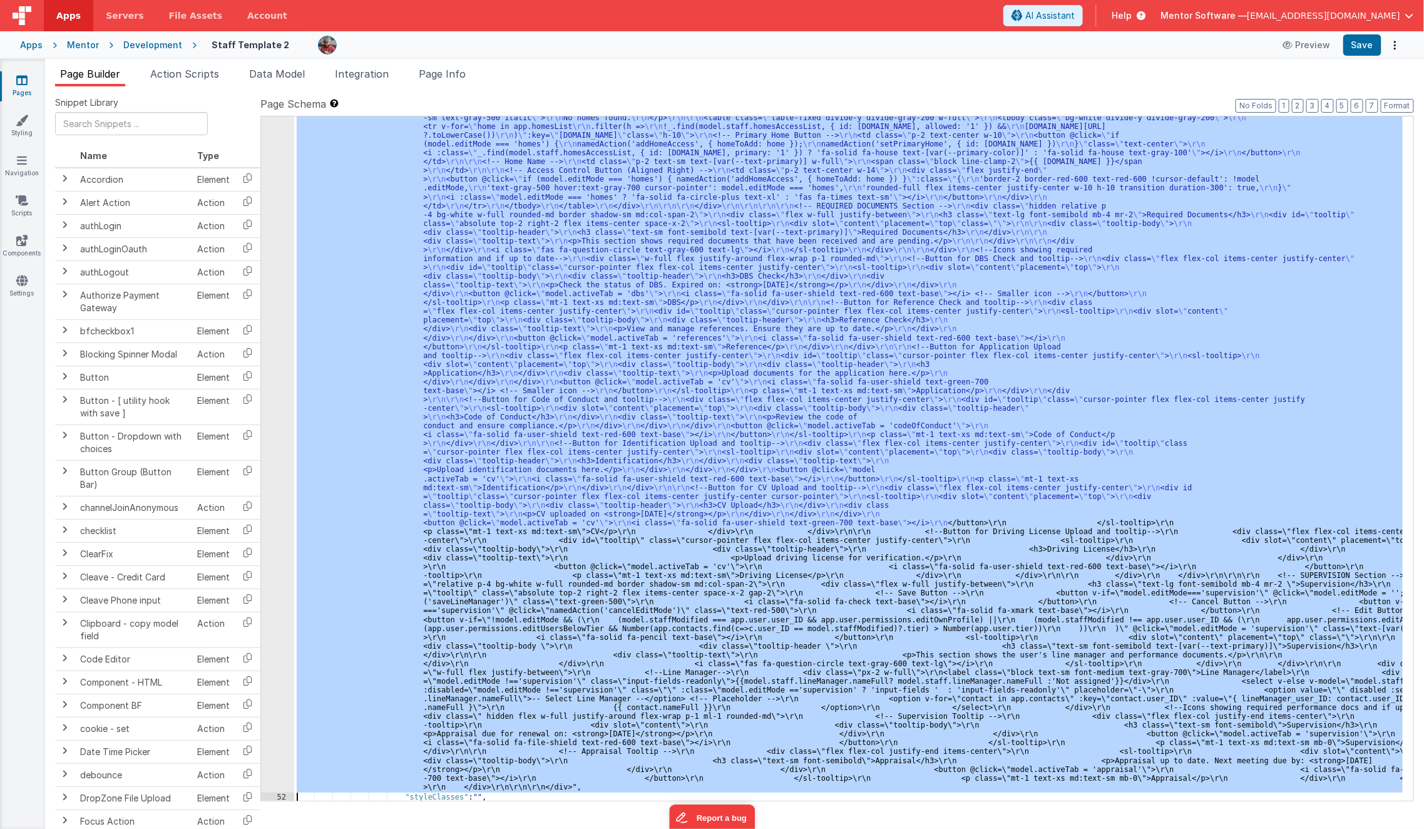
click at [610, 436] on div ""html" : "<div class= \" space-y-4 md:space-y-0 md:grid md:grid-cols-3 md:gap-4…" at bounding box center [848, 458] width 1108 height 684
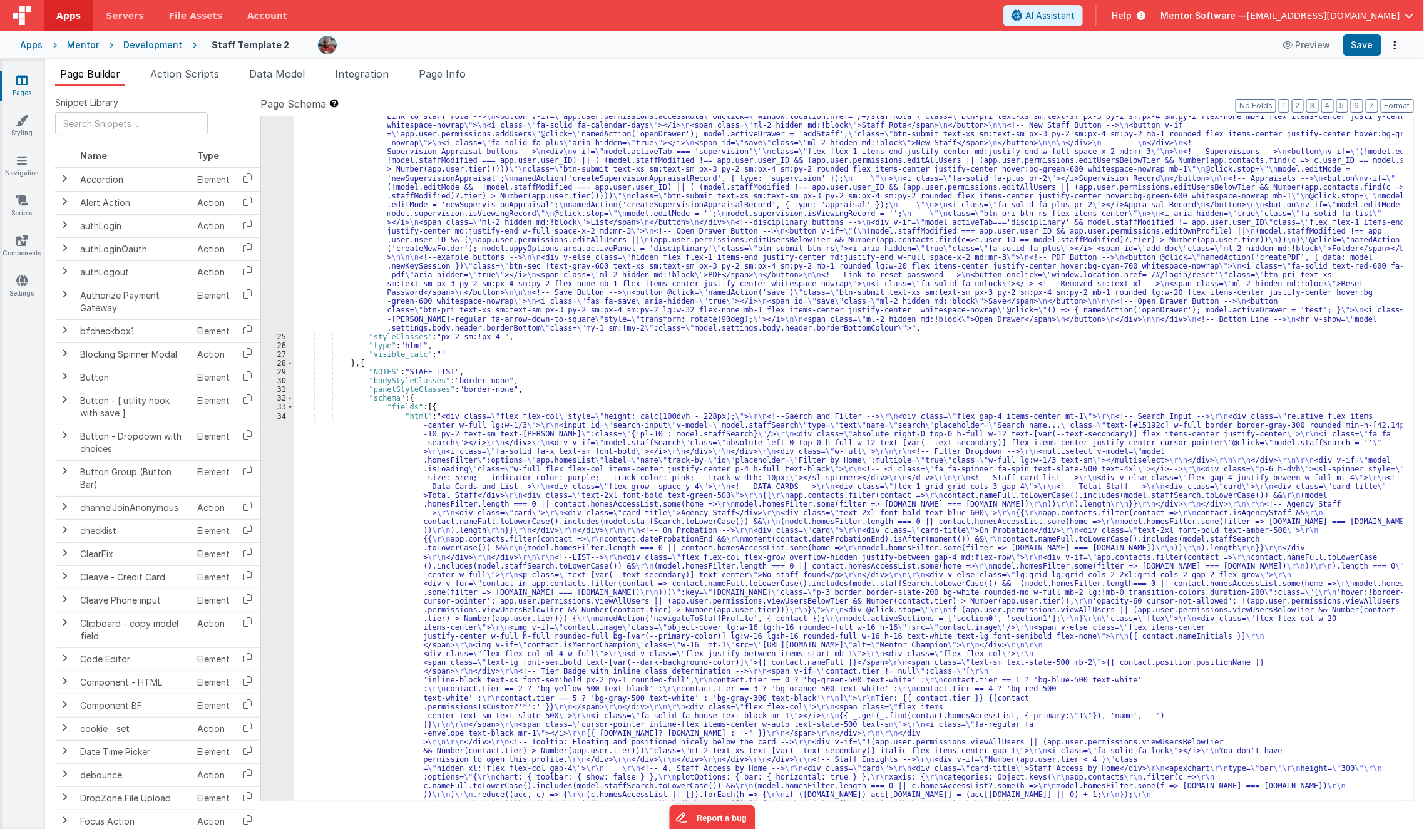
scroll to position [688, 0]
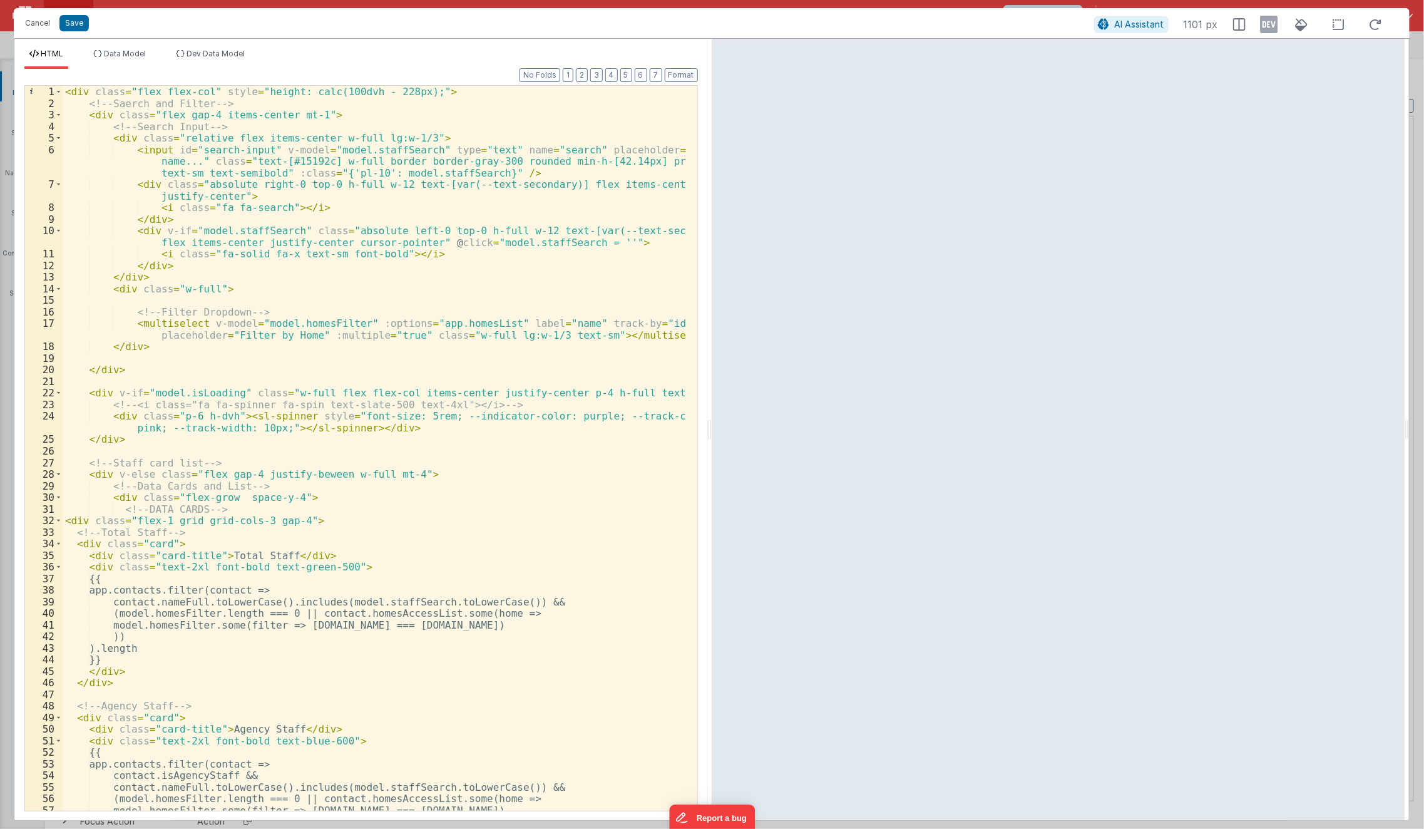
scroll to position [0, 0]
click at [468, 382] on div "< div class = "flex flex-col" style = "height: calc(100dvh - 228px);" > <!-- Sa…" at bounding box center [375, 460] width 625 height 749
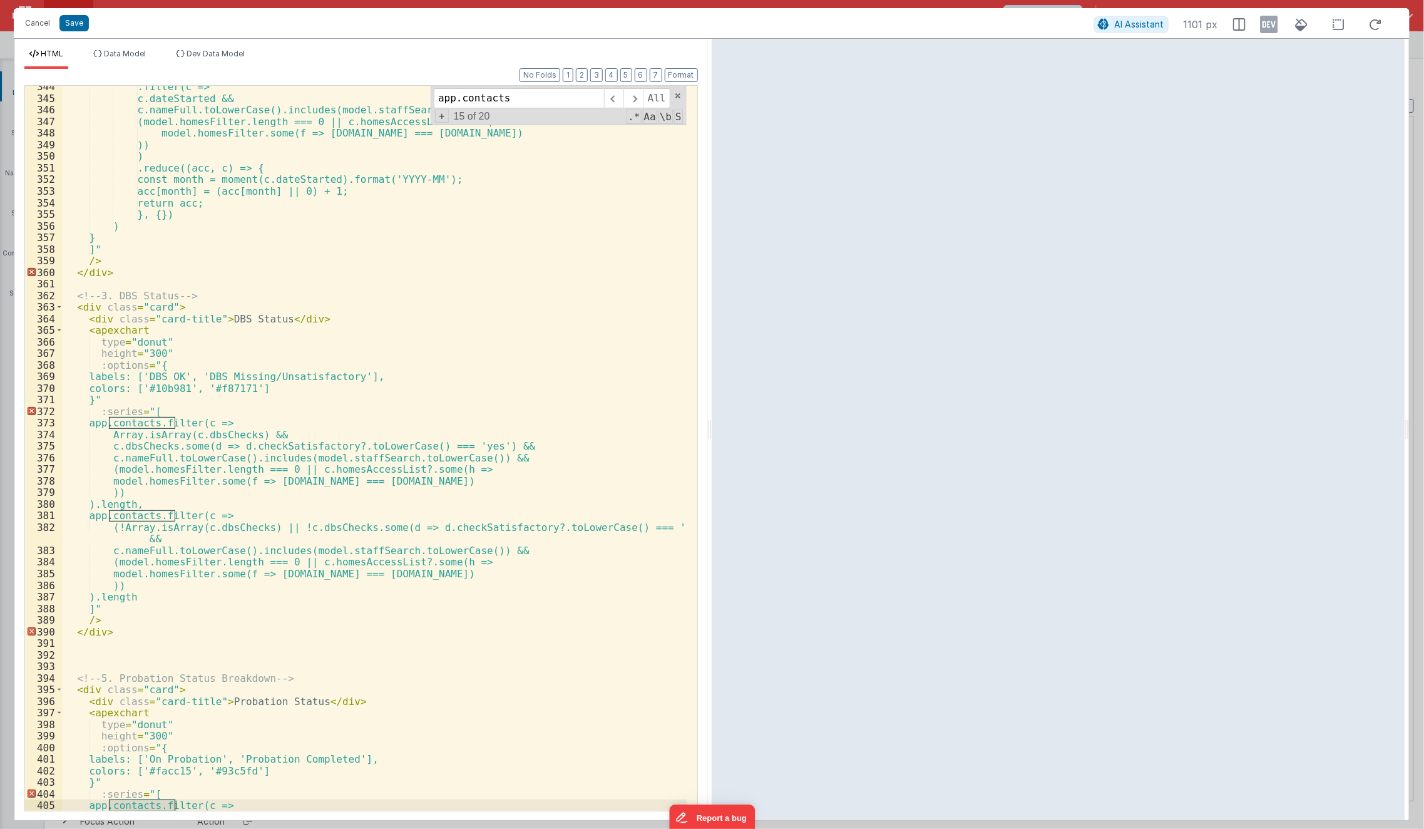
scroll to position [4679, 0]
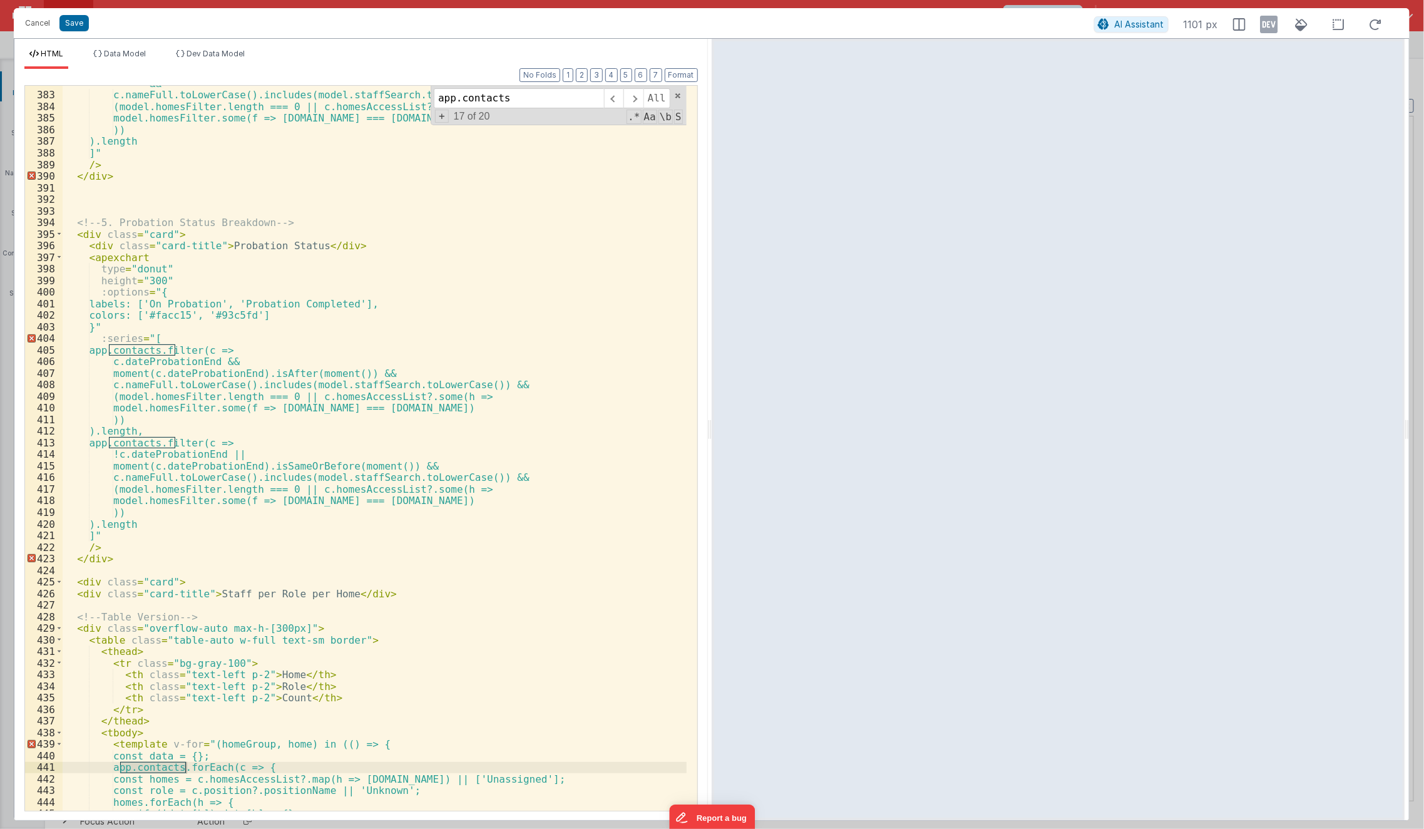
type input "app.contacts"
click at [23, 21] on button "Cancel" at bounding box center [38, 23] width 38 height 18
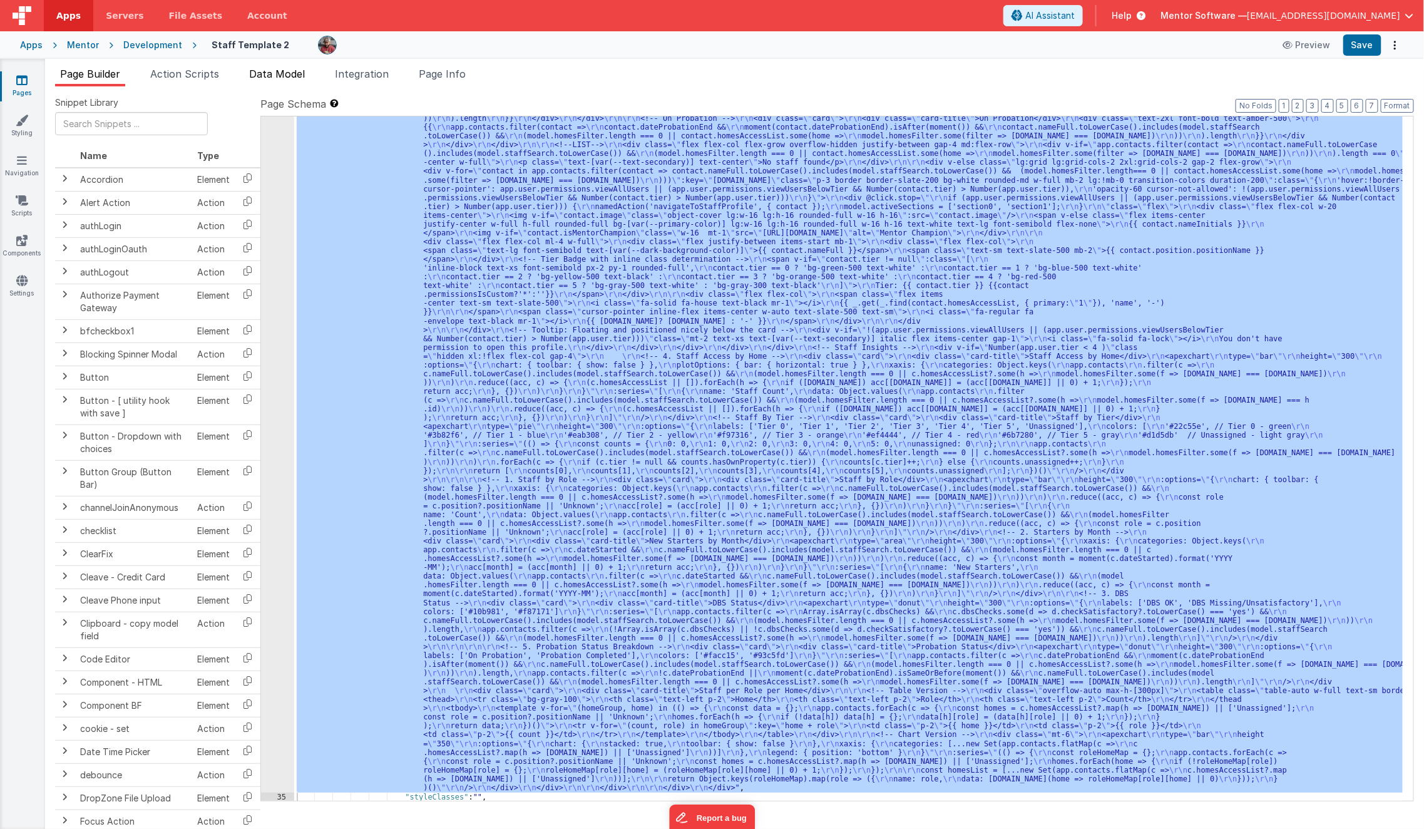
click at [291, 80] on li "Data Model" at bounding box center [277, 76] width 66 height 20
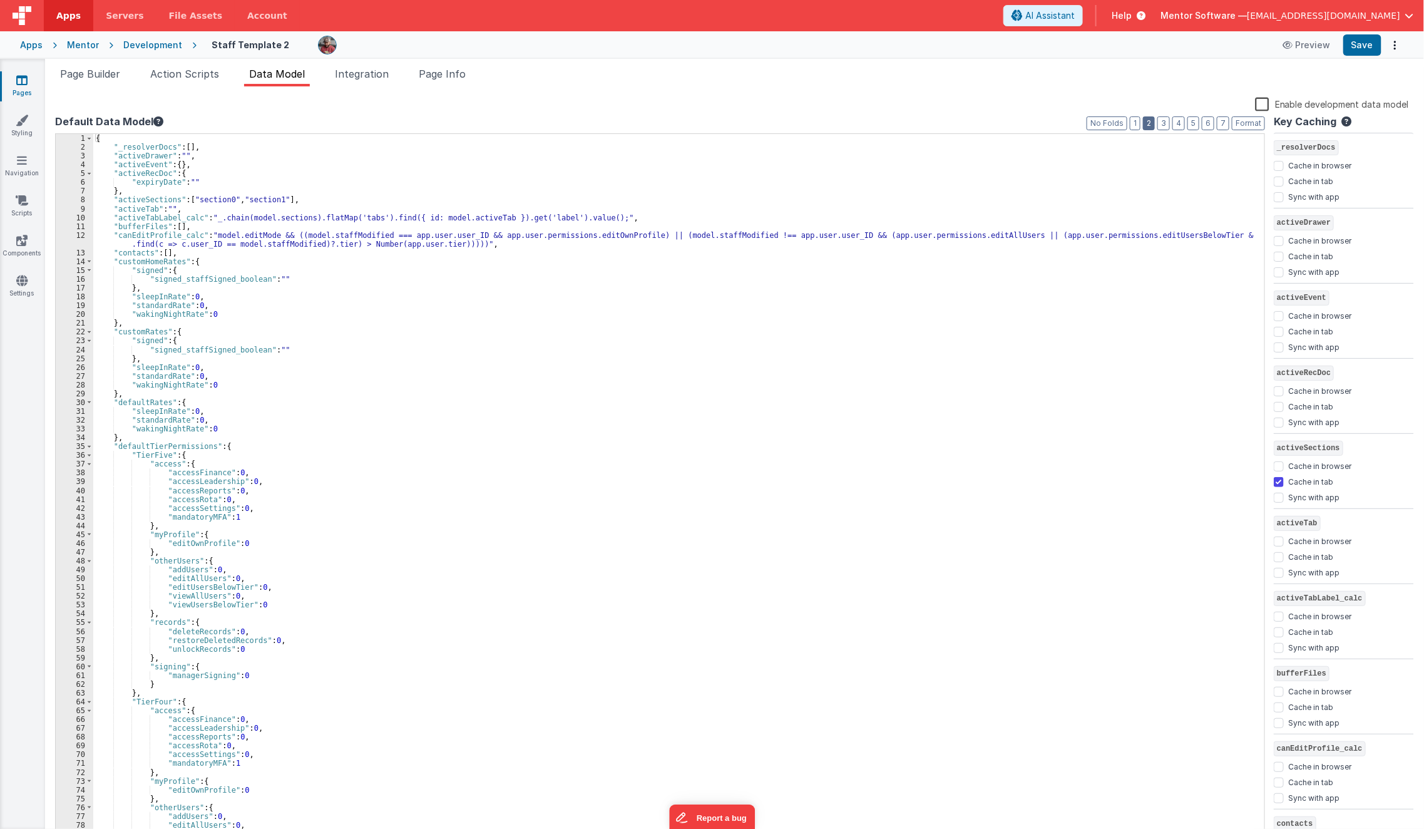
click at [1155, 125] on button "2" at bounding box center [1149, 123] width 12 height 14
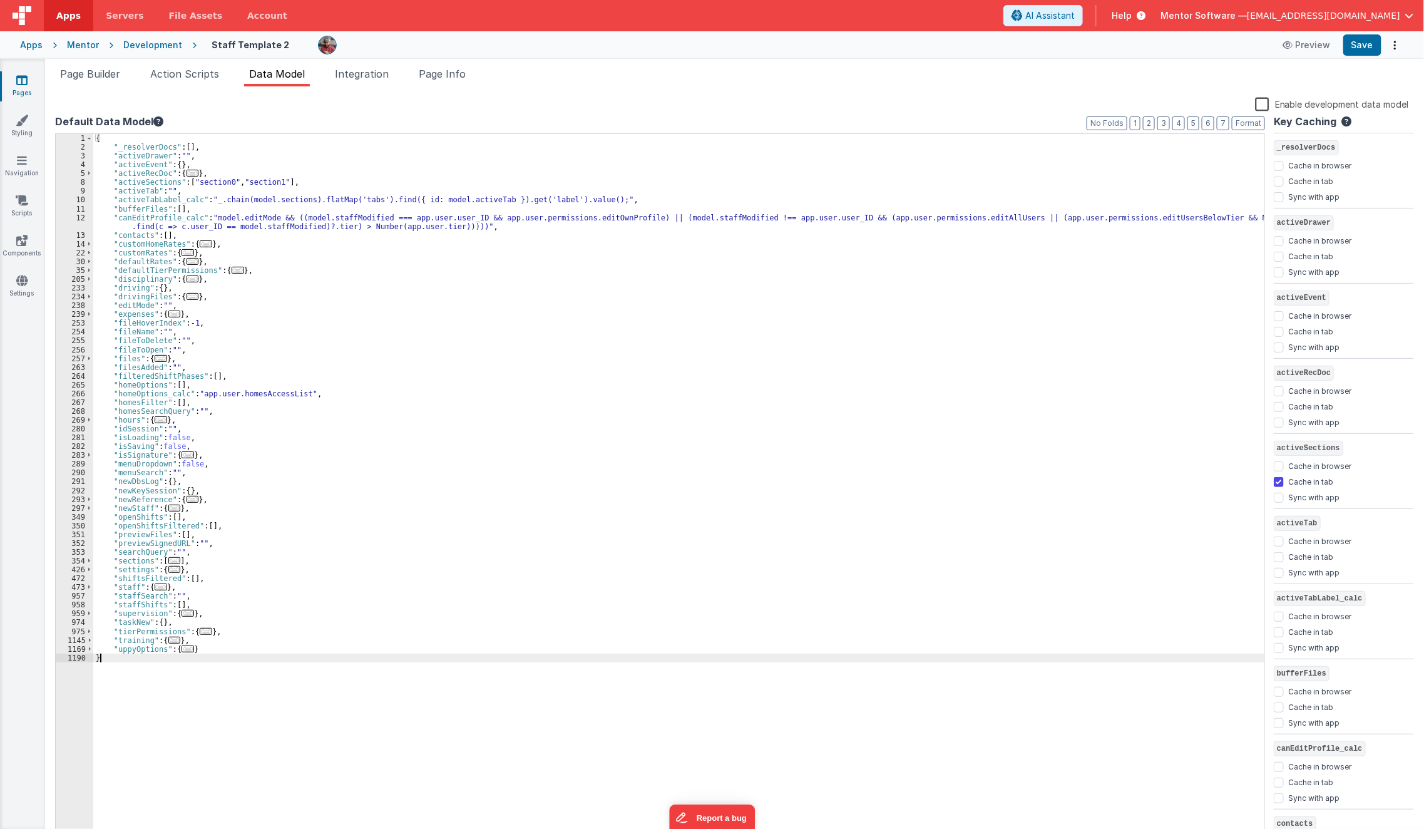
click at [388, 657] on div "{ "_resolverDocs" : [ ] , "activeDrawer" : "" , "activeEvent" : { } , "activeRe…" at bounding box center [679, 495] width 1172 height 723
click at [397, 646] on div "{ "_resolverDocs" : [ ] , "activeDrawer" : "" , "activeEvent" : { } , "activeRe…" at bounding box center [679, 495] width 1172 height 723
click at [1364, 49] on button "Save" at bounding box center [1362, 44] width 38 height 21
click at [86, 72] on span "Page Builder" at bounding box center [90, 74] width 60 height 13
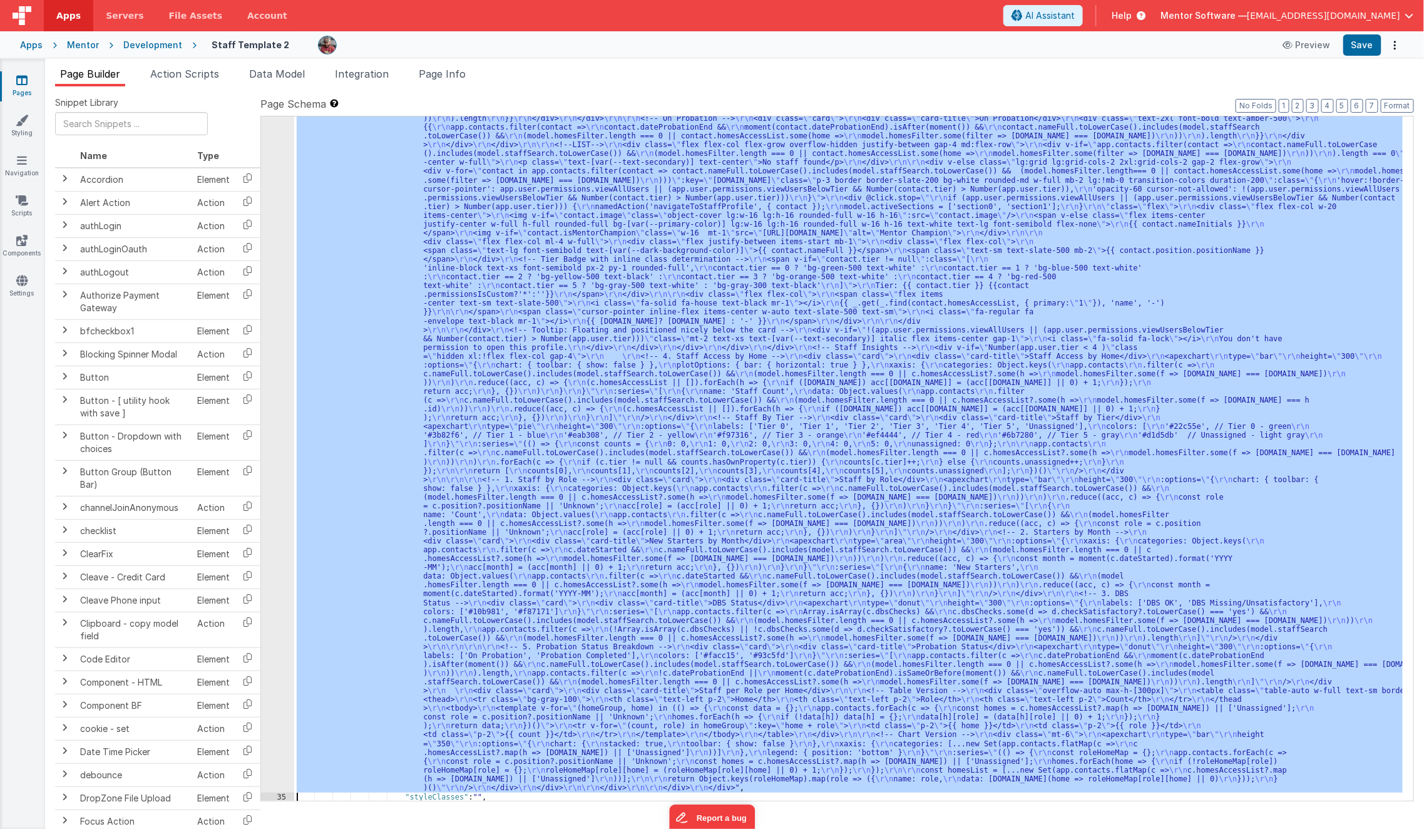
click at [359, 279] on div ""html" : "<div class= \" flex flex-col \" style= \" height: calc(100dvh - 228px…" at bounding box center [848, 458] width 1108 height 684
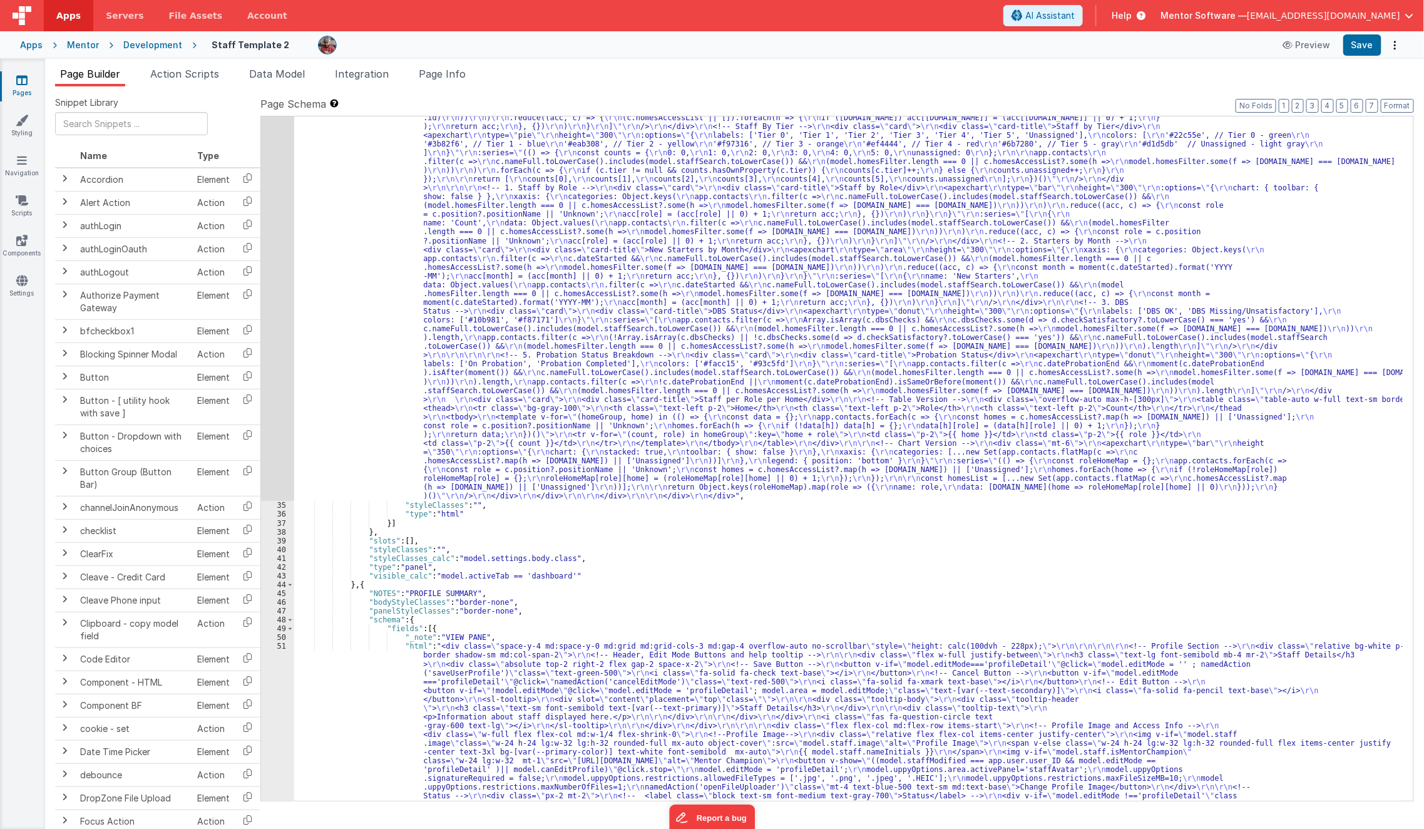
scroll to position [1389, 0]
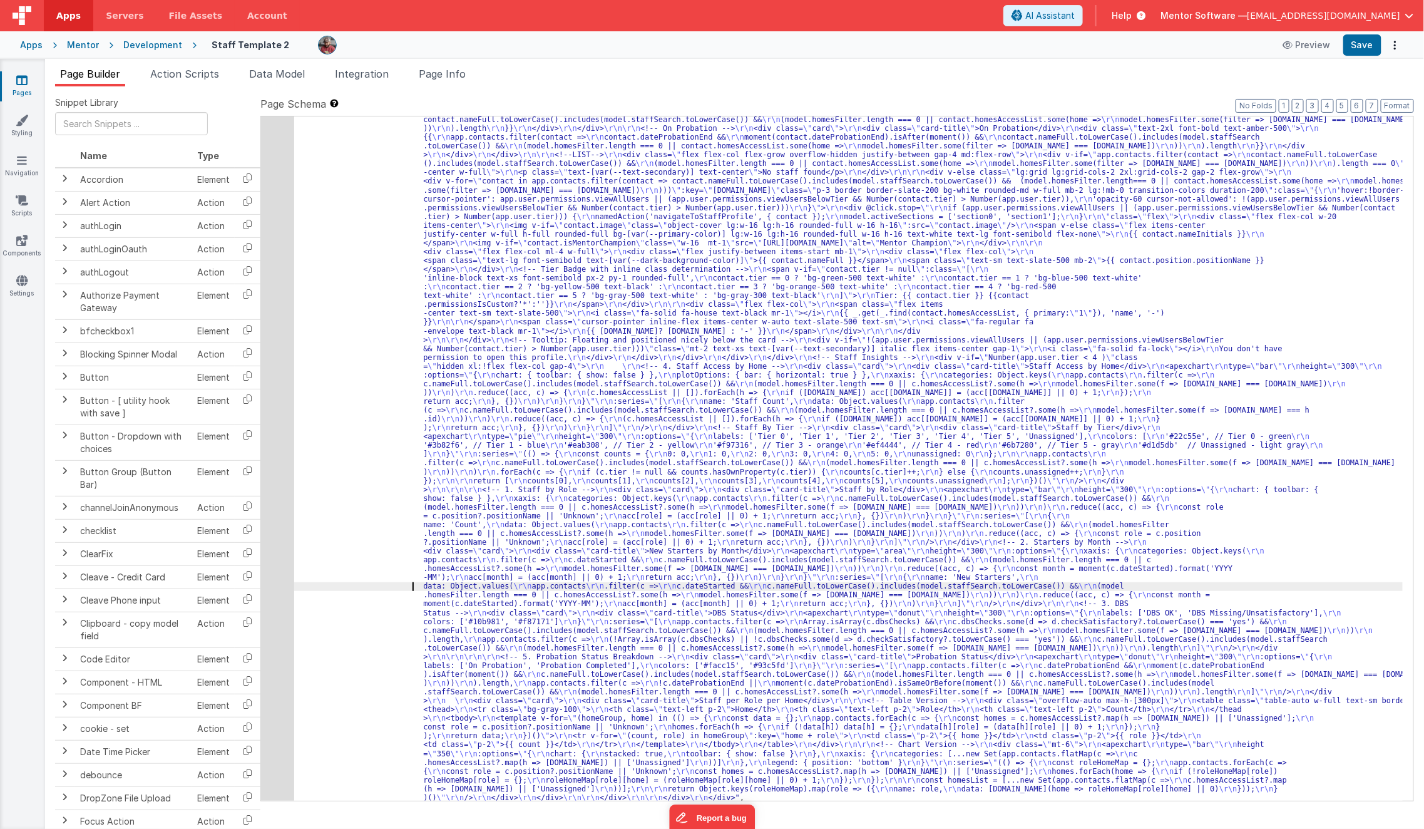
scroll to position [1081, 0]
